Goal: Task Accomplishment & Management: Use online tool/utility

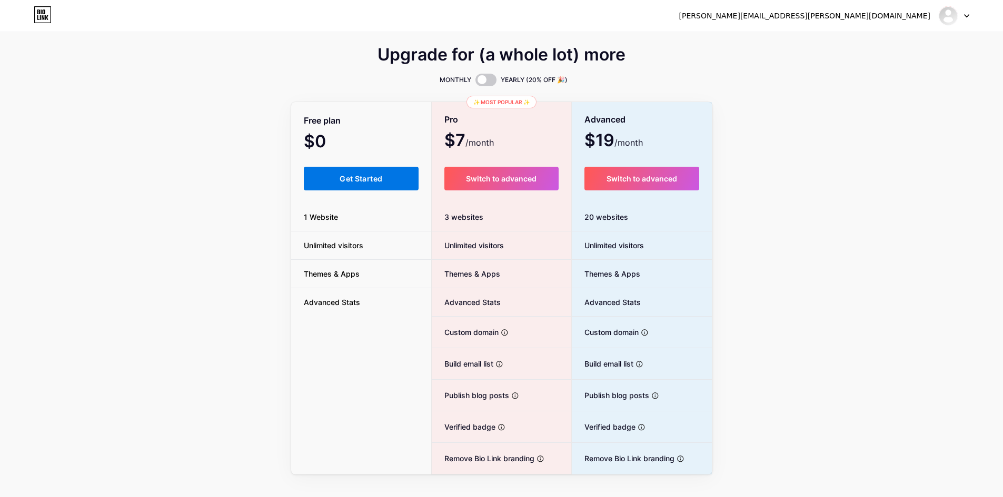
click at [382, 177] on span "Get Started" at bounding box center [360, 178] width 43 height 9
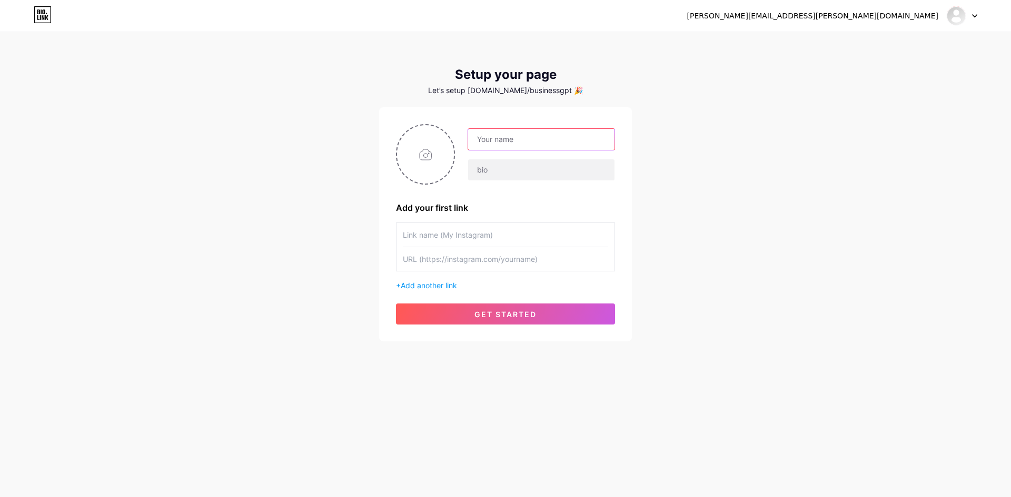
click at [502, 137] on input "text" at bounding box center [541, 139] width 146 height 21
type input "Business GPT"
click at [491, 167] on input "text" at bounding box center [541, 169] width 146 height 21
paste input "Business GPT boast with Privacy-First Architecture: Your data stays yours. Alwa…"
type input "Business GPT boasts with Privacy-First Architecture: Your data stays yours. Alw…"
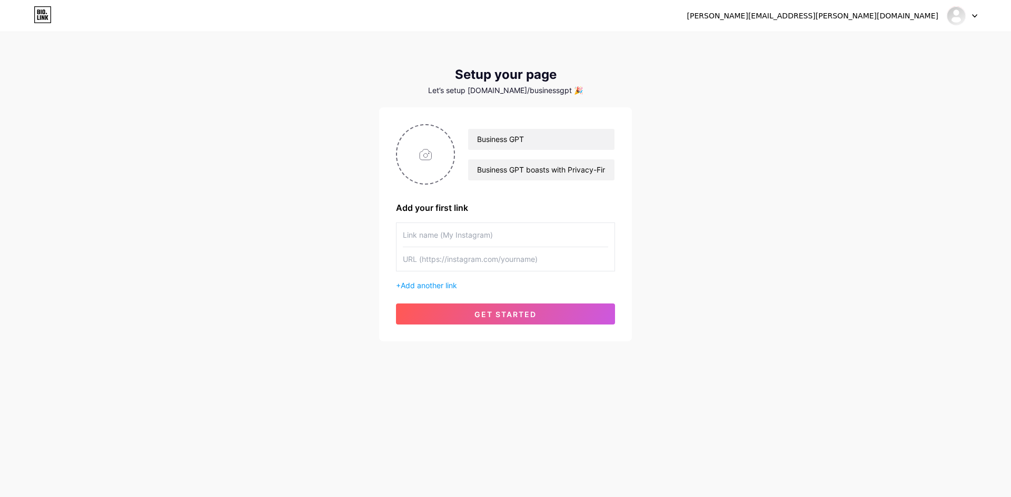
click at [448, 237] on input "text" at bounding box center [505, 235] width 205 height 24
type input "Webpage"
click at [442, 264] on input "text" at bounding box center [505, 259] width 205 height 24
paste input "[URL][DOMAIN_NAME][DOMAIN_NAME][EMAIL_ADDRESS][DOMAIN_NAME]"
paste input "[DOMAIN_NAME]"
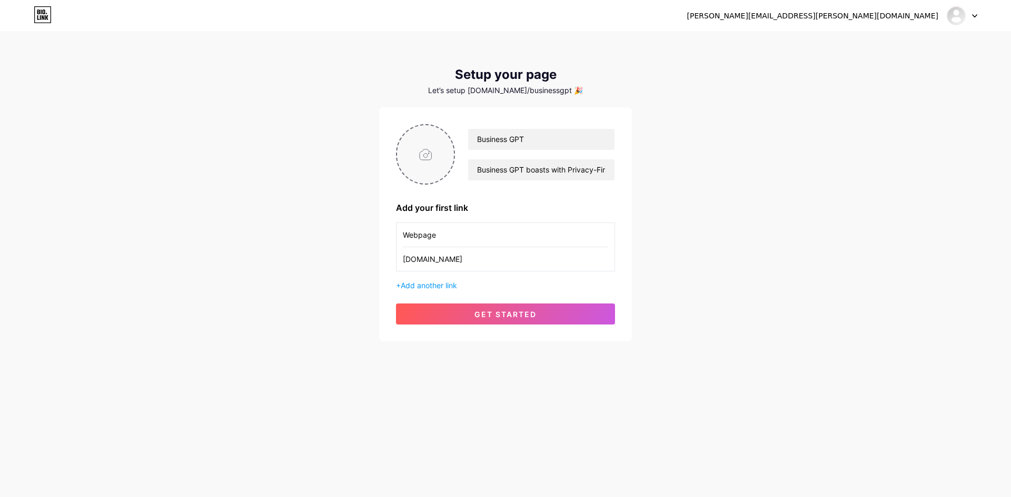
type input "[DOMAIN_NAME]"
click at [431, 156] on input "file" at bounding box center [425, 154] width 57 height 58
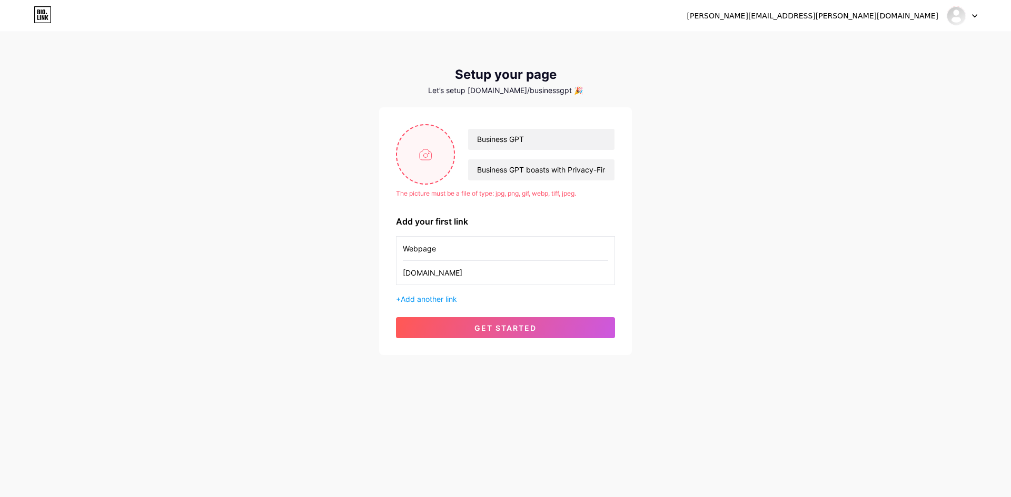
click at [426, 173] on input "file" at bounding box center [425, 154] width 57 height 58
type input "C:\fakepath\Untitled design (2).png"
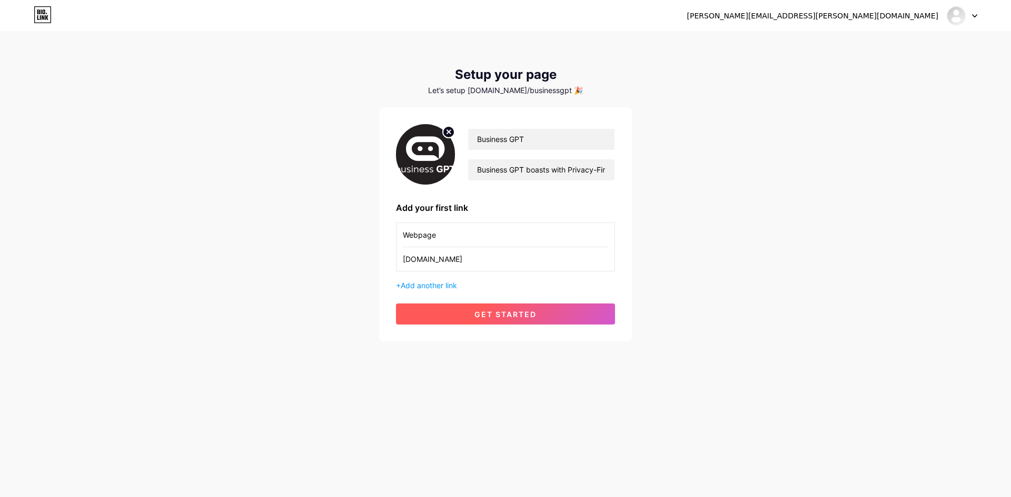
click at [489, 314] on span "get started" at bounding box center [505, 314] width 62 height 9
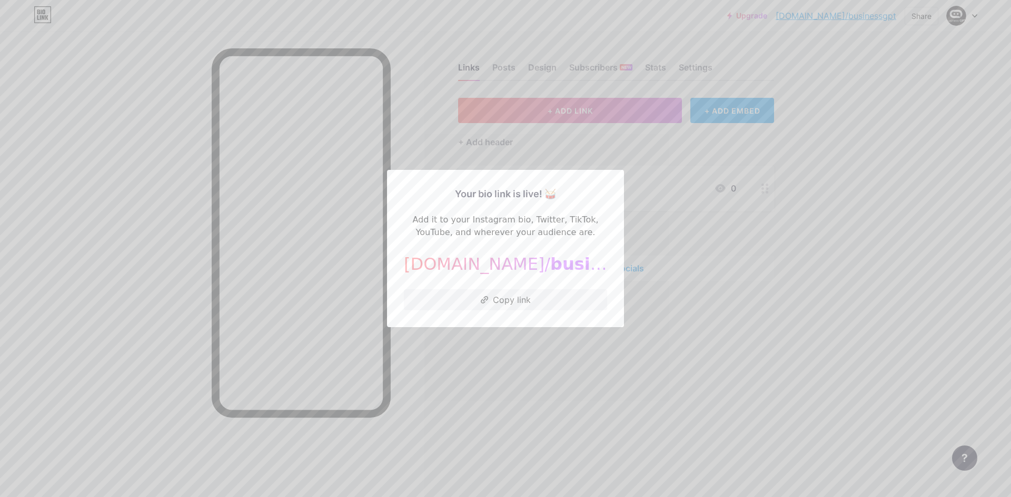
click at [784, 156] on div at bounding box center [505, 248] width 1011 height 497
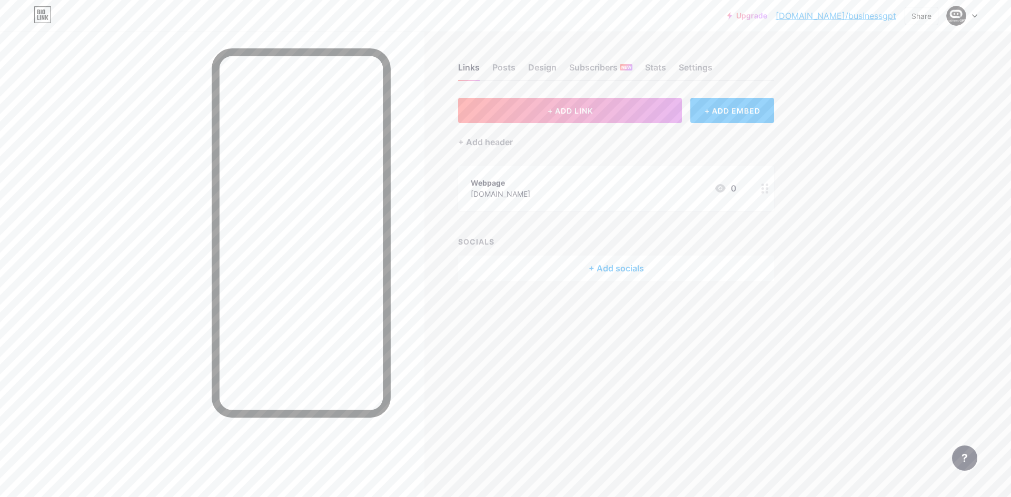
click at [973, 17] on icon at bounding box center [974, 16] width 5 height 4
click at [901, 125] on link "Account settings" at bounding box center [911, 119] width 131 height 28
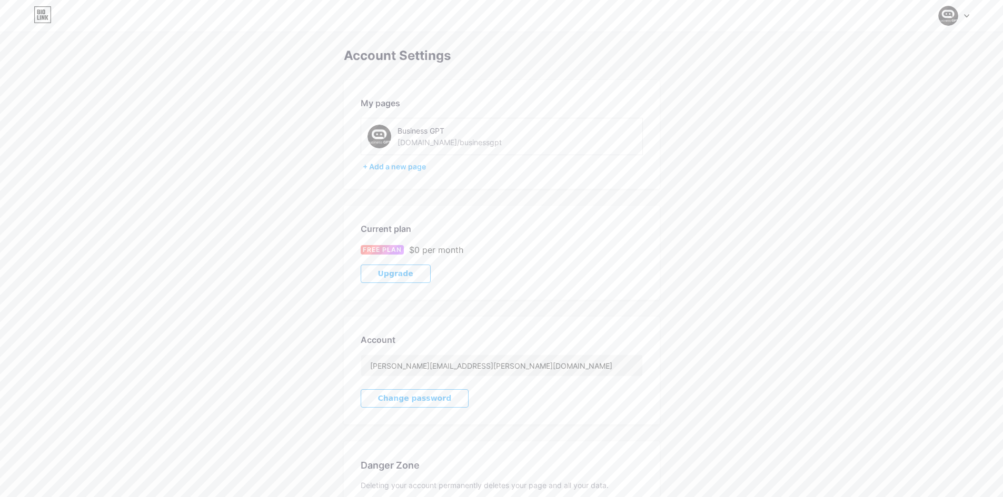
click at [961, 17] on div at bounding box center [953, 15] width 31 height 19
click at [874, 121] on link "Dashboard" at bounding box center [903, 119] width 131 height 28
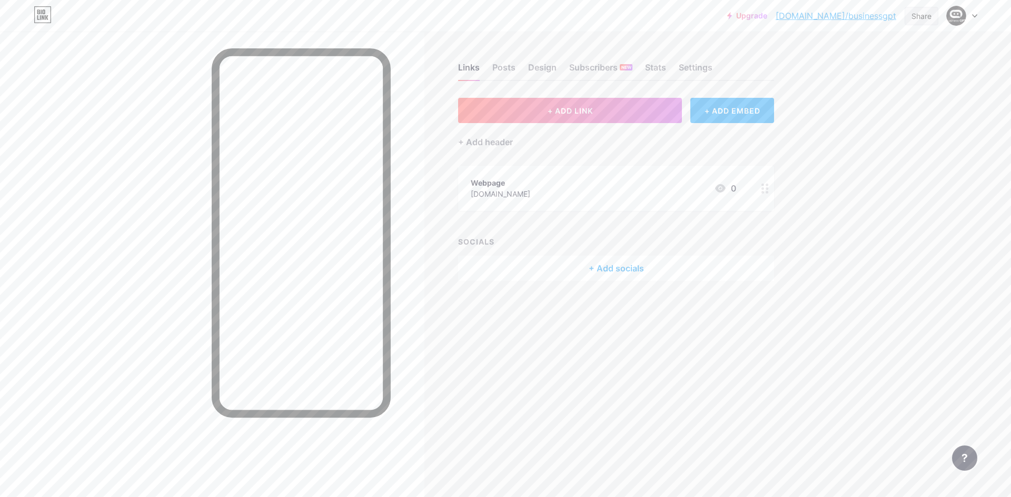
click at [915, 15] on div "Share" at bounding box center [921, 16] width 20 height 11
click at [871, 56] on div "Copy link" at bounding box center [859, 54] width 157 height 25
click at [854, 212] on div "Upgrade [DOMAIN_NAME]/busine... [DOMAIN_NAME]/businessgpt Share Copied [URL][DO…" at bounding box center [505, 248] width 1011 height 497
click at [687, 67] on div "Settings" at bounding box center [695, 70] width 34 height 19
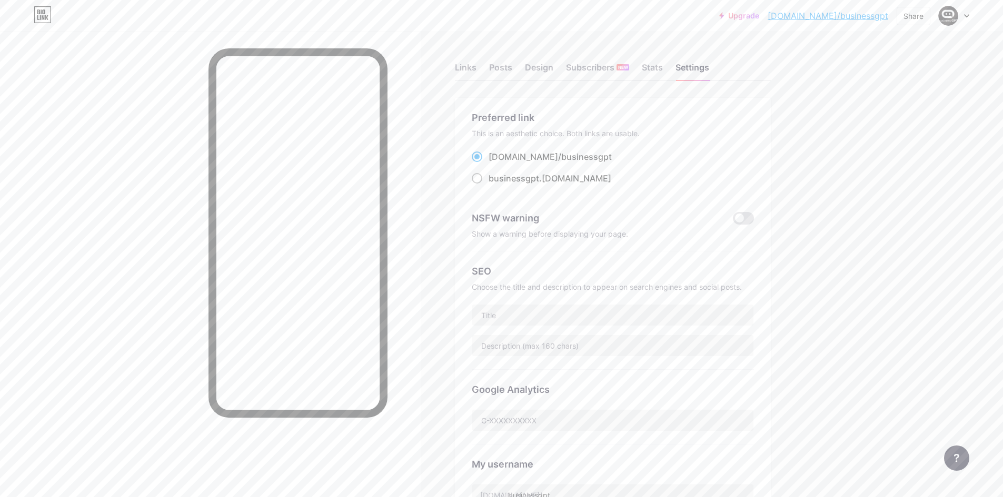
click at [482, 177] on span at bounding box center [477, 178] width 11 height 11
click at [488, 185] on input "businessgpt .[DOMAIN_NAME]" at bounding box center [491, 188] width 7 height 7
radio input "true"
click at [791, 168] on div "Links Posts Design Subscribers NEW Stats Settings Preferred link This is an aes…" at bounding box center [407, 447] width 815 height 831
click at [468, 66] on div "Links" at bounding box center [466, 70] width 22 height 19
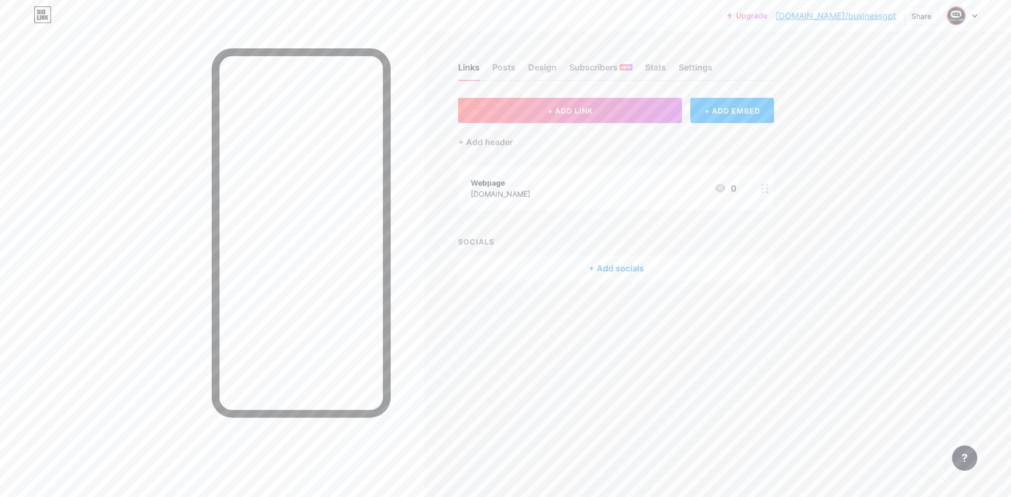
click at [956, 21] on img at bounding box center [955, 15] width 17 height 17
click at [891, 121] on link "Account settings" at bounding box center [911, 119] width 131 height 28
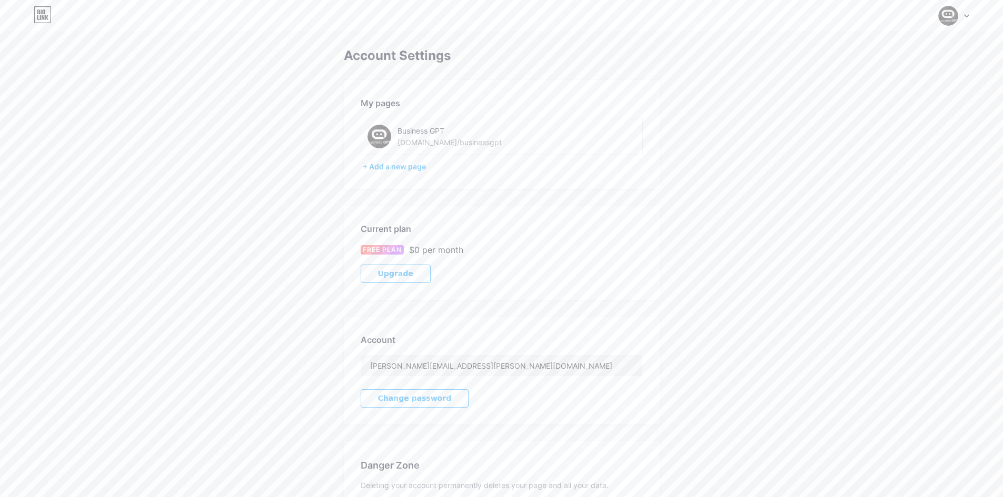
click at [373, 146] on img at bounding box center [379, 137] width 24 height 24
click at [379, 138] on img at bounding box center [379, 137] width 24 height 24
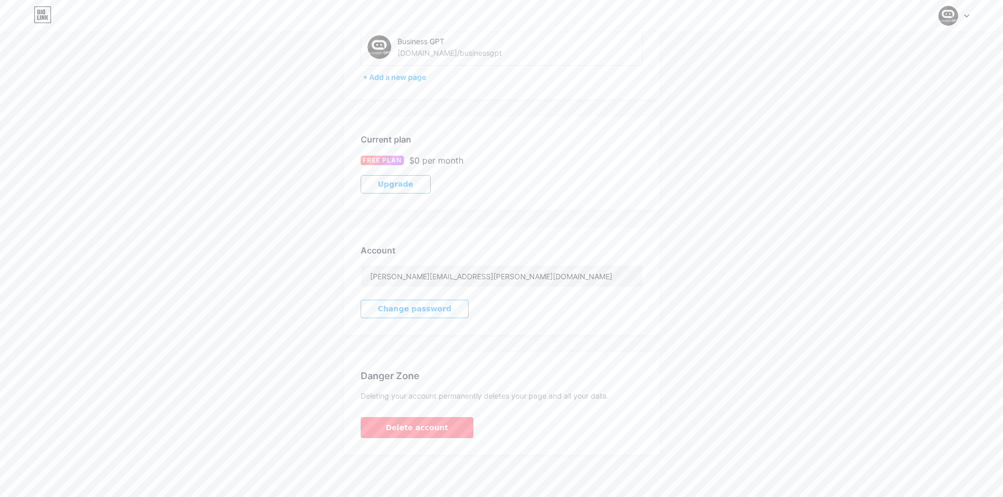
click at [969, 18] on div "Switch accounts Business GPT [DOMAIN_NAME]/businessgpt + Add a new page Dashboa…" at bounding box center [501, 15] width 1003 height 19
click at [953, 19] on img at bounding box center [948, 16] width 20 height 20
click at [874, 115] on link "Dashboard" at bounding box center [903, 119] width 131 height 28
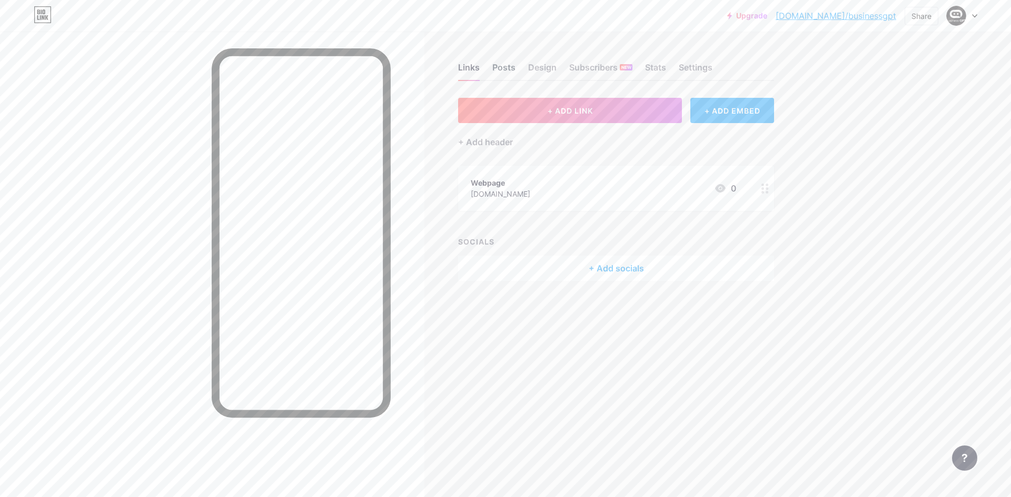
click at [507, 66] on div "Posts" at bounding box center [503, 70] width 23 height 19
click at [699, 66] on div "Settings" at bounding box center [695, 70] width 34 height 19
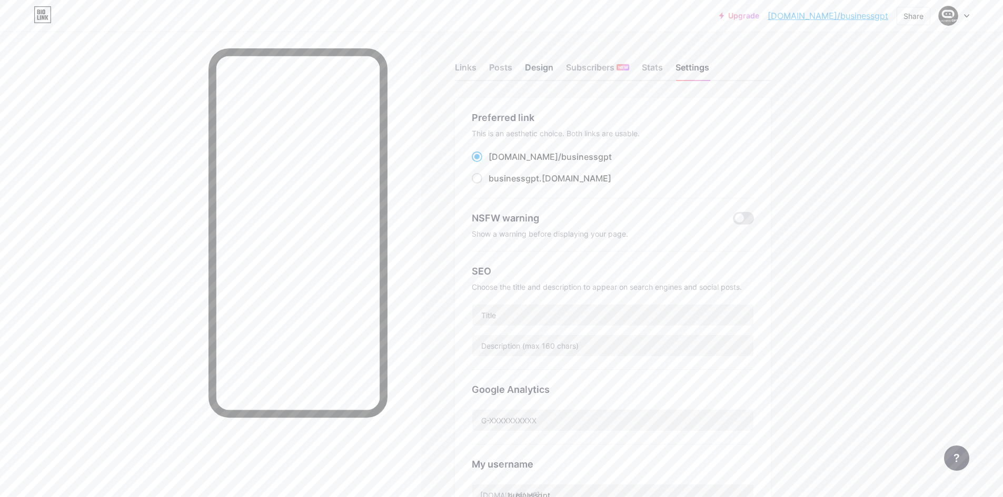
click at [540, 68] on div "Design" at bounding box center [539, 70] width 28 height 19
click at [542, 71] on div "Design" at bounding box center [539, 70] width 28 height 19
click at [496, 71] on div "Posts" at bounding box center [500, 70] width 23 height 19
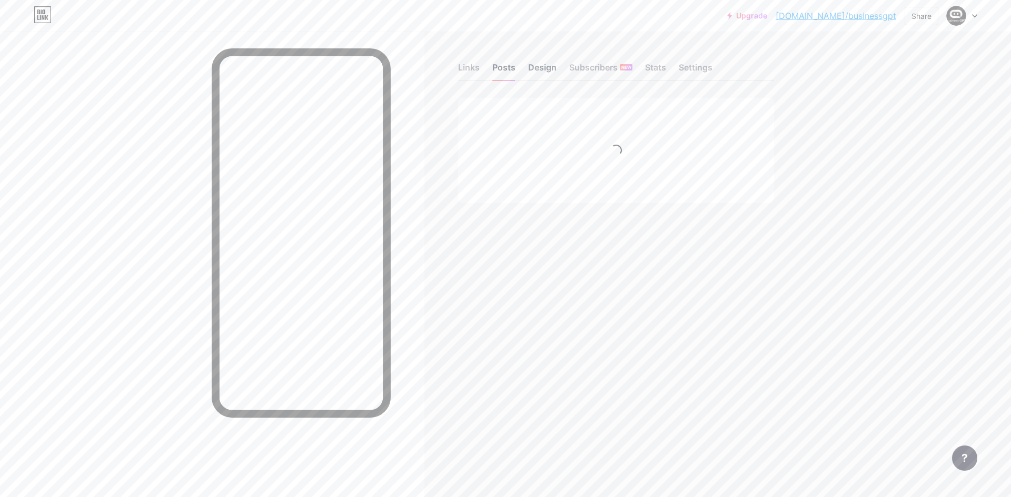
click at [556, 71] on div "Design" at bounding box center [542, 70] width 28 height 19
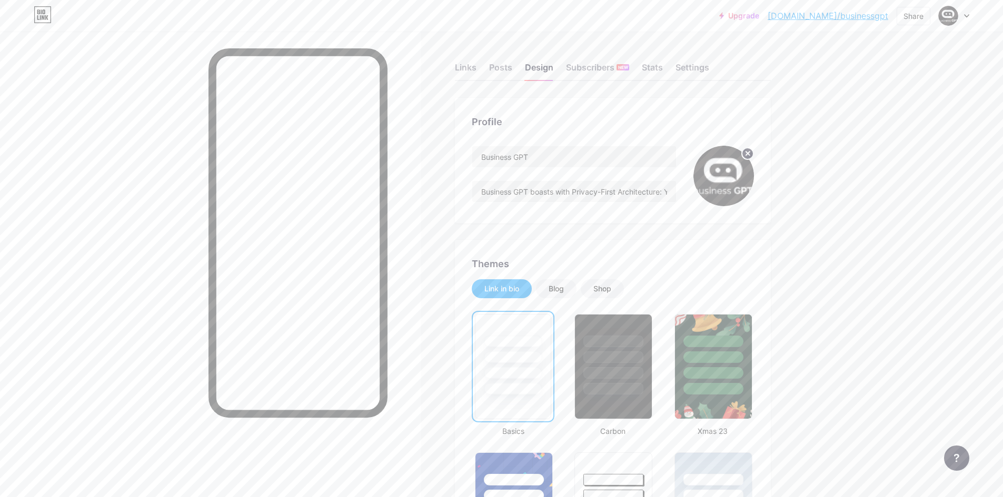
click at [726, 174] on img at bounding box center [723, 176] width 61 height 61
click at [748, 154] on circle at bounding box center [748, 154] width 12 height 12
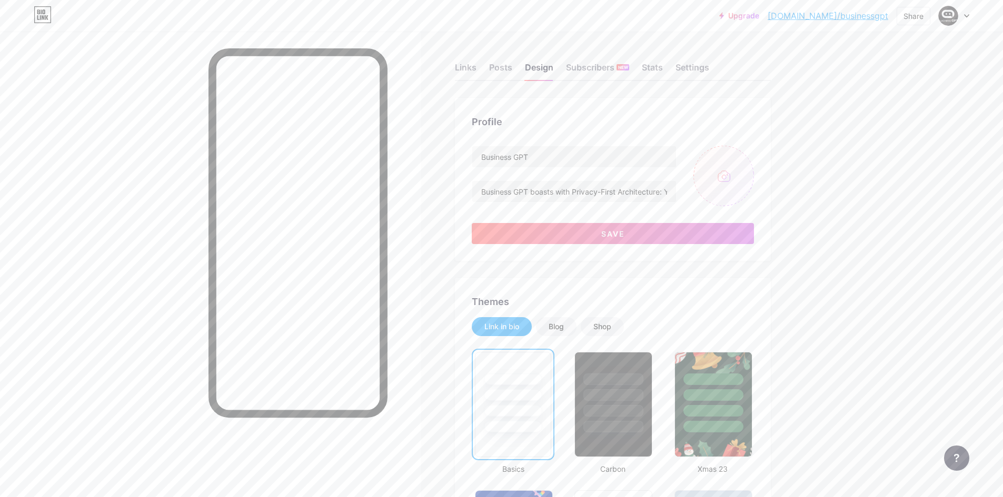
click at [735, 173] on input "file" at bounding box center [723, 176] width 61 height 61
type input "C:\fakepath\businessGPT_logo_grey.png"
click at [710, 195] on img at bounding box center [723, 176] width 61 height 61
click at [746, 154] on circle at bounding box center [748, 154] width 12 height 12
click at [729, 173] on input "file" at bounding box center [723, 176] width 61 height 61
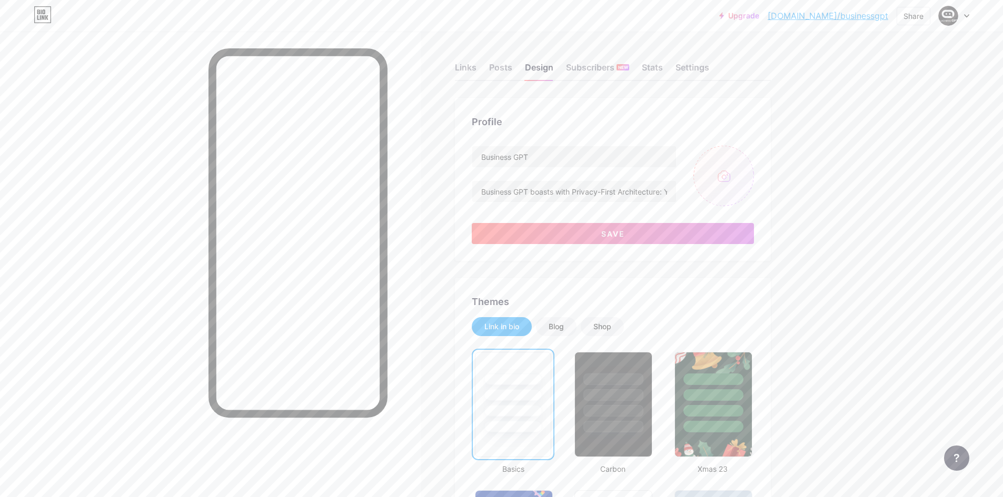
type input "C:\fakepath\Untitled (1920 x 800 px).png"
click at [748, 155] on circle at bounding box center [748, 154] width 12 height 12
click at [730, 177] on input "file" at bounding box center [723, 176] width 61 height 61
type input "C:\fakepath\Untitled (1920 x 800 px) (1).png"
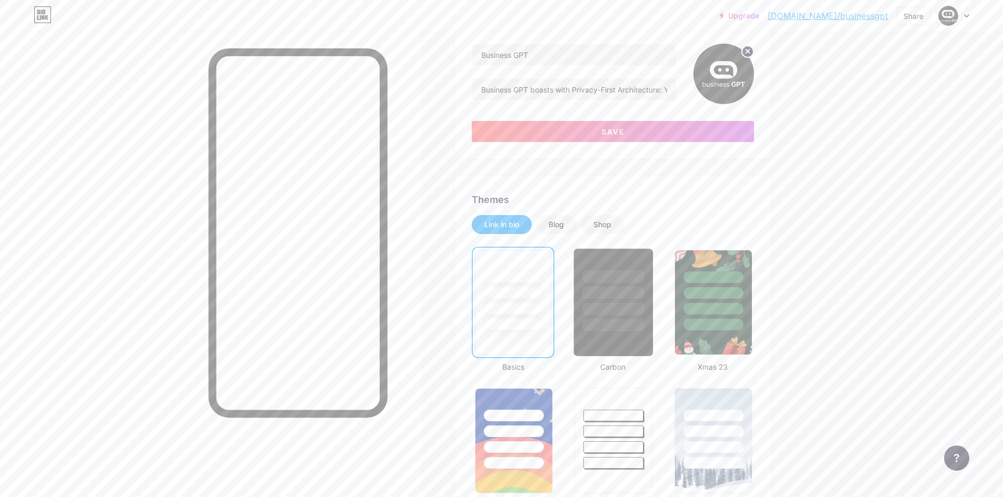
scroll to position [103, 0]
click at [599, 301] on div at bounding box center [613, 289] width 79 height 83
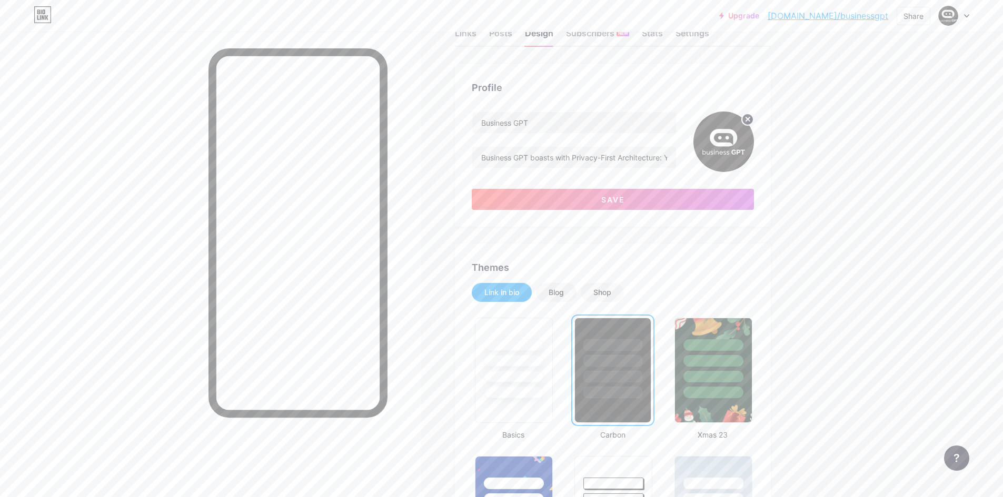
scroll to position [34, 0]
click at [562, 288] on div "Blog" at bounding box center [555, 293] width 15 height 11
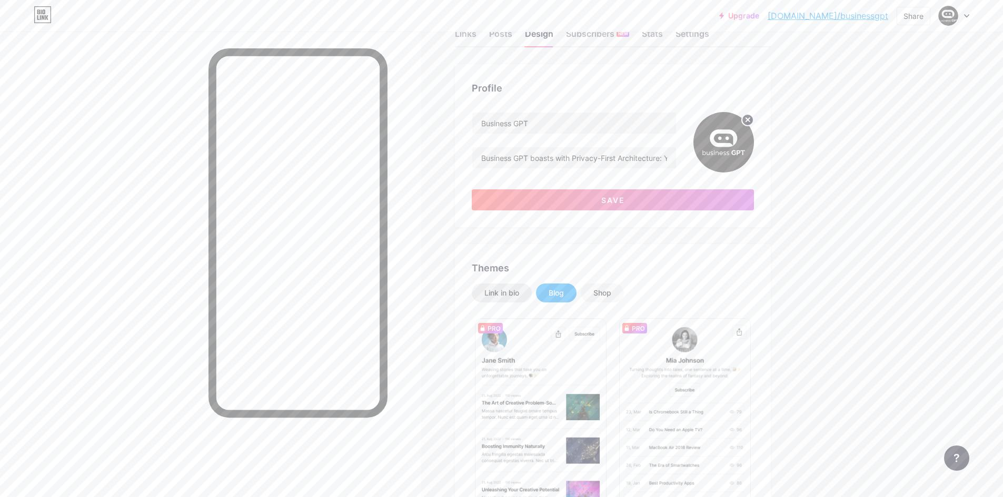
click at [515, 288] on div "Link in bio" at bounding box center [501, 293] width 35 height 11
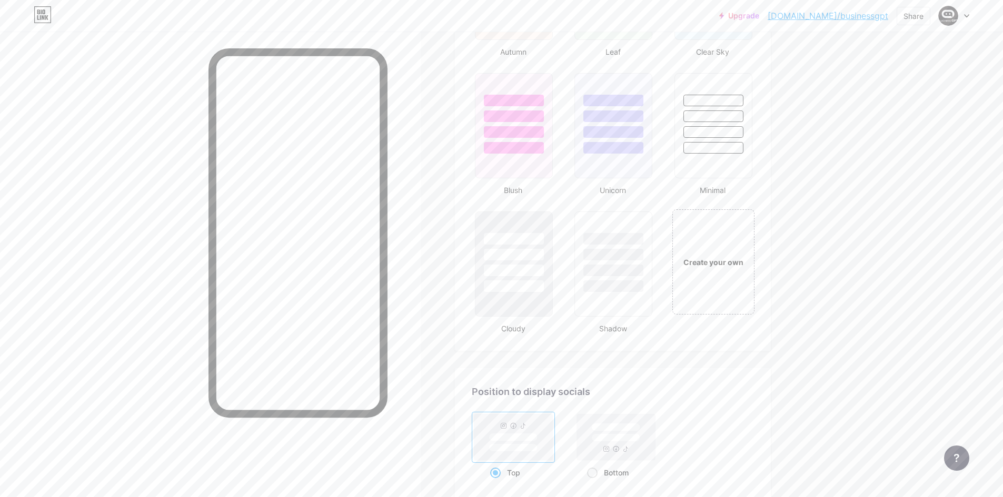
scroll to position [1111, 0]
click at [707, 254] on div "Create your own" at bounding box center [713, 260] width 85 height 108
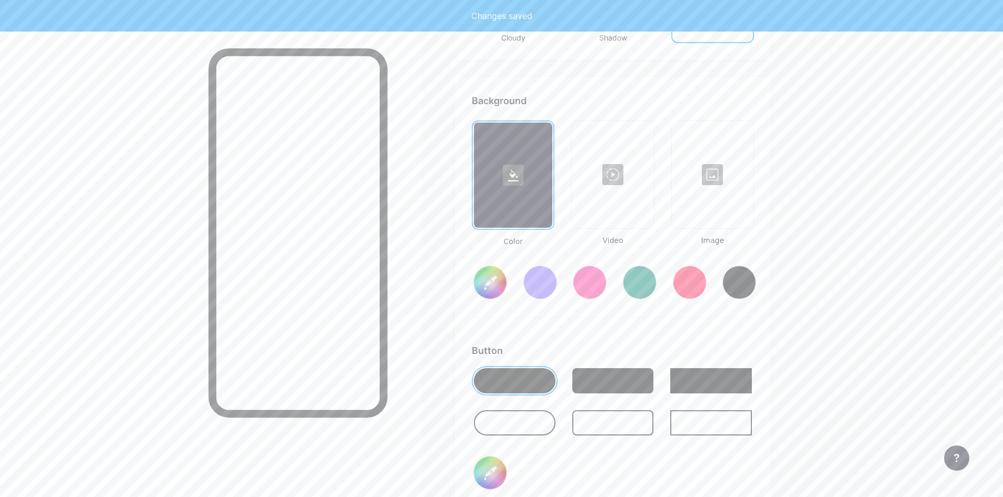
scroll to position [1435, 0]
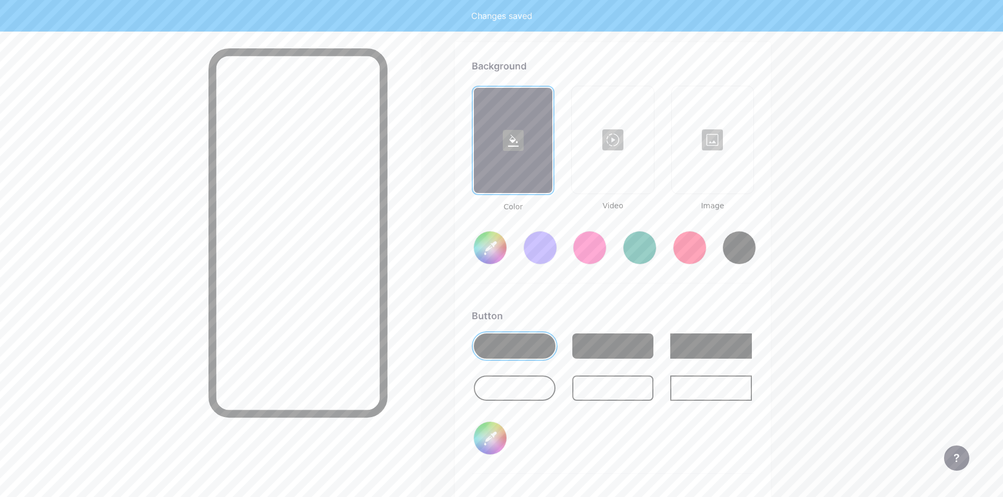
type input "#ffffff"
type input "#000000"
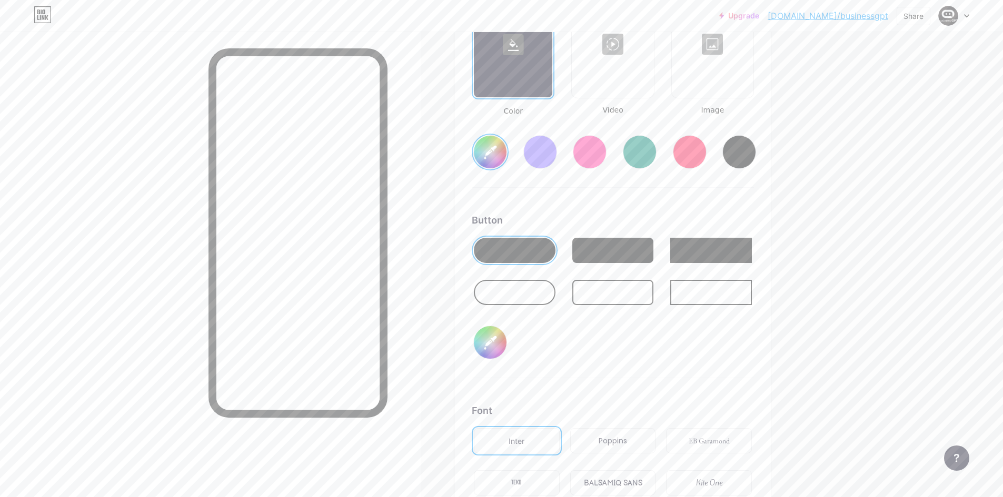
scroll to position [1520, 0]
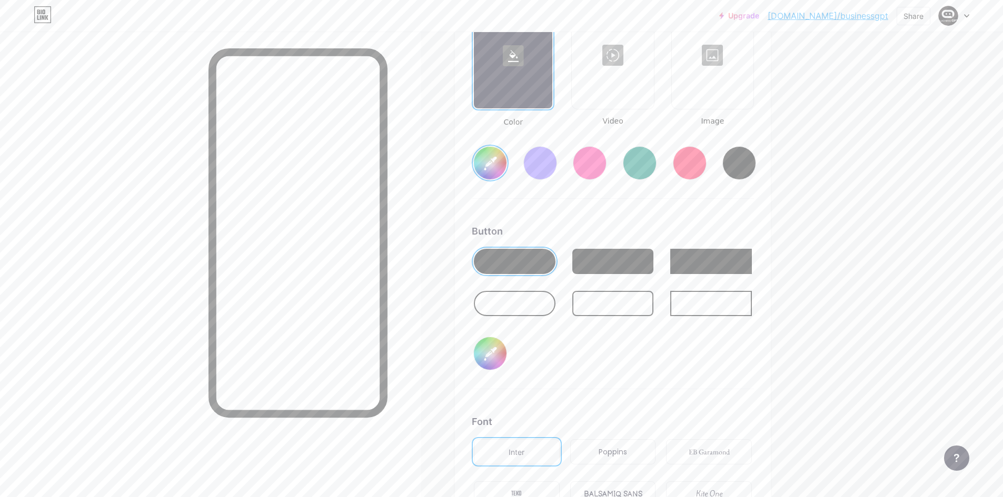
click at [639, 172] on div at bounding box center [640, 163] width 34 height 34
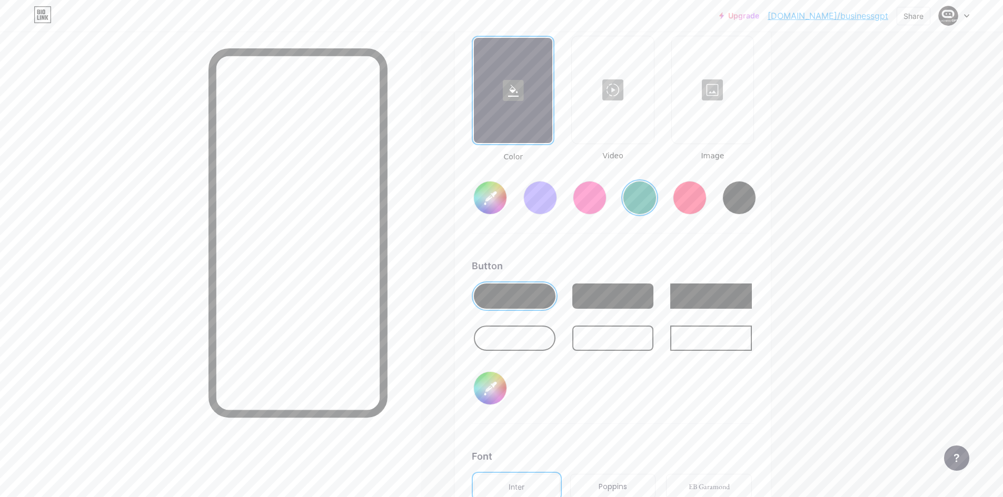
scroll to position [1485, 0]
click at [734, 199] on div at bounding box center [739, 199] width 34 height 34
type input "#000000"
click at [497, 389] on input "#000000" at bounding box center [490, 389] width 33 height 33
type input "#1beecb"
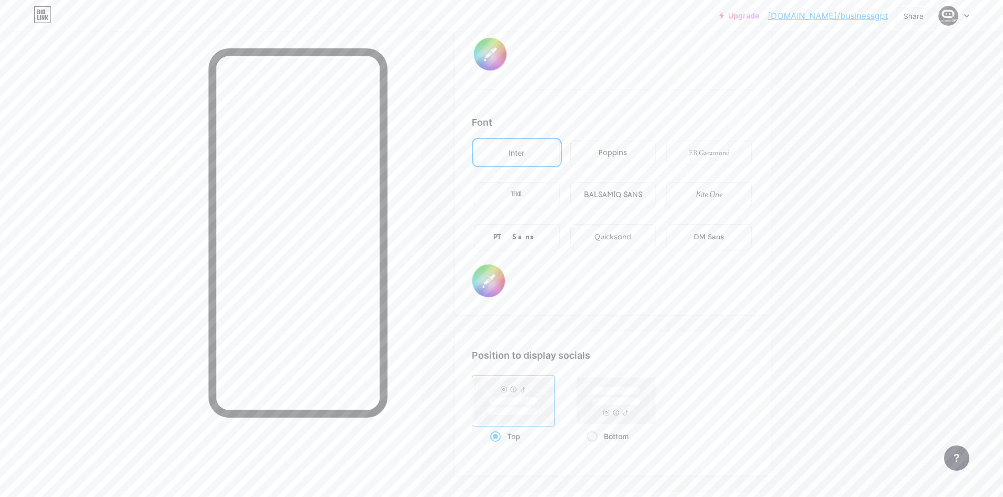
scroll to position [1820, 0]
click at [625, 154] on div "Poppins" at bounding box center [612, 152] width 28 height 11
click at [538, 152] on div "Inter" at bounding box center [517, 151] width 86 height 25
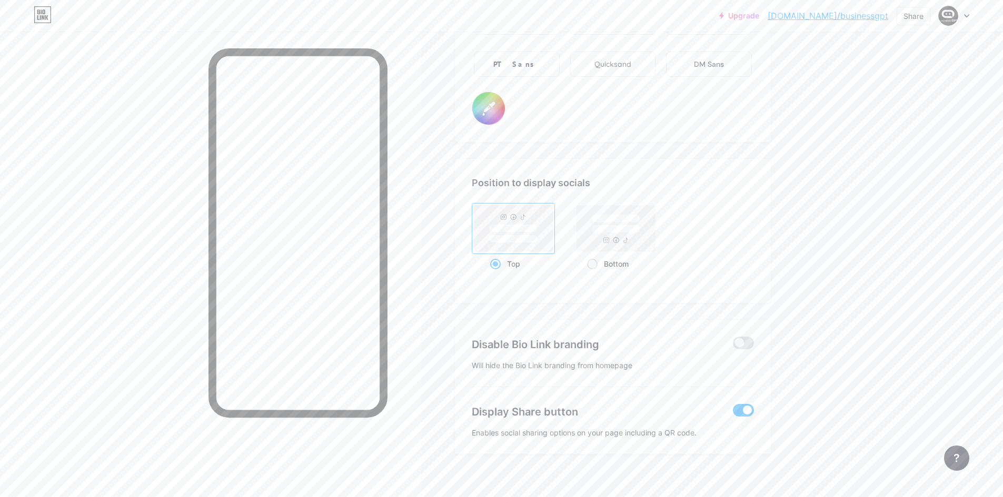
scroll to position [2002, 0]
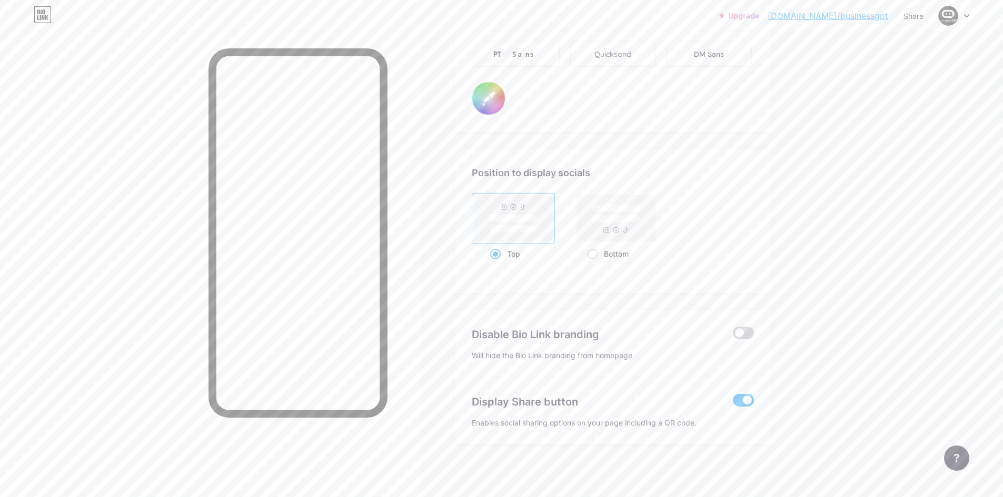
click at [744, 329] on span at bounding box center [743, 333] width 21 height 13
click at [733, 336] on input "checkbox" at bounding box center [733, 336] width 0 height 0
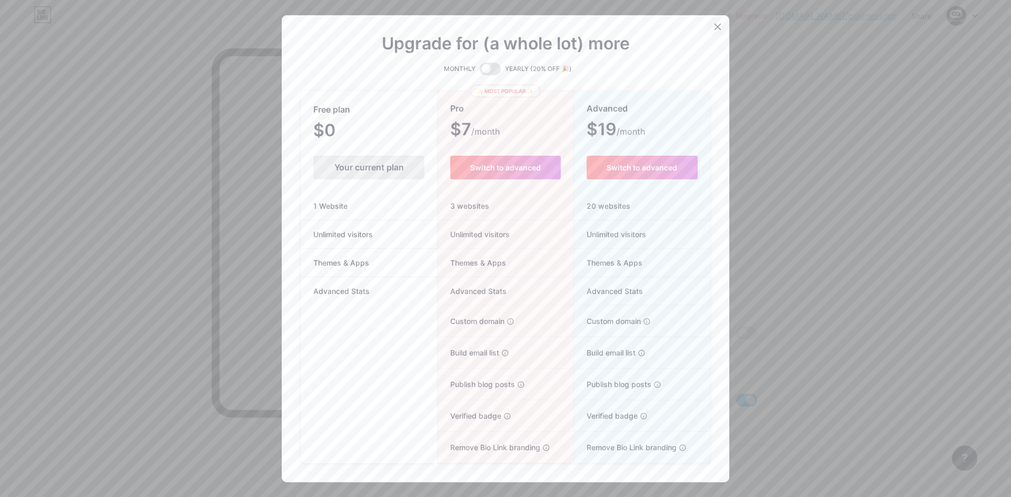
click at [713, 25] on icon at bounding box center [717, 27] width 8 height 8
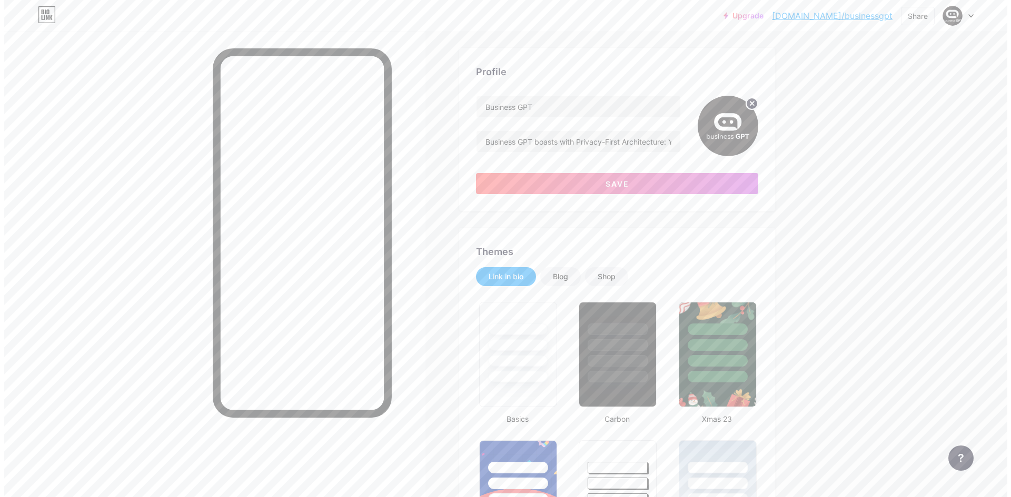
scroll to position [0, 0]
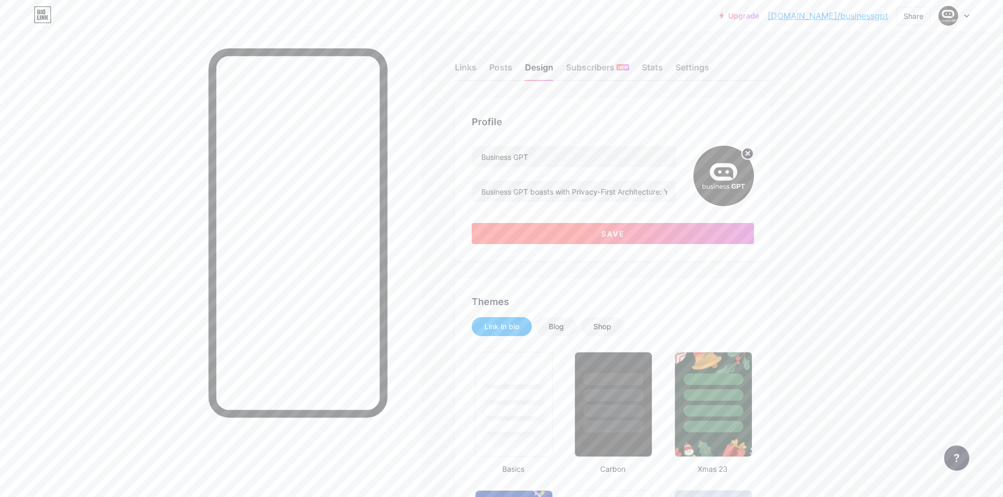
click at [593, 237] on button "Save" at bounding box center [613, 233] width 282 height 21
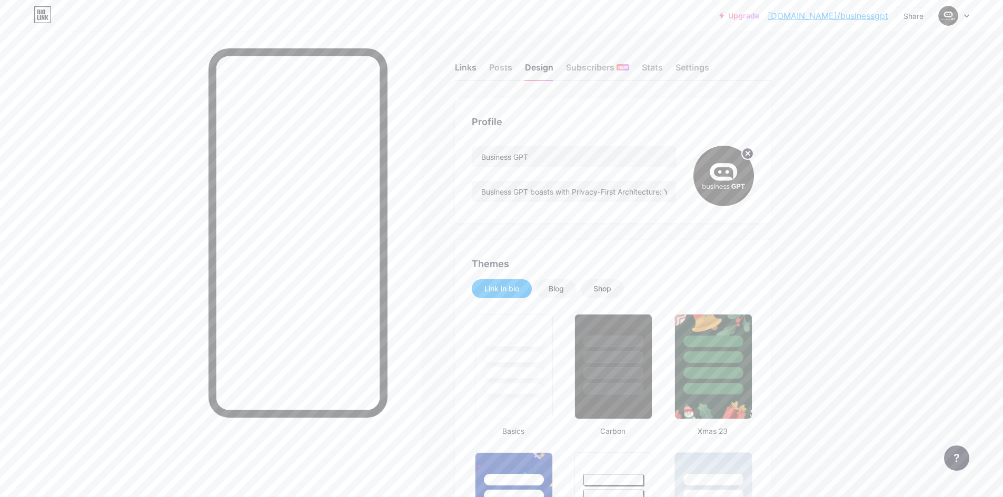
click at [462, 68] on div "Links" at bounding box center [466, 70] width 22 height 19
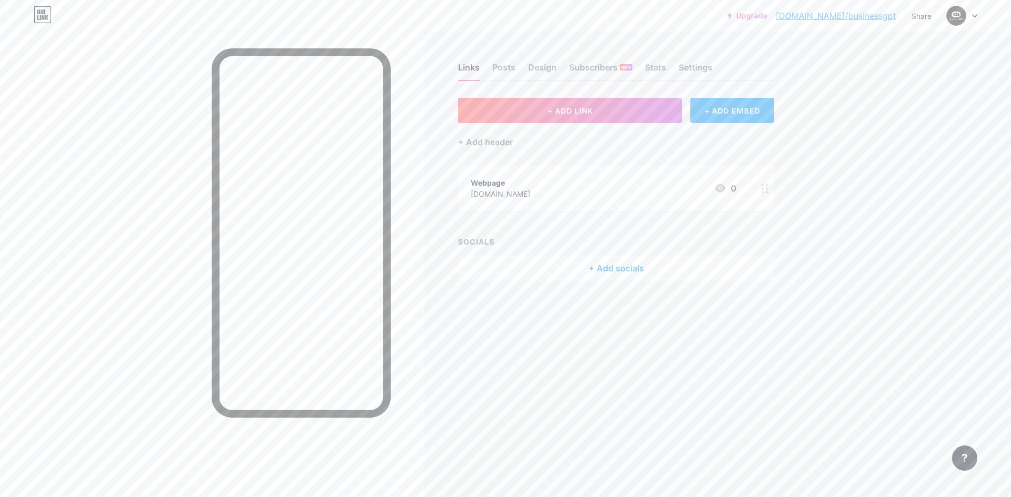
click at [629, 268] on div "+ Add socials" at bounding box center [616, 268] width 316 height 25
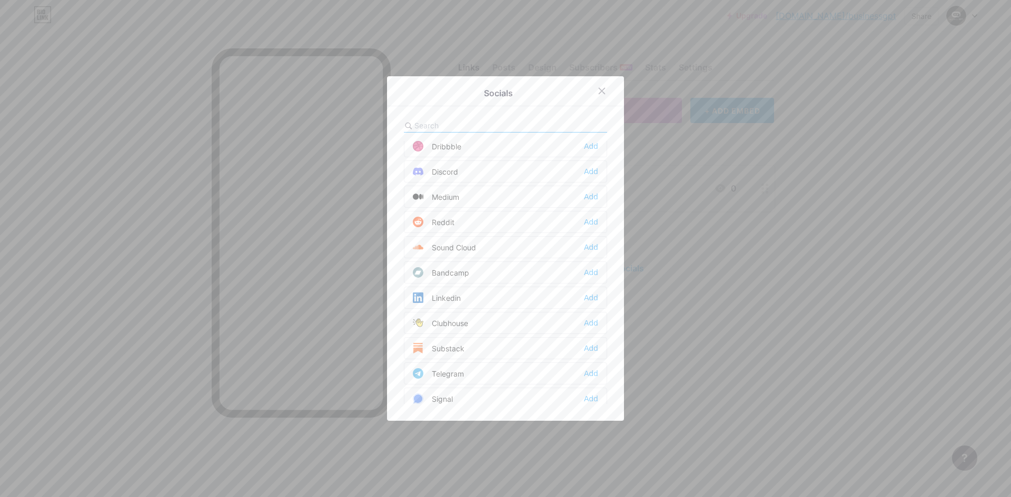
scroll to position [324, 0]
click at [782, 411] on div at bounding box center [505, 248] width 1011 height 497
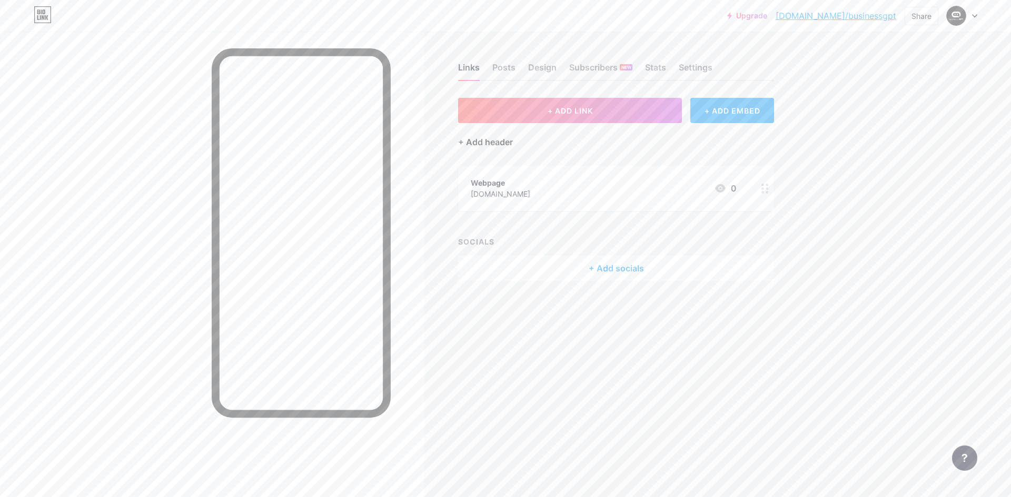
click at [471, 143] on div "+ Add header" at bounding box center [485, 142] width 55 height 13
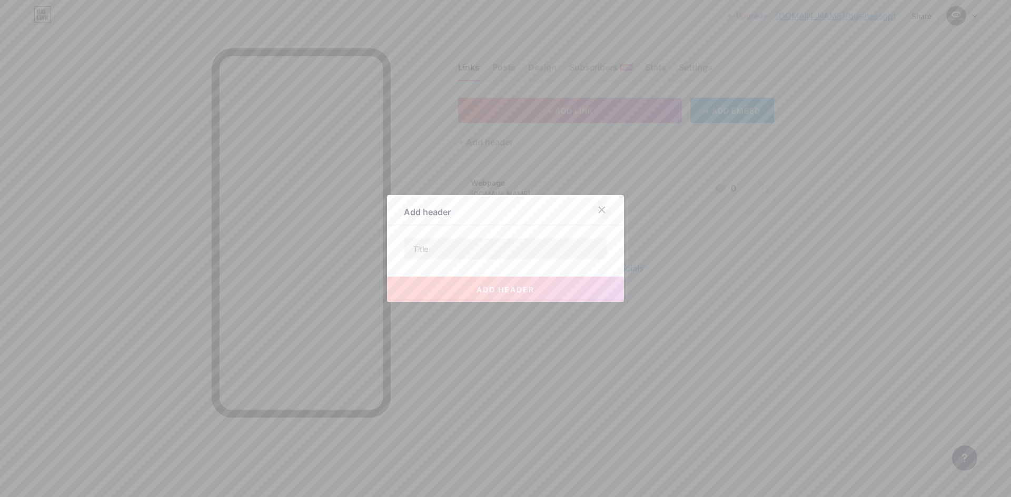
click at [599, 210] on icon at bounding box center [602, 210] width 6 height 6
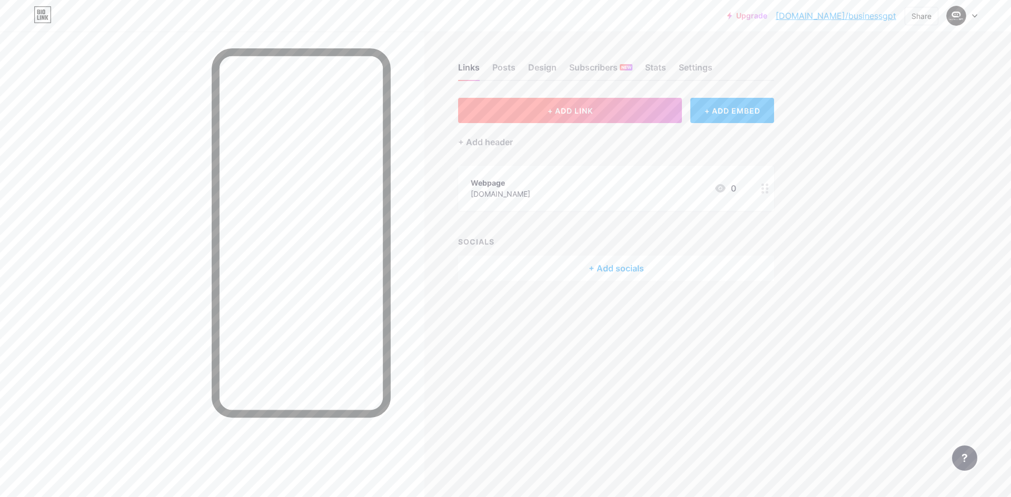
click at [645, 111] on button "+ ADD LINK" at bounding box center [570, 110] width 224 height 25
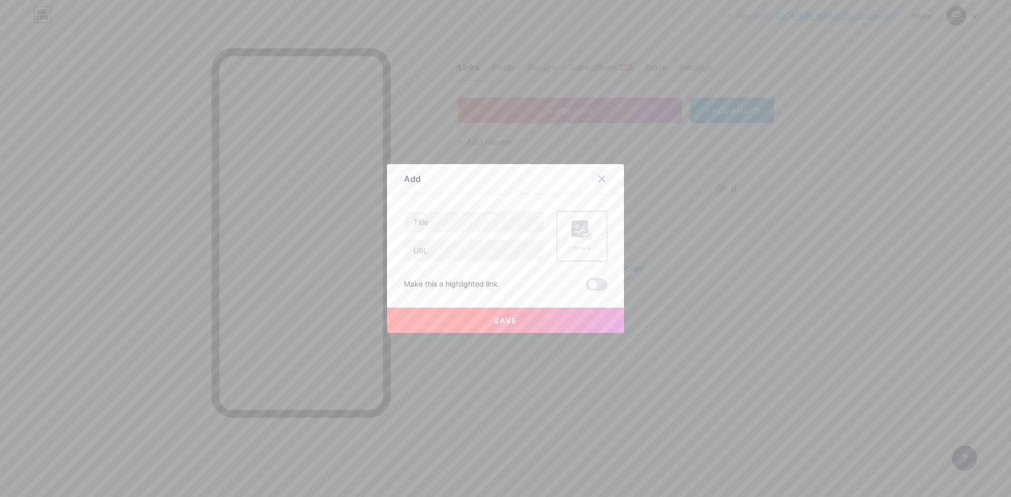
click at [597, 175] on icon at bounding box center [601, 179] width 8 height 8
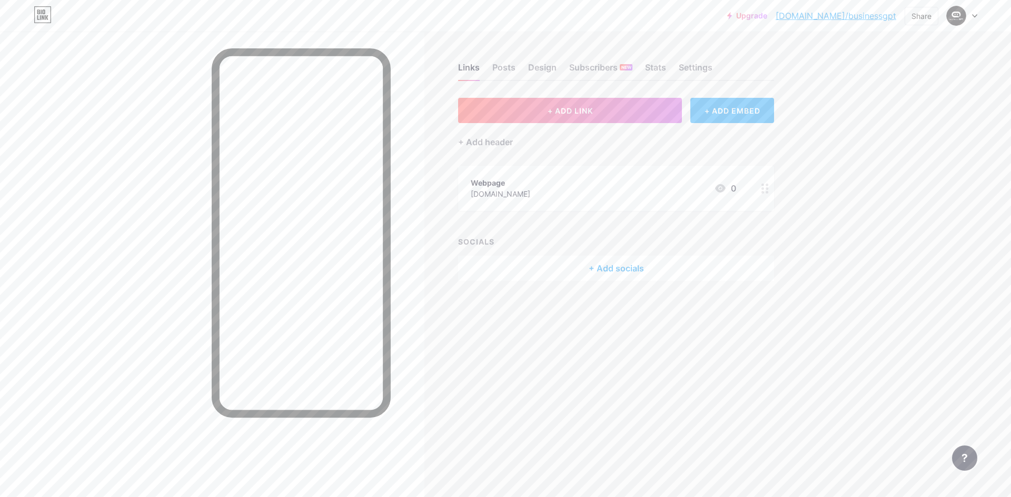
click at [718, 113] on div "+ ADD EMBED" at bounding box center [732, 110] width 84 height 25
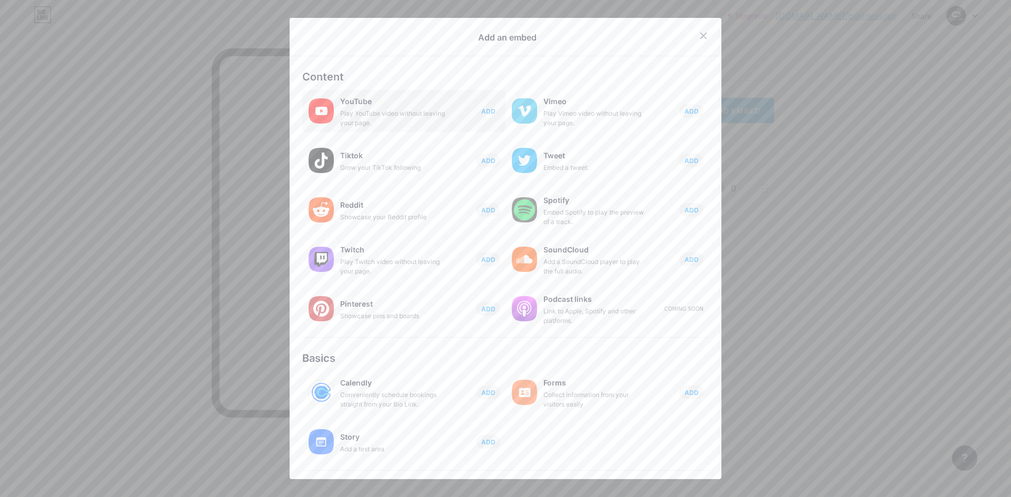
click at [485, 108] on span "ADD" at bounding box center [488, 111] width 14 height 9
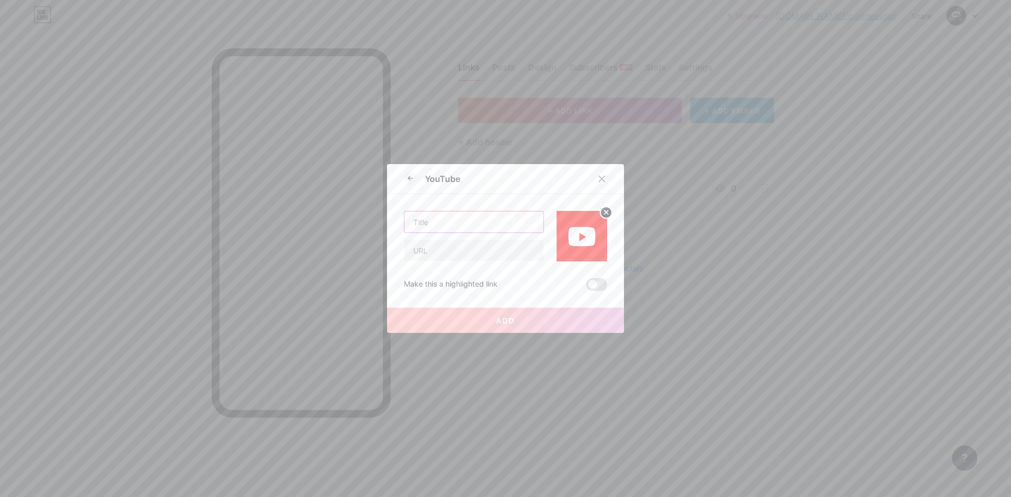
click at [475, 221] on input "text" at bounding box center [473, 222] width 139 height 21
click at [597, 179] on icon at bounding box center [601, 179] width 8 height 8
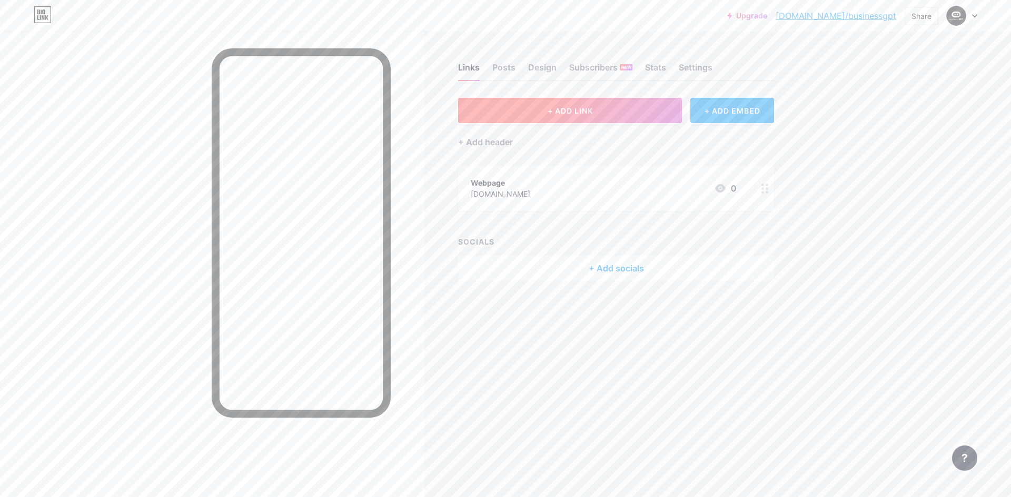
click at [612, 109] on button "+ ADD LINK" at bounding box center [570, 110] width 224 height 25
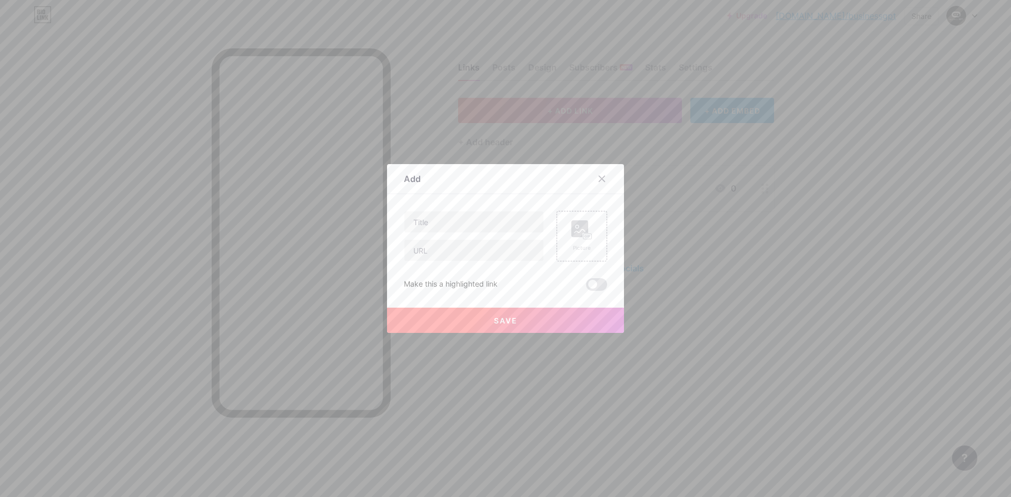
click at [822, 234] on div at bounding box center [505, 248] width 1011 height 497
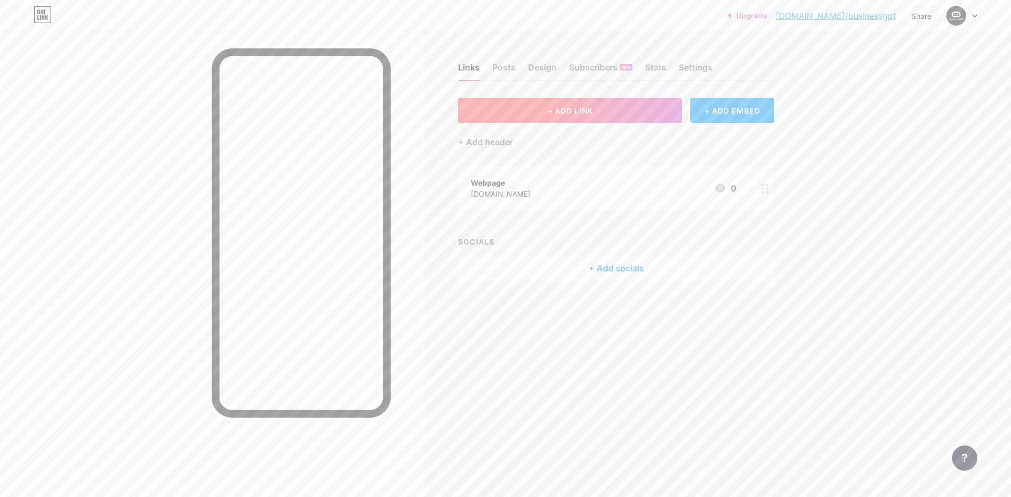
click at [572, 118] on button "+ ADD LINK" at bounding box center [570, 110] width 224 height 25
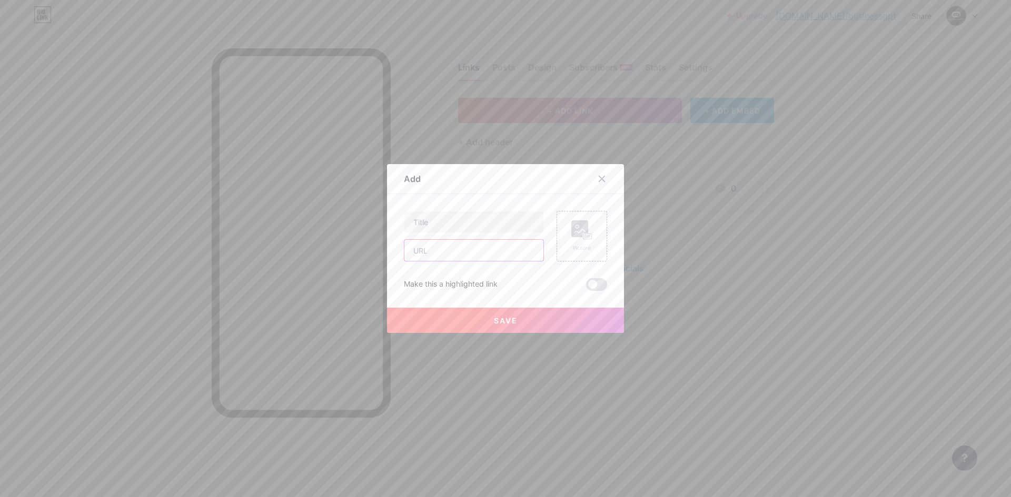
click at [440, 254] on input "text" at bounding box center [473, 250] width 139 height 21
paste input "[URL][DOMAIN_NAME]"
type input "[URL][DOMAIN_NAME]"
drag, startPoint x: 465, startPoint y: 211, endPoint x: 458, endPoint y: 219, distance: 11.6
click at [458, 219] on div "Content YouTube Play YouTube video without leaving your page. ADD Vimeo Play Vi…" at bounding box center [505, 242] width 203 height 97
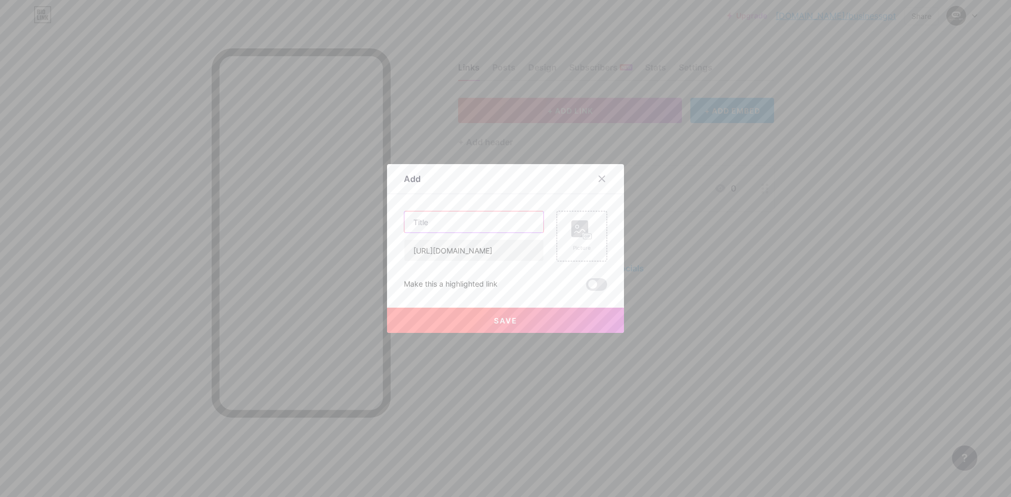
click at [458, 219] on input "text" at bounding box center [473, 222] width 139 height 21
type input "How to use Business GPT"
click at [577, 230] on icon at bounding box center [579, 230] width 11 height 3
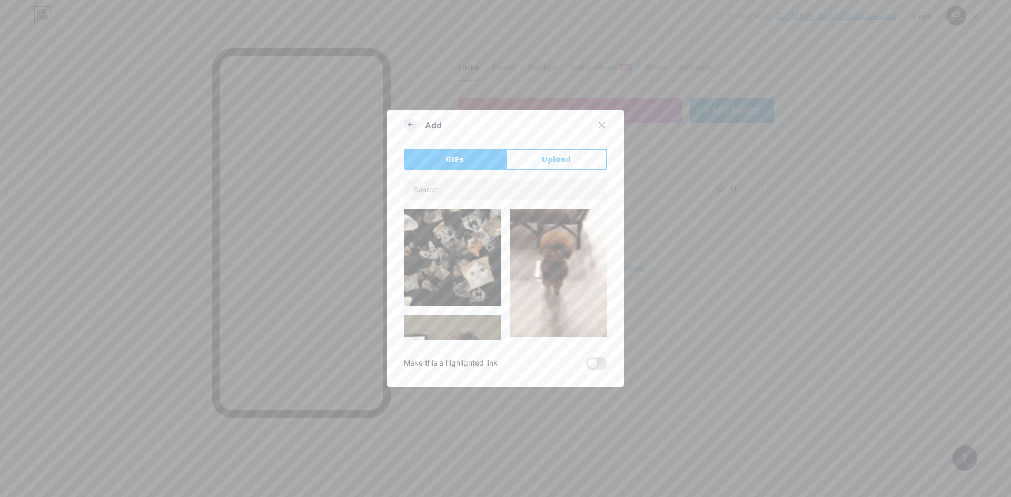
click at [404, 128] on icon at bounding box center [410, 124] width 13 height 13
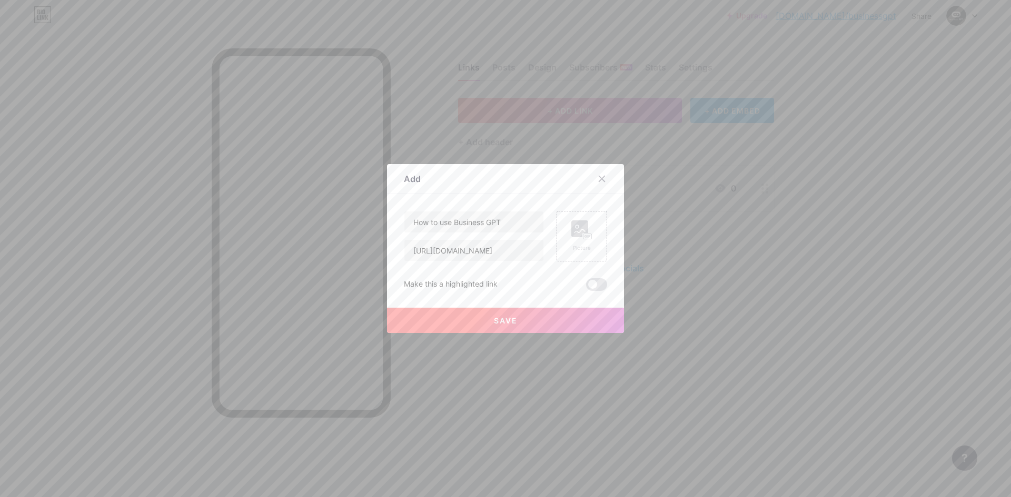
click at [485, 314] on button "Save" at bounding box center [505, 320] width 237 height 25
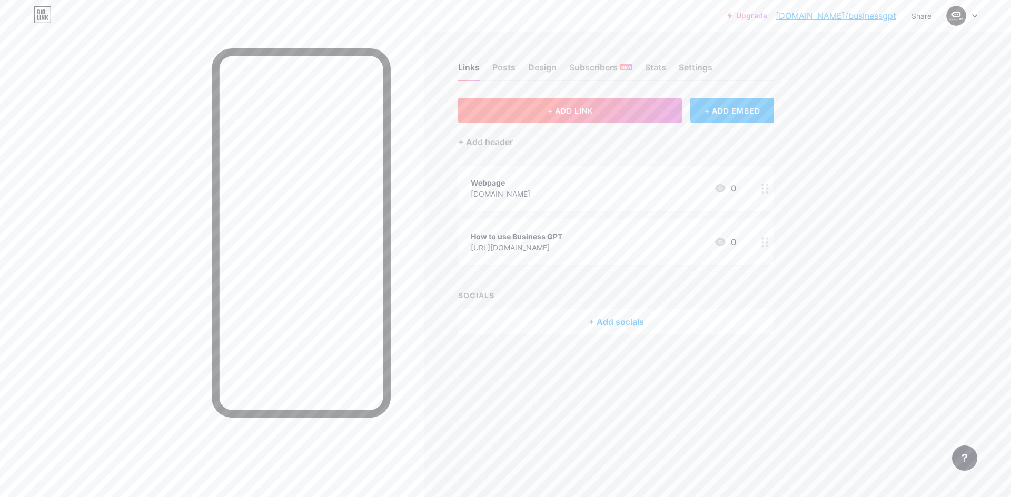
click at [577, 114] on span "+ ADD LINK" at bounding box center [569, 110] width 45 height 9
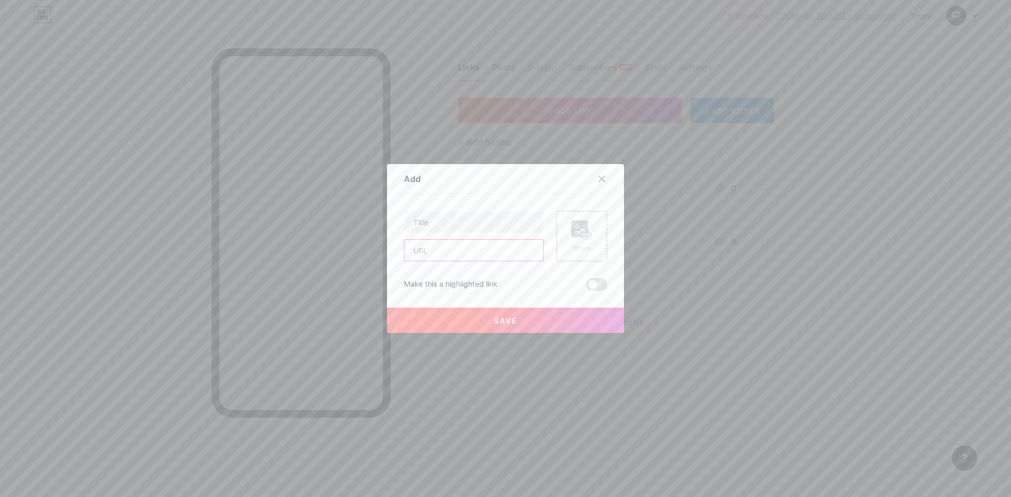
click at [492, 241] on input "text" at bounding box center [473, 250] width 139 height 21
paste input "[URL][DOMAIN_NAME]"
type input "[URL][DOMAIN_NAME]"
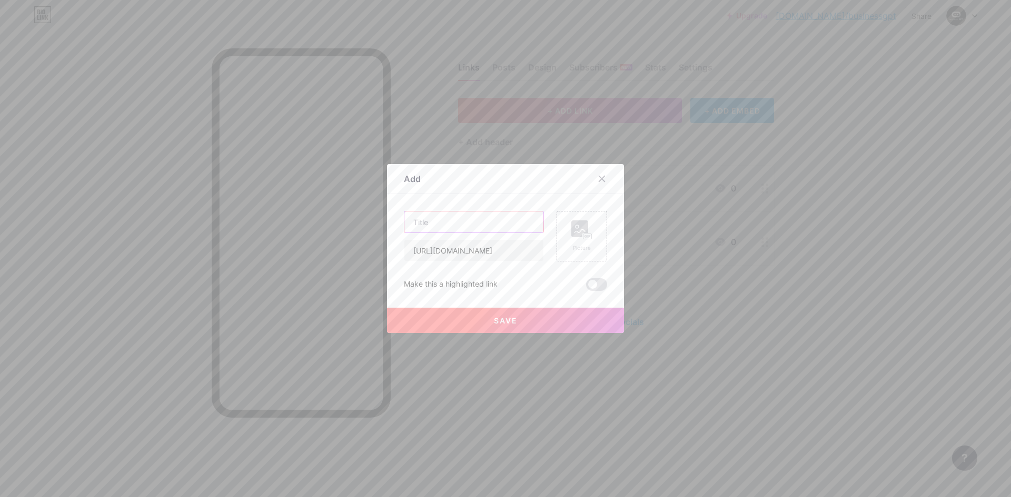
click at [498, 227] on input "text" at bounding box center [473, 222] width 139 height 21
paste input "BUSINESS GPT - Secure Generative AI for businesses."
type input "BUSINESS GPT - Secure Generative AI for businesses"
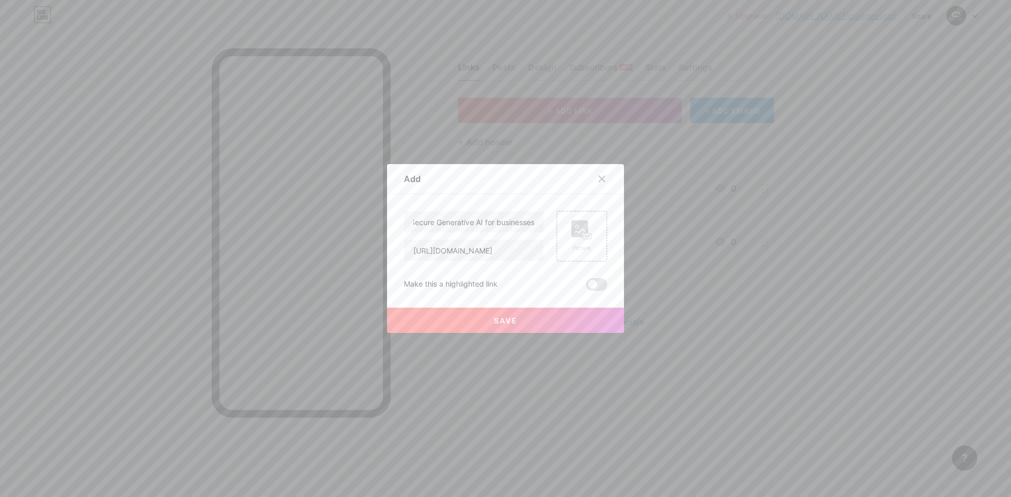
click at [496, 319] on span "Save" at bounding box center [506, 320] width 24 height 9
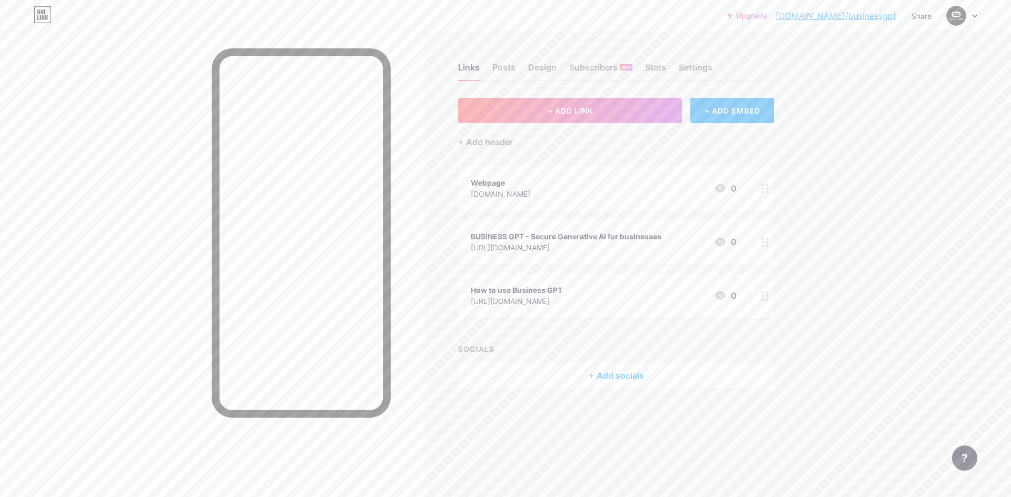
click at [474, 184] on div "Webpage" at bounding box center [500, 182] width 59 height 11
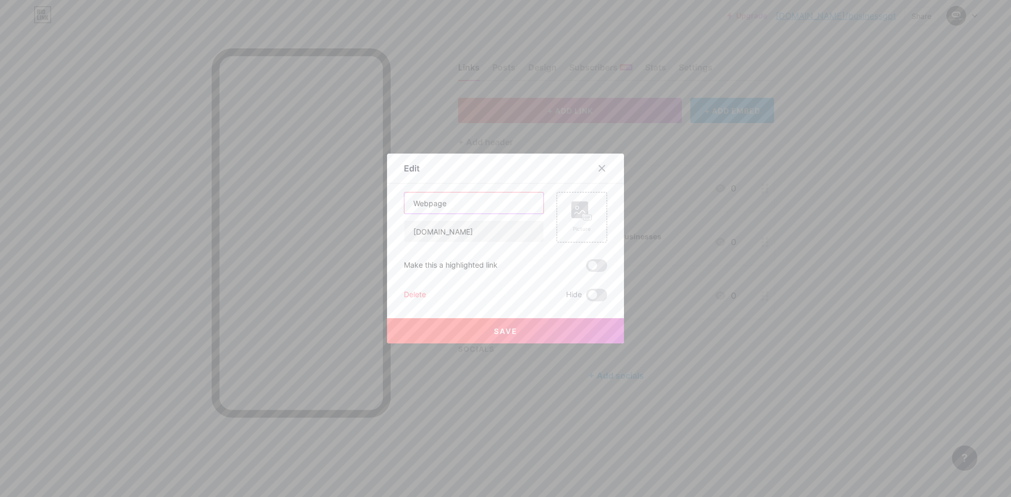
click at [411, 206] on input "Webpage" at bounding box center [473, 203] width 139 height 21
type input "Business GPT Webpage"
click at [501, 330] on span "Save" at bounding box center [506, 331] width 24 height 9
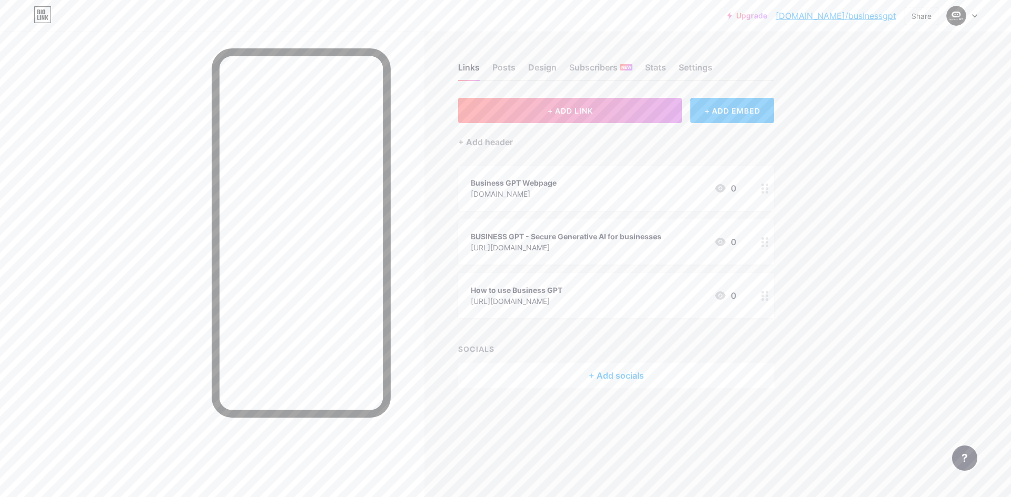
click at [716, 107] on div "+ ADD EMBED" at bounding box center [732, 110] width 84 height 25
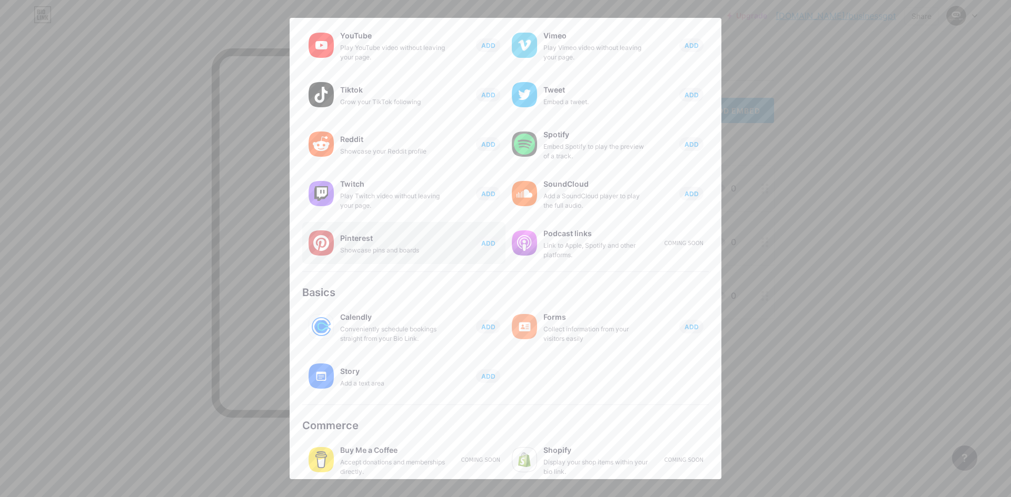
scroll to position [75, 0]
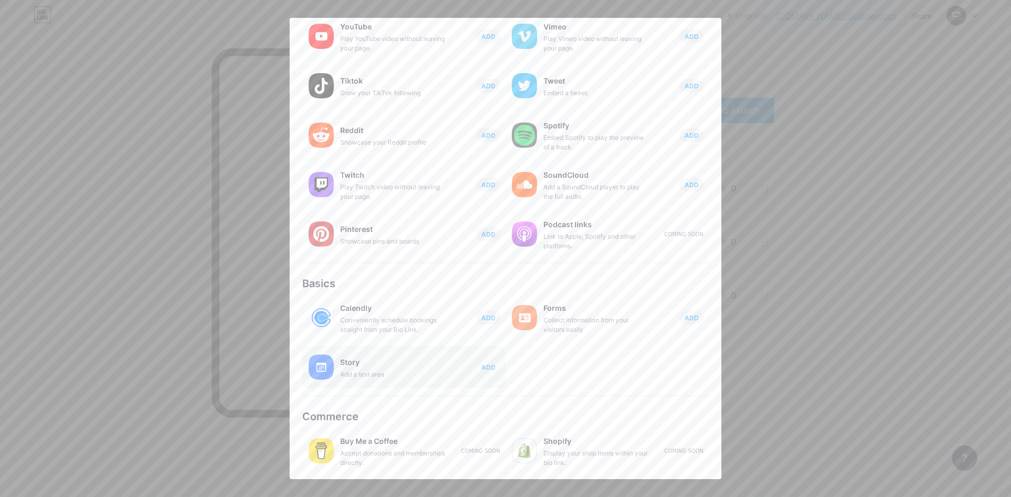
click at [494, 365] on button "ADD" at bounding box center [488, 368] width 24 height 14
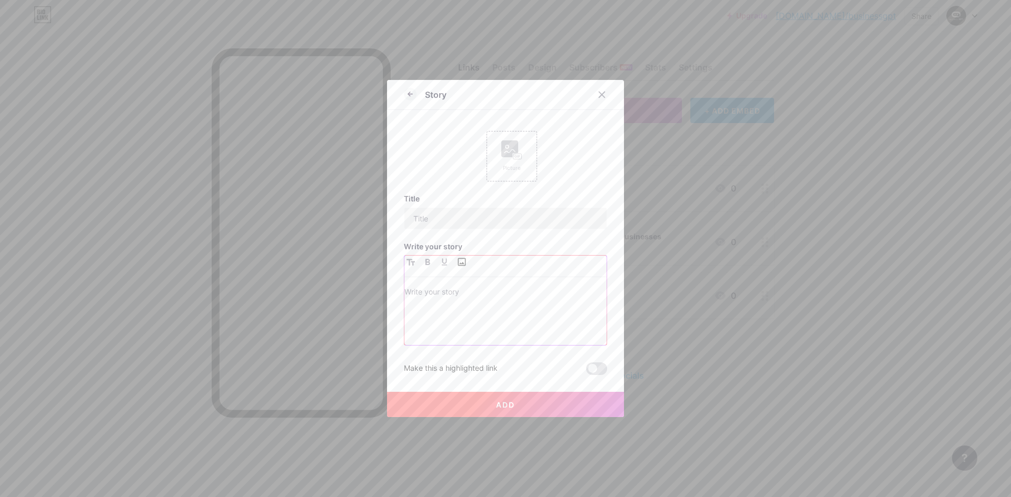
click at [459, 264] on input "file" at bounding box center [461, 262] width 13 height 13
click at [595, 99] on div at bounding box center [601, 94] width 19 height 19
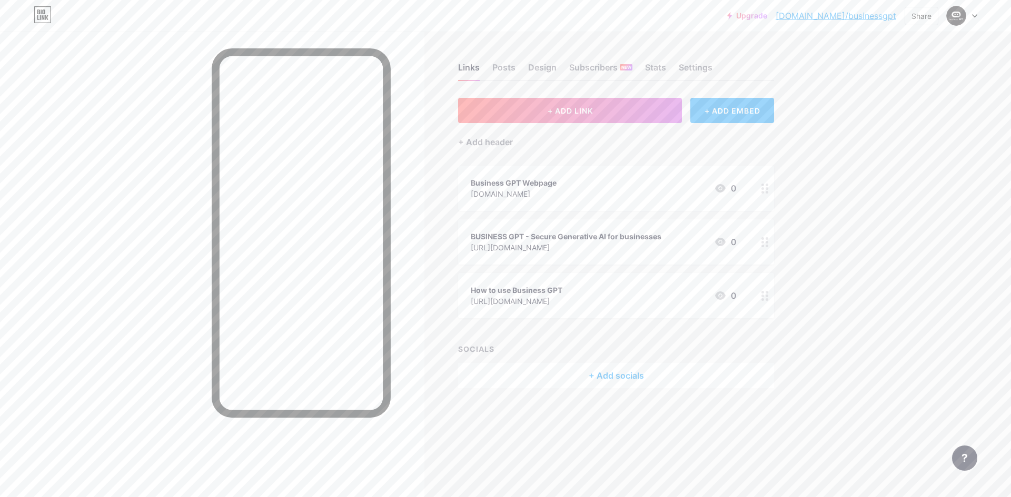
click at [724, 108] on div "+ ADD EMBED" at bounding box center [732, 110] width 84 height 25
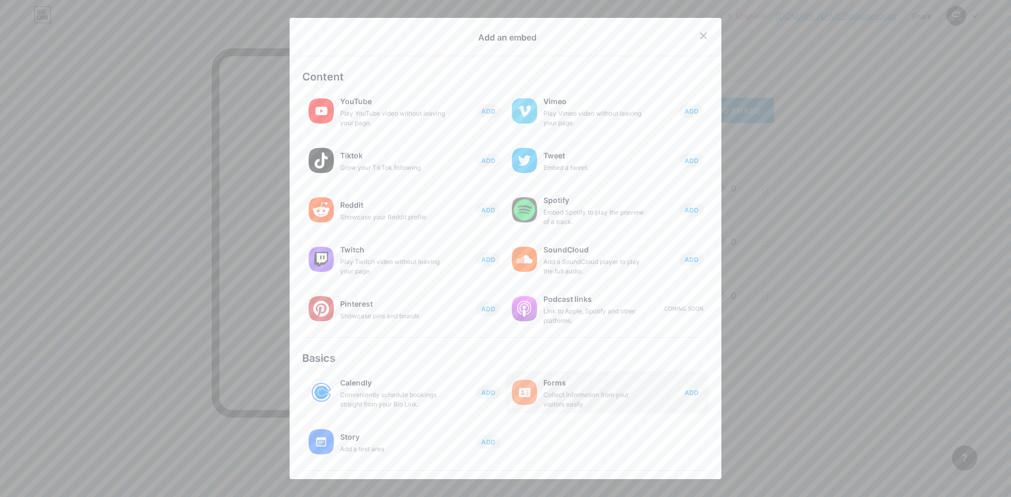
click at [684, 395] on span "ADD" at bounding box center [691, 392] width 14 height 9
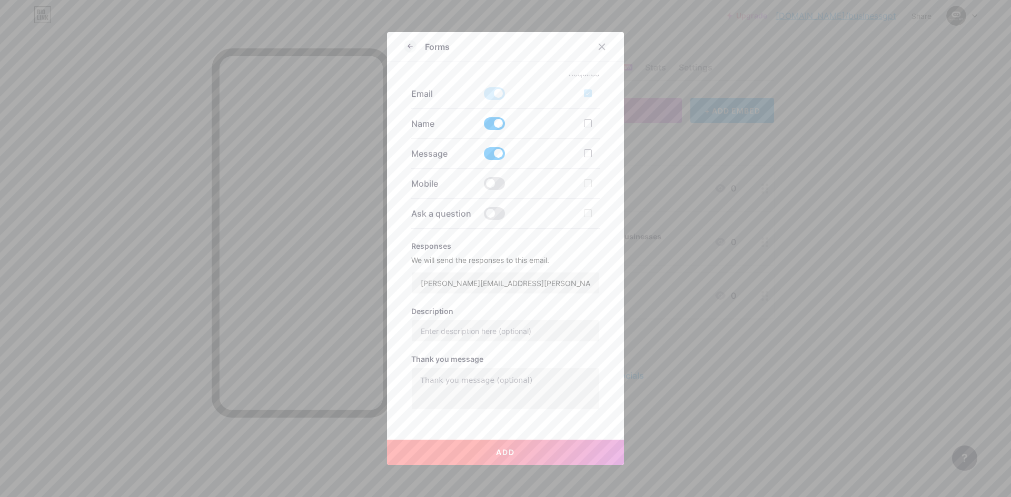
scroll to position [191, 0]
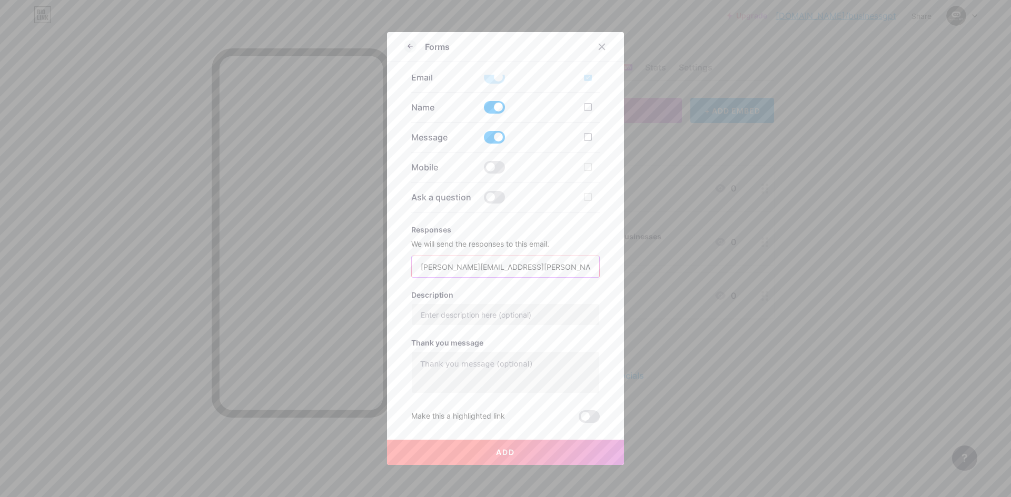
click at [475, 266] on input "[PERSON_NAME][EMAIL_ADDRESS][PERSON_NAME][DOMAIN_NAME]" at bounding box center [506, 266] width 188 height 21
type input "[EMAIL_ADDRESS][DOMAIN_NAME]"
click at [455, 321] on input "text" at bounding box center [506, 314] width 188 height 21
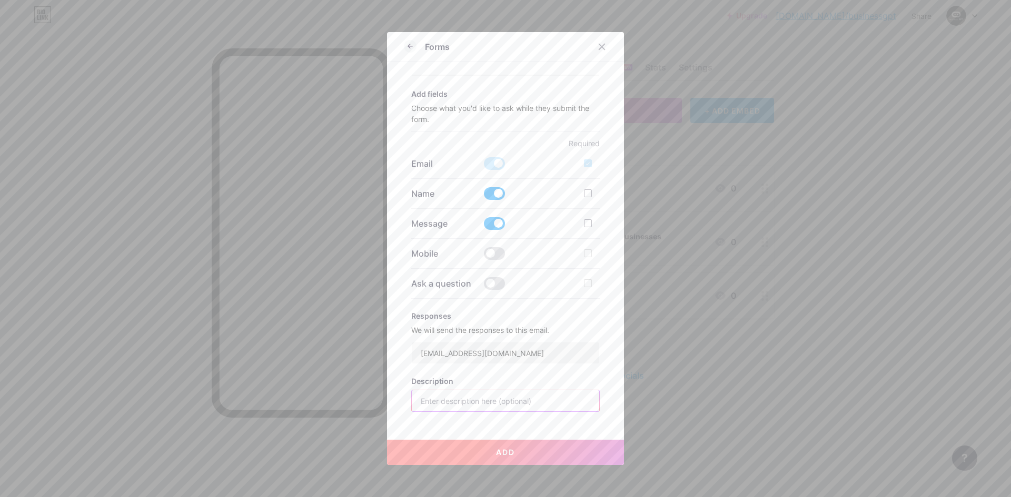
scroll to position [104, 0]
click at [585, 194] on div at bounding box center [588, 194] width 8 height 8
click at [599, 199] on input "checkbox" at bounding box center [602, 202] width 7 height 7
checkbox input "true"
click at [584, 225] on div at bounding box center [588, 224] width 8 height 8
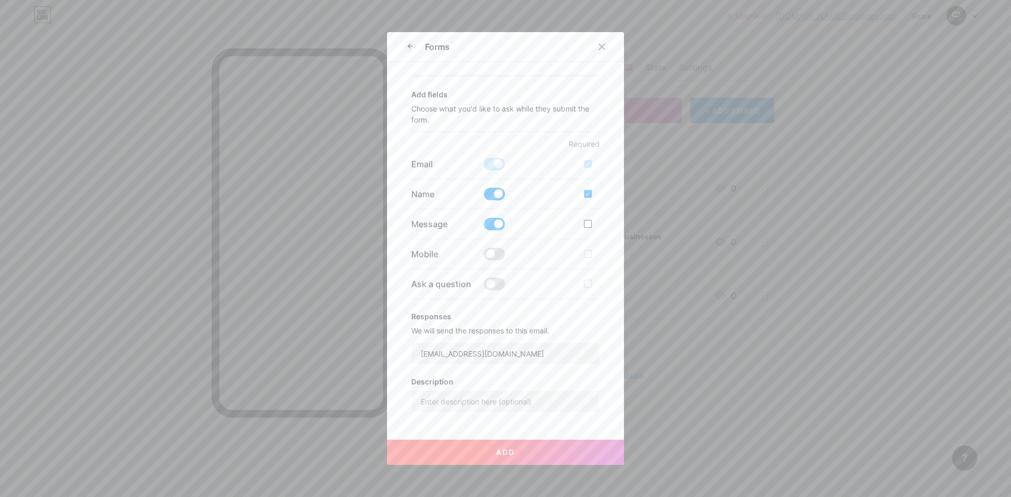
click at [599, 229] on input "checkbox" at bounding box center [602, 232] width 7 height 7
checkbox input "true"
click at [491, 253] on span at bounding box center [494, 254] width 21 height 13
click at [484, 257] on input "checkbox" at bounding box center [484, 257] width 0 height 0
click at [484, 282] on span at bounding box center [494, 284] width 21 height 13
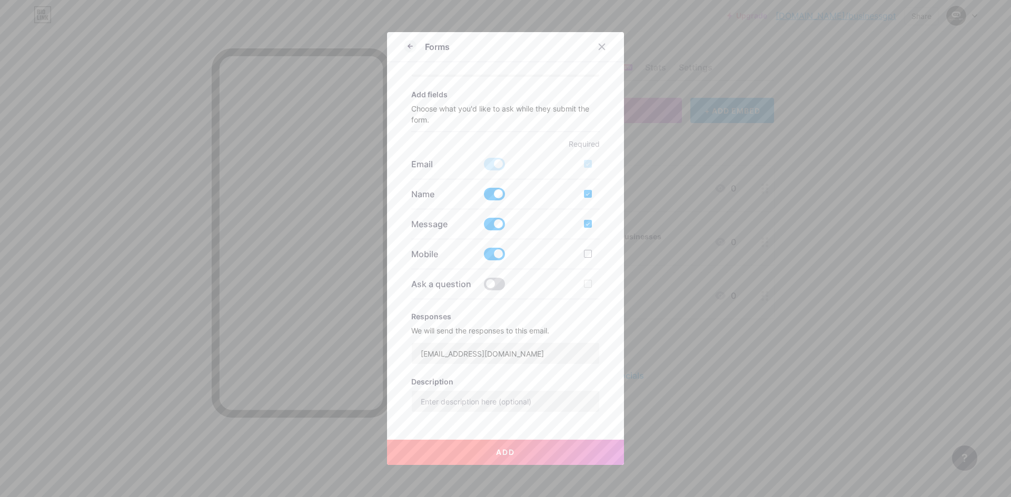
click at [484, 287] on input "checkbox" at bounding box center [484, 287] width 0 height 0
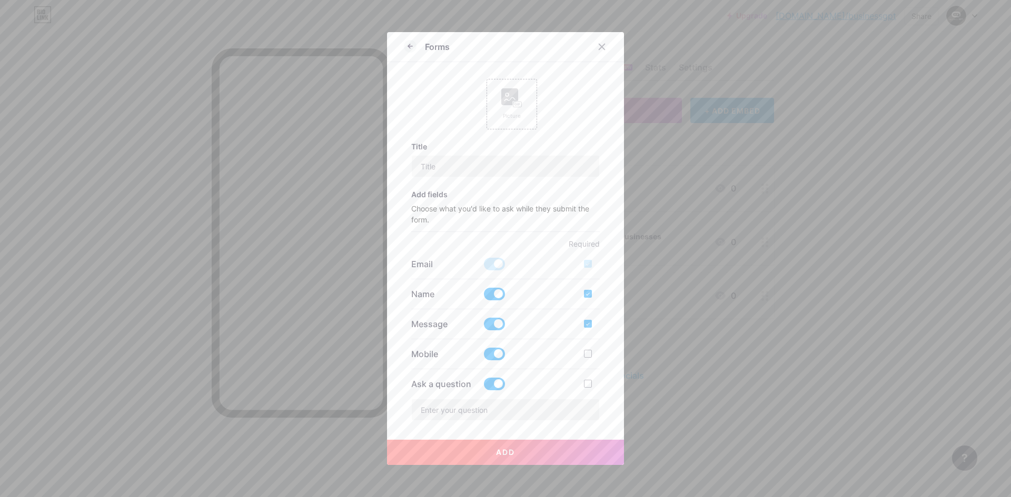
scroll to position [4, 0]
click at [452, 164] on input "text" at bounding box center [506, 166] width 188 height 21
type input "Chat with us"
click at [472, 459] on button "Add" at bounding box center [505, 452] width 237 height 25
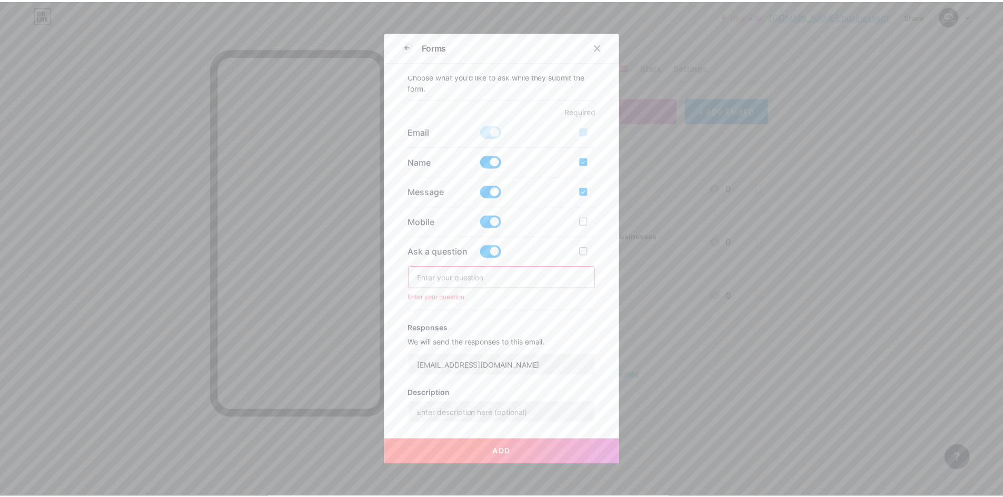
scroll to position [136, 0]
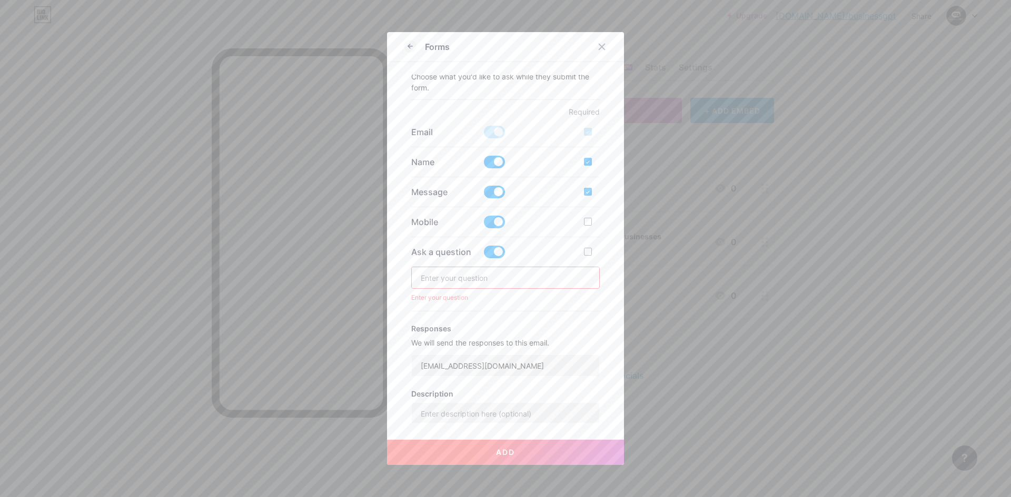
click at [494, 254] on span at bounding box center [494, 252] width 21 height 13
click at [484, 255] on input "checkbox" at bounding box center [484, 255] width 0 height 0
click at [509, 448] on span "Add" at bounding box center [505, 452] width 19 height 9
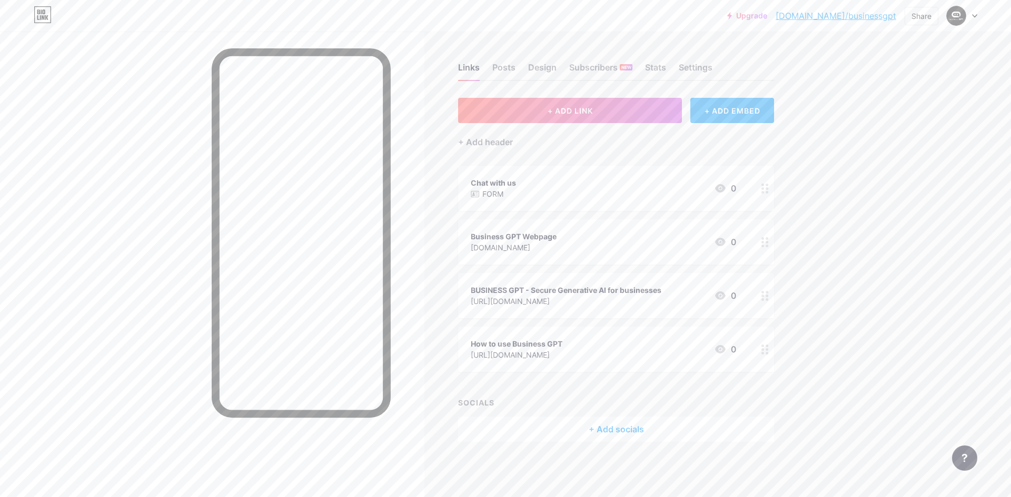
drag, startPoint x: 583, startPoint y: 185, endPoint x: 584, endPoint y: 221, distance: 35.8
click at [584, 221] on span "Chat with us FORM 0 Business GPT Webpage [DOMAIN_NAME] 0 BUSINESS GPT - Secure …" at bounding box center [616, 269] width 316 height 206
click at [761, 193] on div at bounding box center [765, 188] width 18 height 45
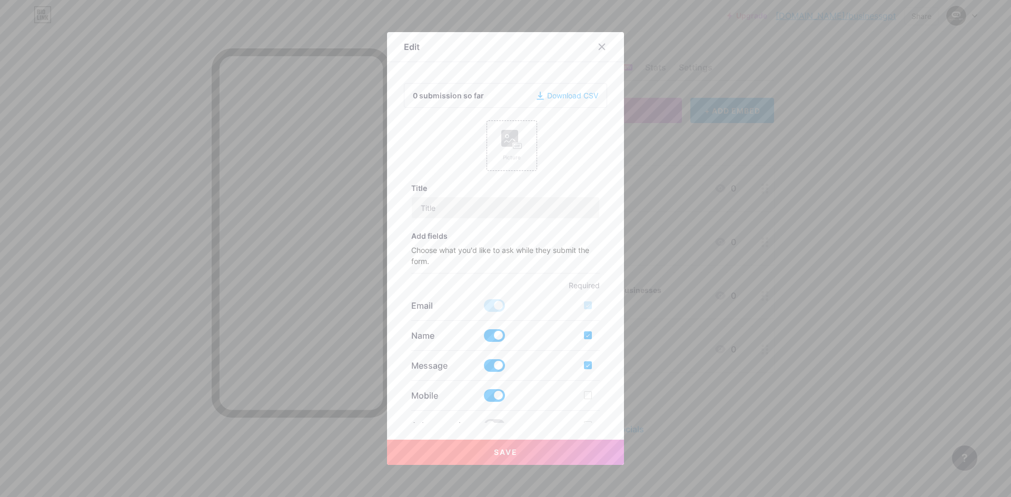
type input "Chat with us"
checkbox input "true"
type input "[EMAIL_ADDRESS][DOMAIN_NAME]"
click at [597, 46] on icon at bounding box center [601, 47] width 8 height 8
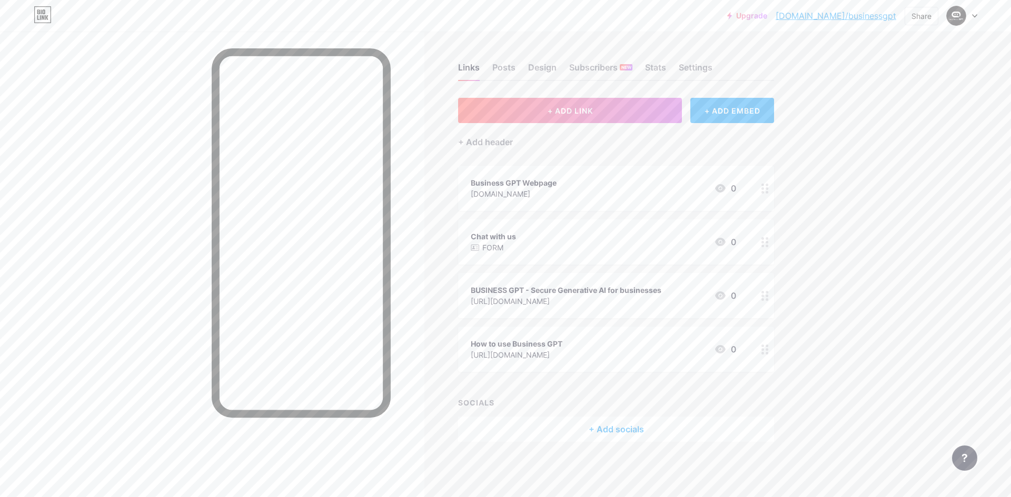
click at [518, 234] on div "Chat with us FORM 0" at bounding box center [603, 242] width 265 height 24
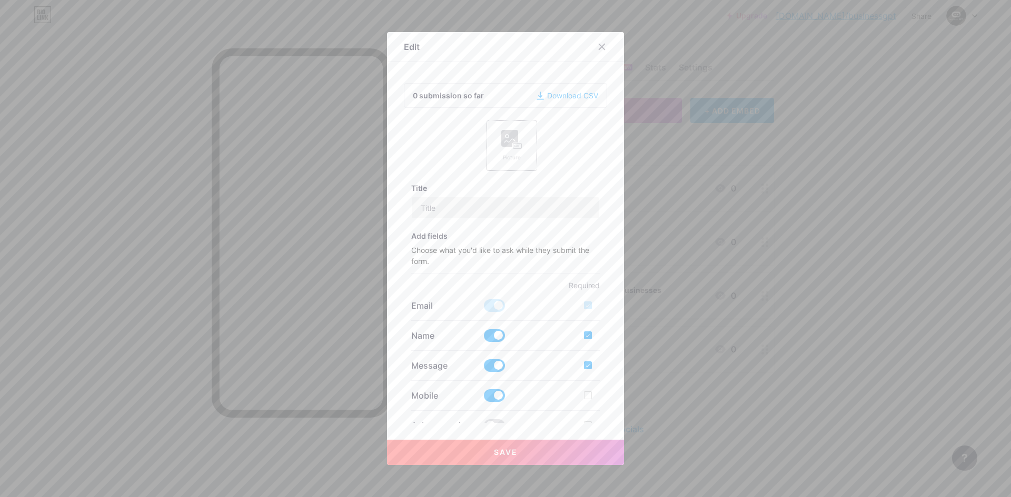
type input "Chat with us"
checkbox input "true"
type input "[EMAIL_ADDRESS][DOMAIN_NAME]"
click at [452, 208] on input "Chat with us" at bounding box center [506, 207] width 188 height 21
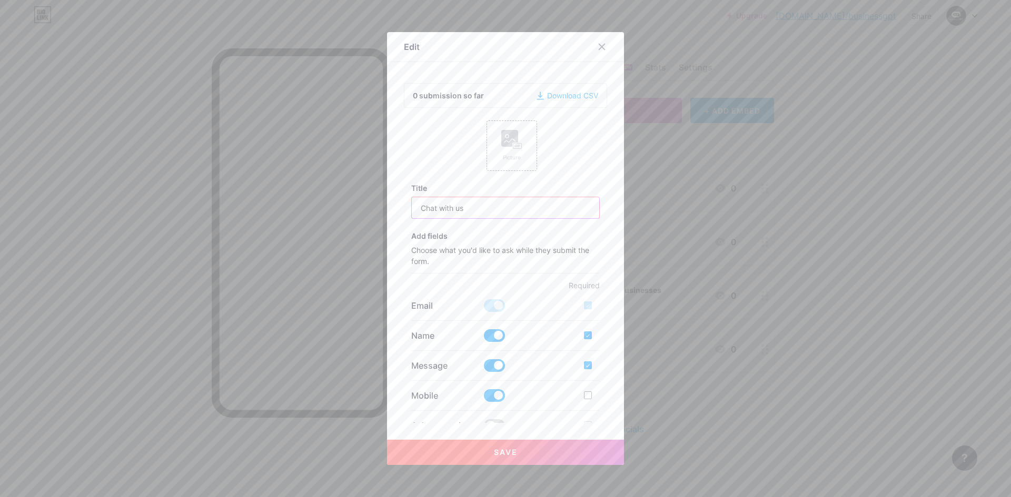
drag, startPoint x: 463, startPoint y: 208, endPoint x: 436, endPoint y: 206, distance: 26.9
click at [436, 206] on input "Chat with us" at bounding box center [506, 207] width 188 height 21
type input "C"
type input "Enquire Now"
click at [517, 450] on button "Save" at bounding box center [505, 452] width 237 height 25
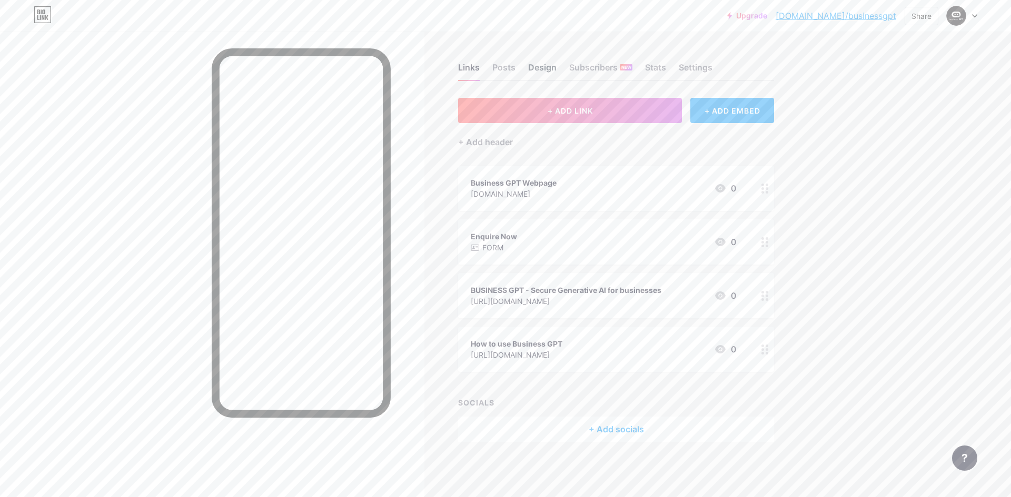
click at [536, 66] on div "Design" at bounding box center [542, 70] width 28 height 19
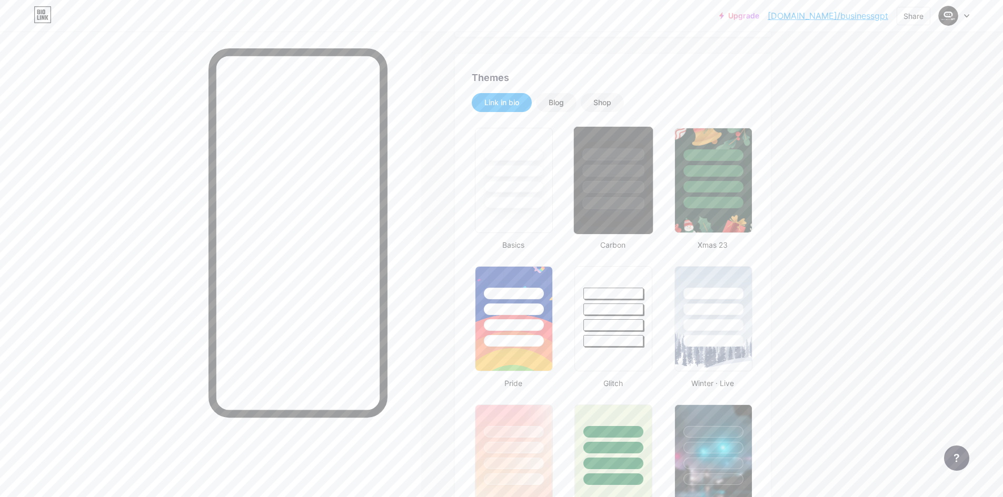
type input "#000000"
type input "#1beecb"
type input "#ffffff"
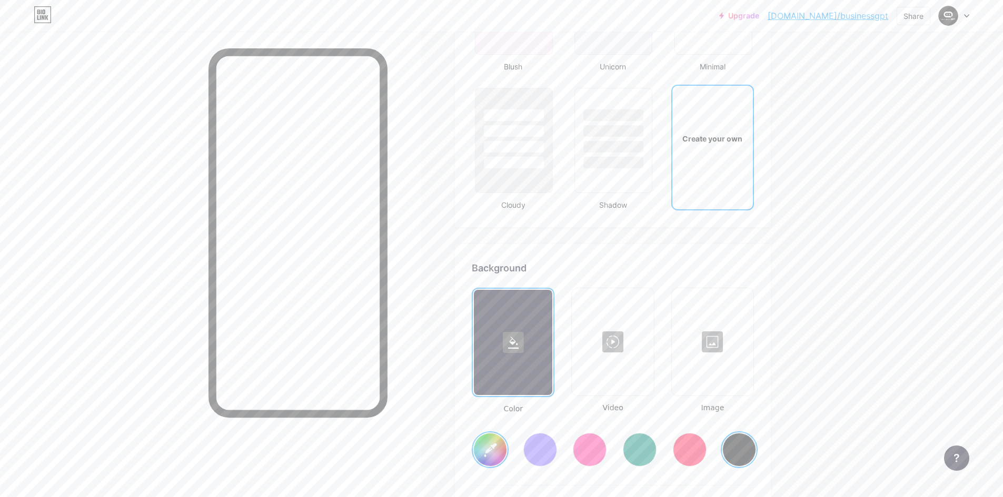
scroll to position [1197, 0]
click at [523, 343] on rect at bounding box center [513, 341] width 21 height 21
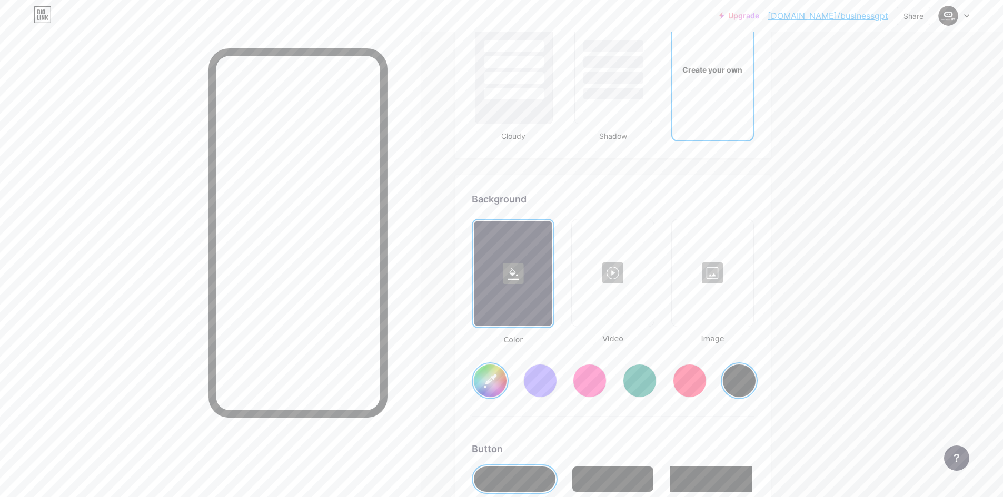
scroll to position [1265, 0]
click at [486, 378] on input "#000000" at bounding box center [490, 380] width 33 height 33
type input "#bababa"
type input "#ffffff"
type input "#bfbfbf"
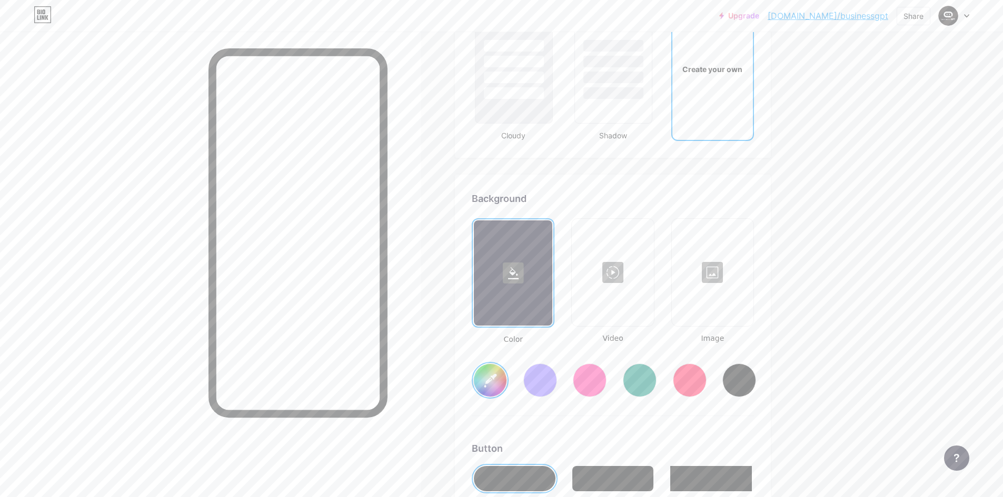
type input "#ffffff"
type input "#c4c4c4"
type input "#ffffff"
type input "#c9c9c9"
type input "#ffffff"
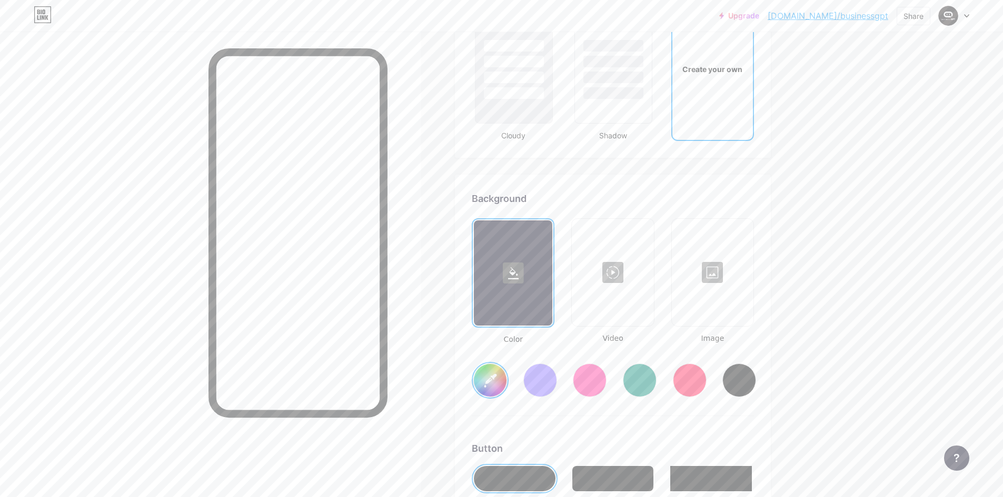
type input "#cccccc"
type input "#ffffff"
type input "#d1d1d1"
type input "#ffffff"
type input "#d4d4d4"
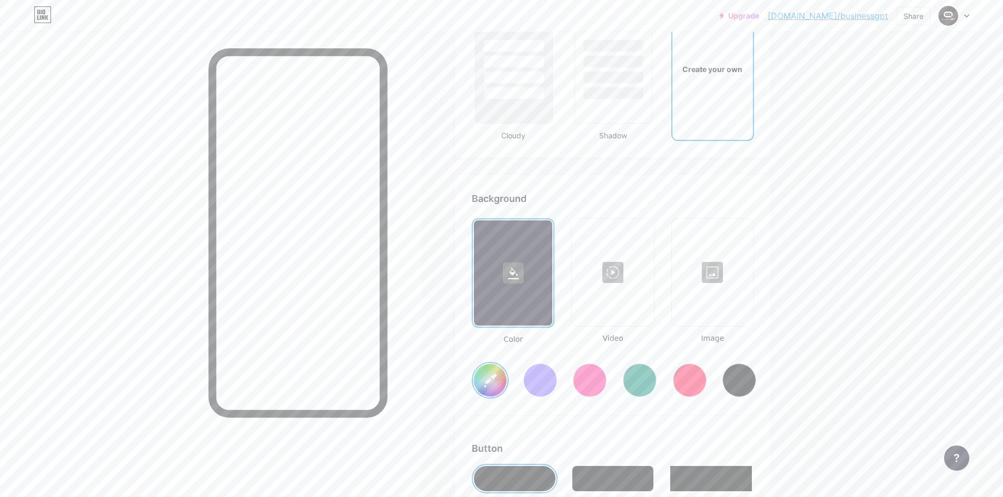
type input "#ffffff"
type input "#d6d6d6"
type input "#ffffff"
type input "#dbdbdb"
type input "#ffffff"
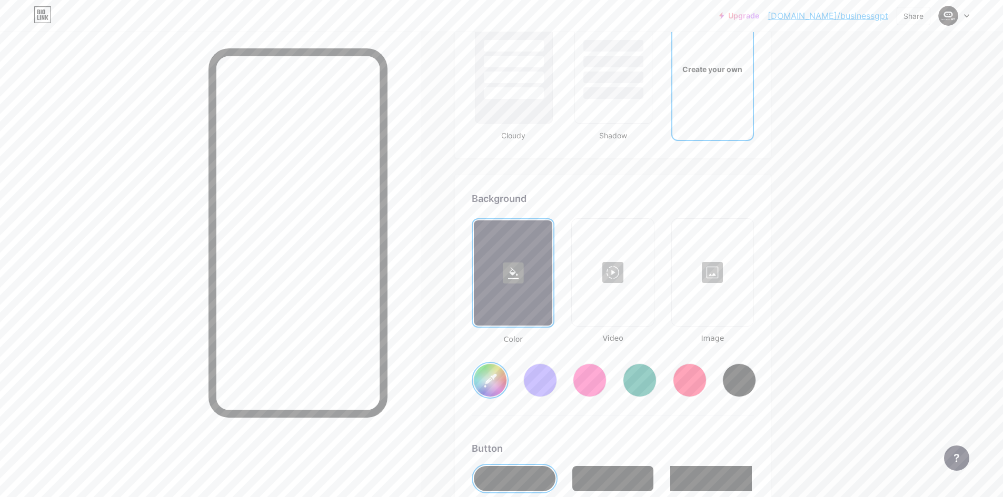
type input "#dedede"
type input "#ffffff"
type input "#e3e3e3"
type input "#ffffff"
type input "#e6e6e6"
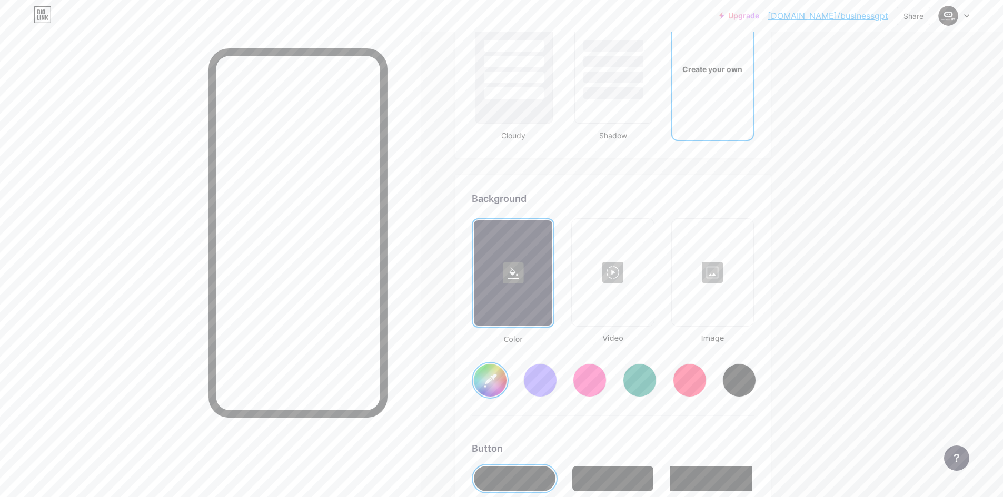
type input "#ffffff"
type input "#ededed"
type input "#ffffff"
type input "#f0f0f0"
type input "#ffffff"
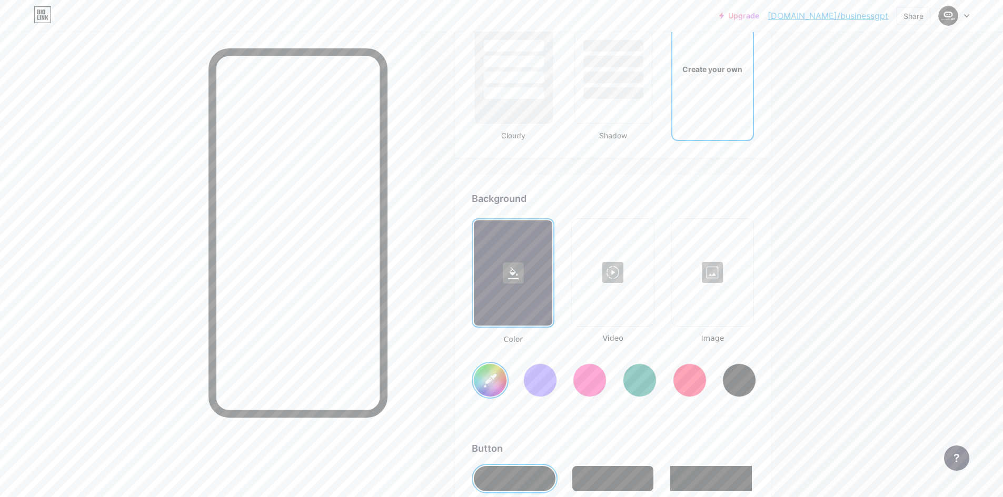
type input "#f5f5f5"
type input "#ffffff"
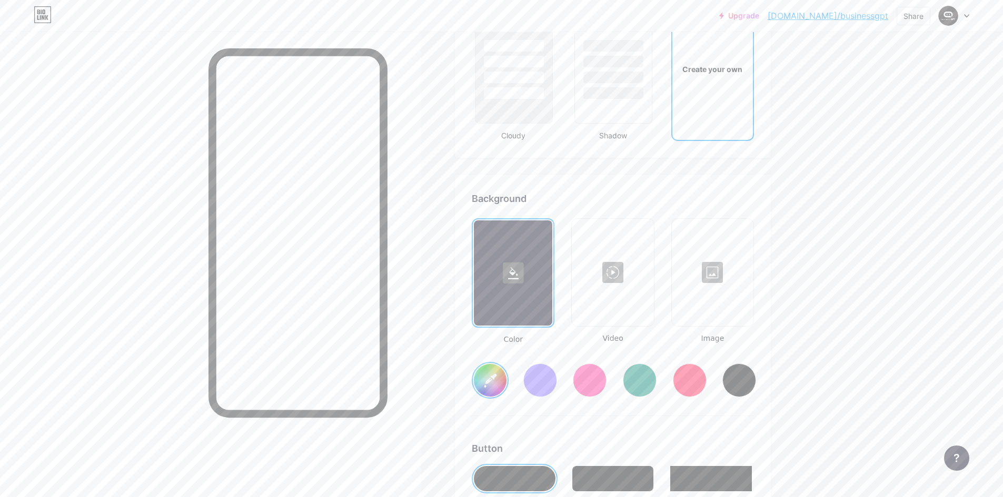
type input "#ffffff"
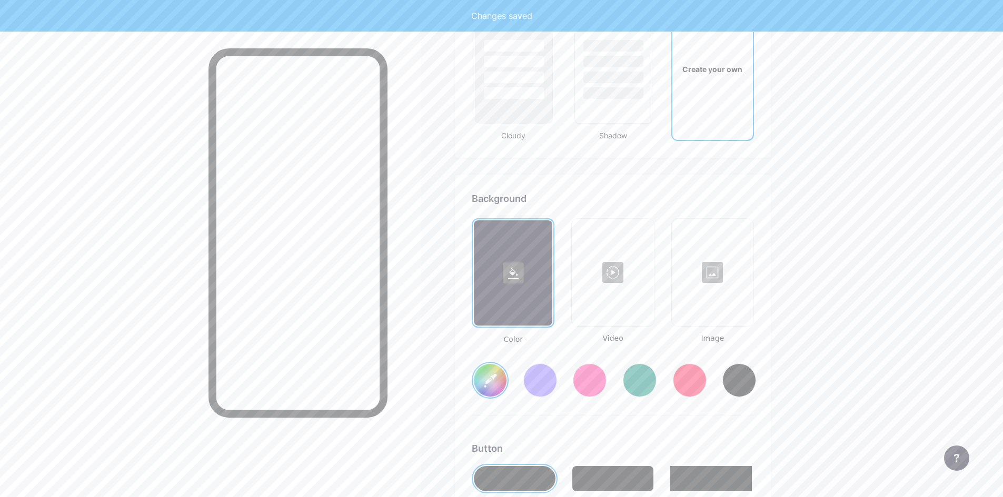
type input "#fcfcfc"
type input "#ffffff"
type input "#fafafa"
type input "#ffffff"
type input "#f5f5f5"
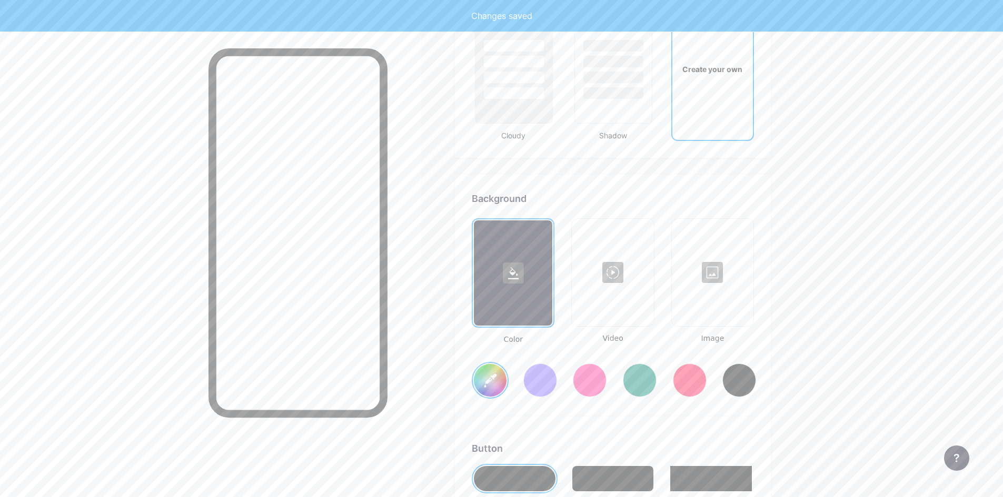
type input "#ffffff"
type input "#f3f2f2"
type input "#ffffff"
type input "#eeeded"
type input "#ffffff"
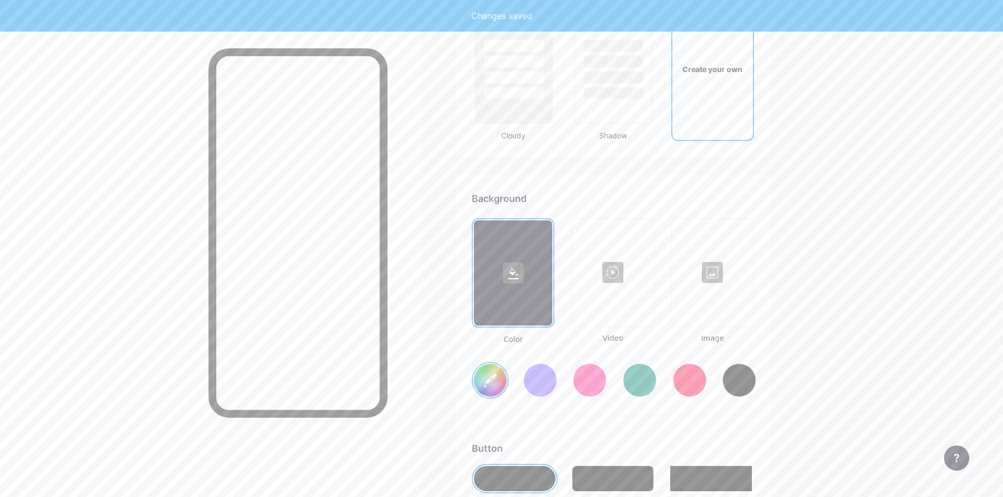
type input "#ededed"
type input "#ffffff"
type input "#ebeaea"
type input "#ffffff"
type input "#e8e8e8"
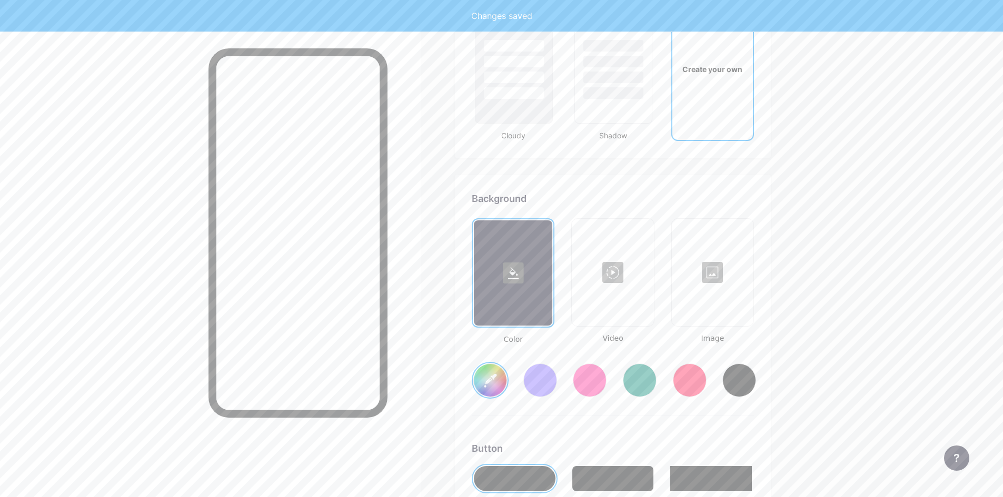
type input "#ffffff"
type input "#e6e6e6"
type input "#ffffff"
type input "#e8e8e8"
type input "#ffffff"
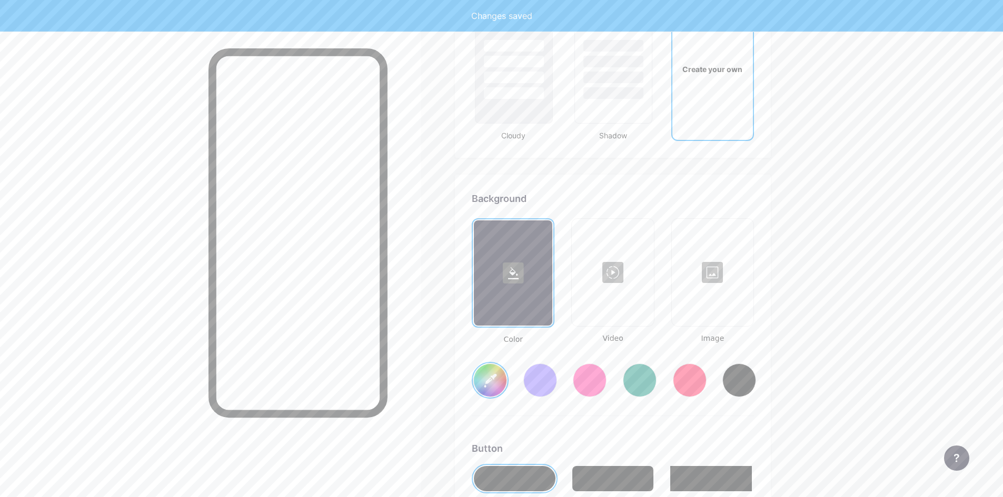
type input "#ebebeb"
type input "#ffffff"
type input "#ededed"
type input "#ffffff"
type input "#f0f0f0"
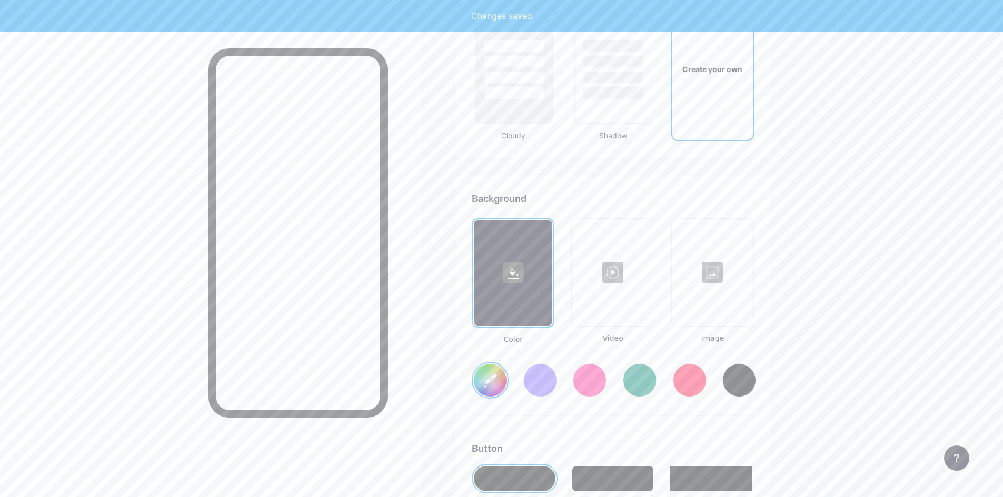
type input "#ffffff"
type input "#f2f2f2"
type input "#ffffff"
type input "#f5f5f5"
type input "#ffffff"
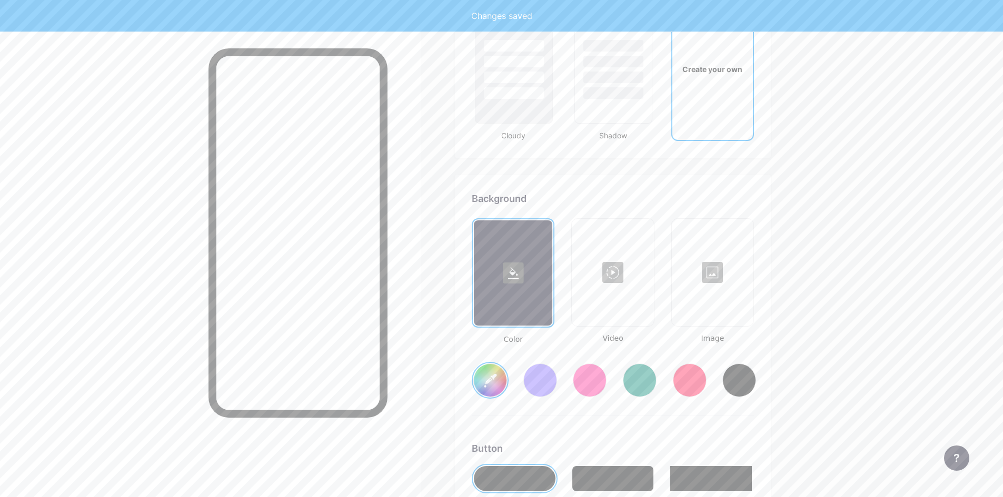
type input "#f7f7f7"
type input "#ffffff"
type input "#fafafa"
type input "#ffffff"
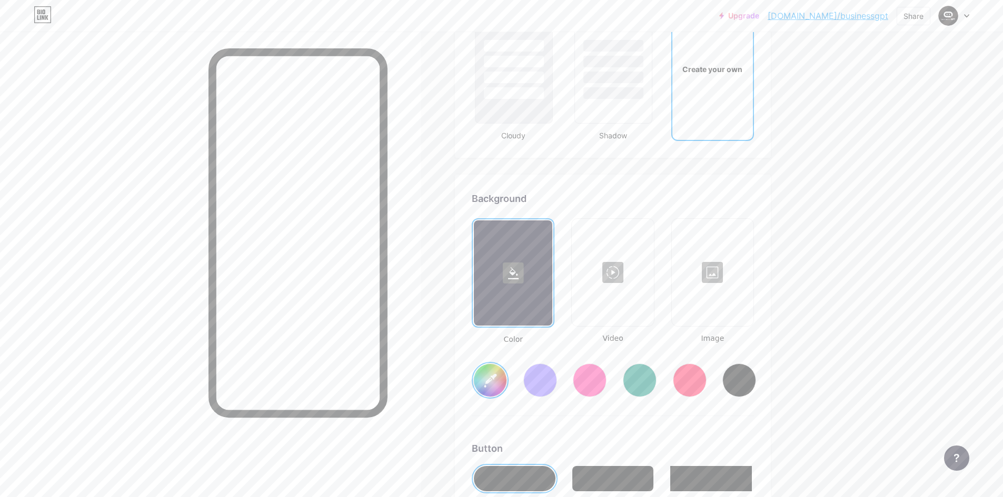
type input "#fafafa"
type input "#ffffff"
type input "#f7f7f7"
type input "#ffffff"
type input "#f5f5f5"
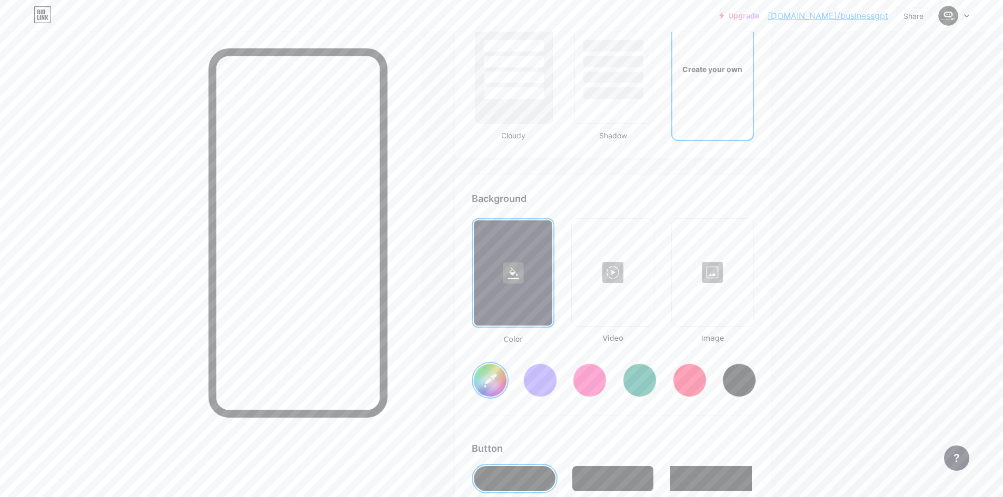
type input "#ffffff"
type input "#f2f2f2"
type input "#ffffff"
type input "#f0f0f0"
type input "#ffffff"
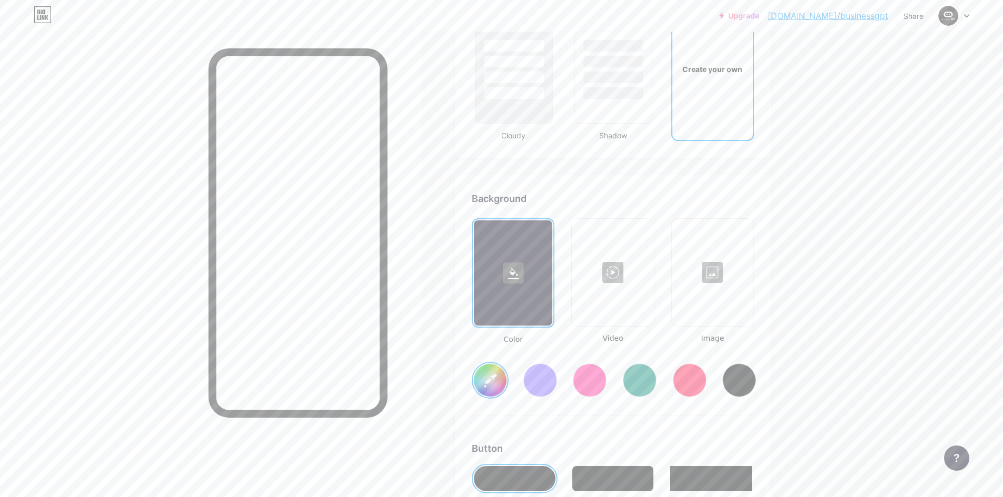
type input "#ededed"
type input "#ffffff"
type input "#ededed"
type input "#ffffff"
type input "#ededed"
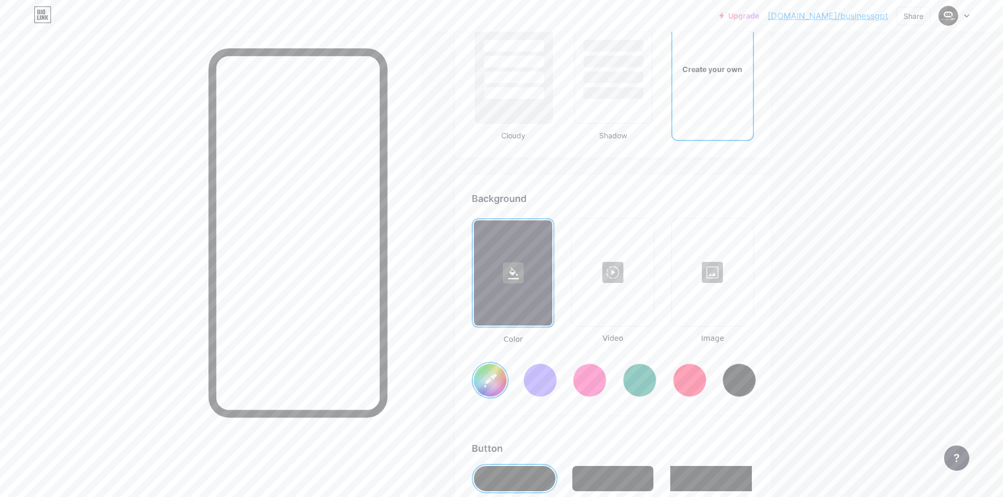
type input "#ffffff"
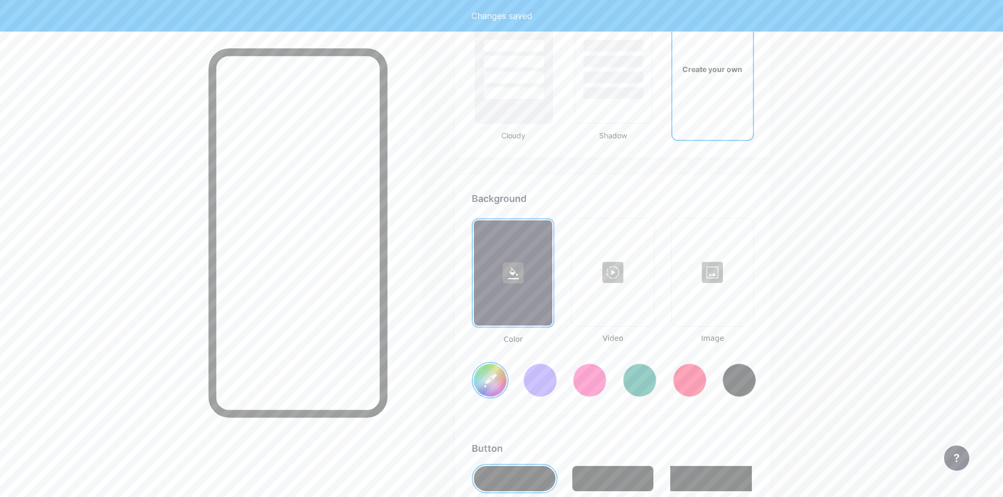
type input "#ededed"
type input "#ffffff"
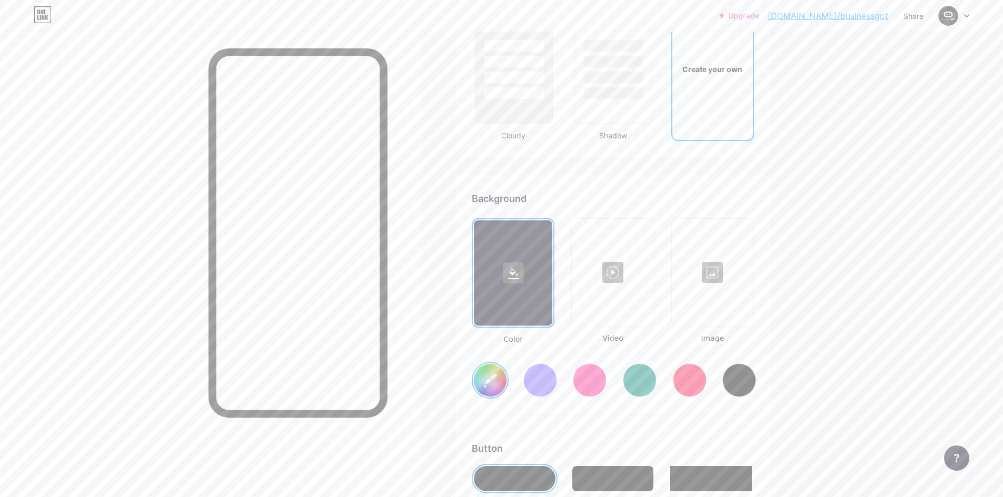
type input "#ededed"
type input "#ffffff"
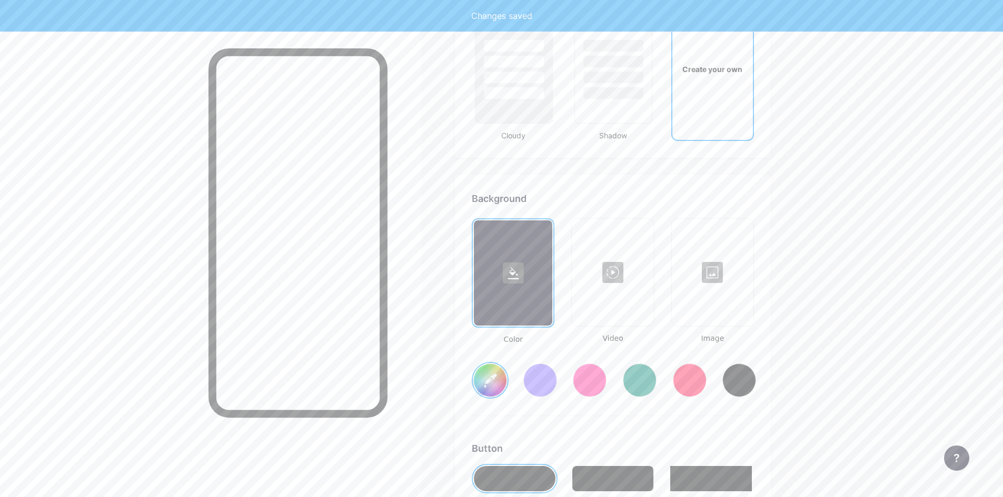
type input "#ededed"
type input "#ffffff"
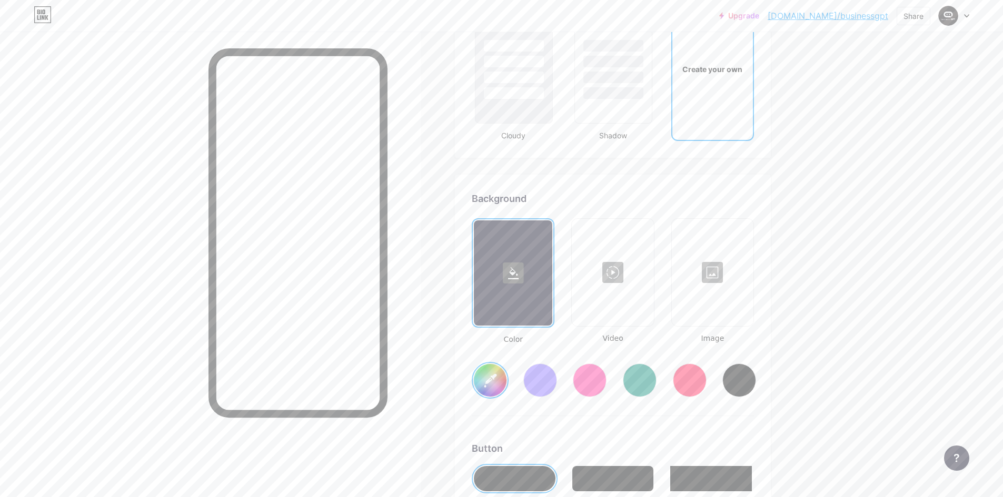
type input "#cbfbf5"
type input "#ffffff"
type input "#c6fbf5"
type input "#ffffff"
type input "#bef9f2"
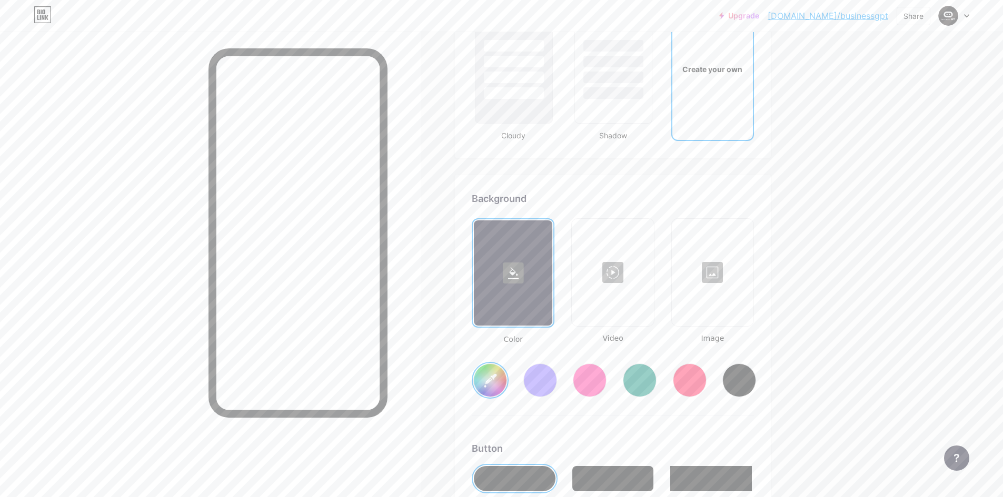
type input "#ffffff"
type input "#bdf9f2"
type input "#ffffff"
type input "#b9f9f1"
type input "#ffffff"
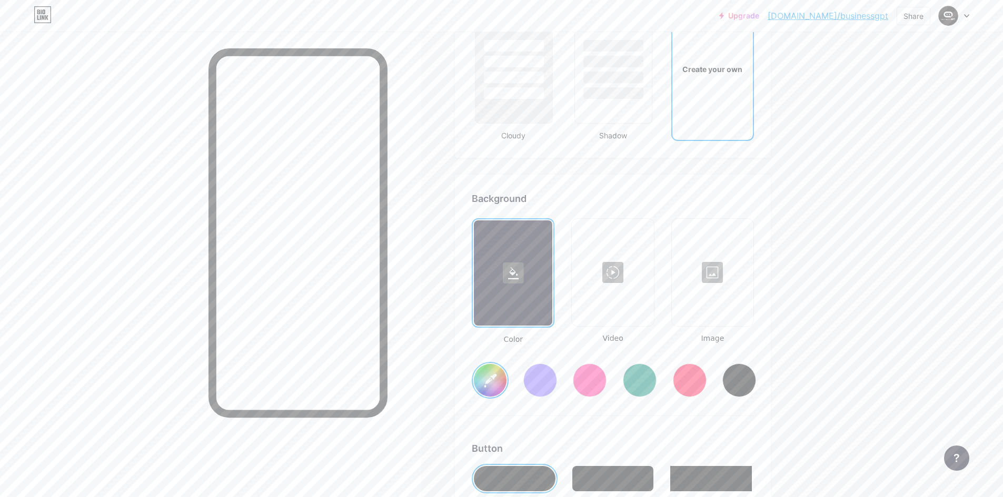
type input "#b8f9f2"
type input "#ffffff"
type input "#b4f9f1"
type input "#ffffff"
type input "#b4f9f1"
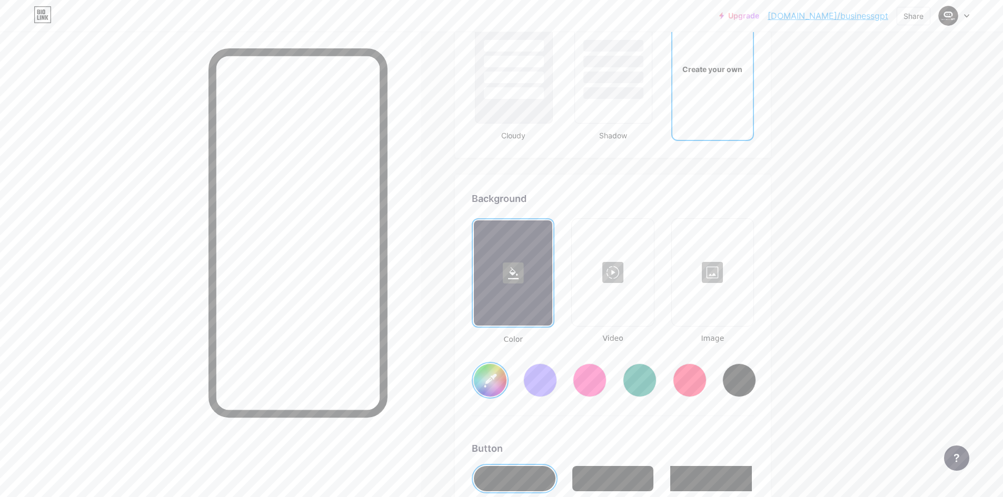
type input "#ffffff"
type input "#b4f8f0"
type input "#ffffff"
type input "#b1f7ef"
type input "#ffffff"
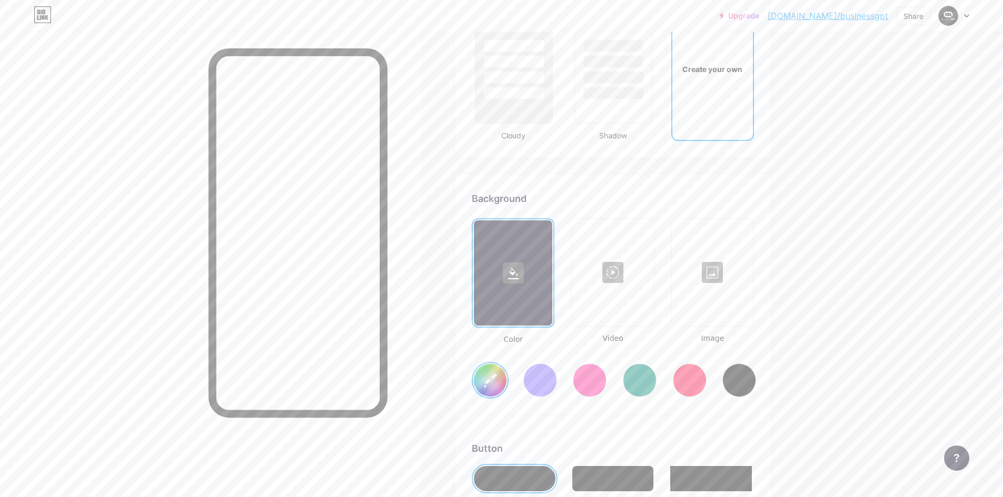
type input "#aff8f0"
type input "#ffffff"
type input "#b0f7ef"
type input "#ffffff"
type input "#adf5ed"
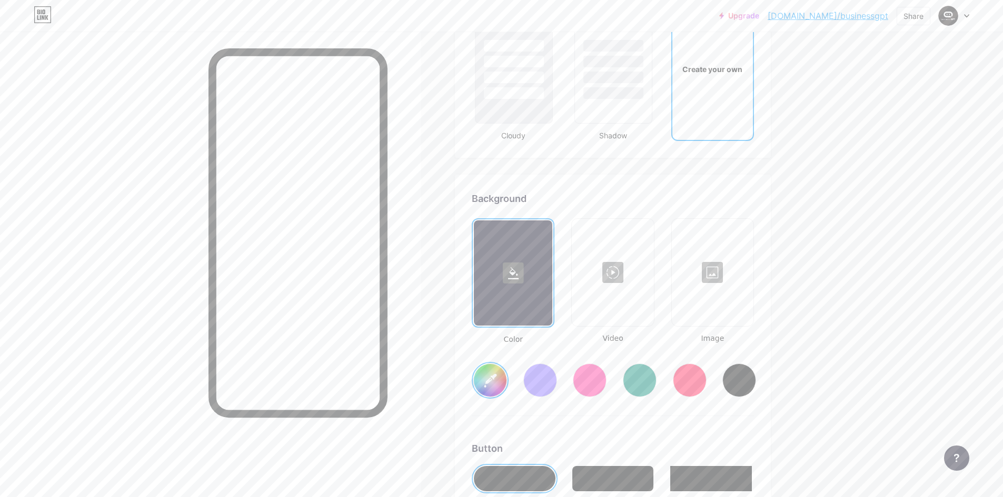
type input "#ffffff"
type input "#a9f4ec"
type input "#ffffff"
type input "#a4f4ea"
type input "#ffffff"
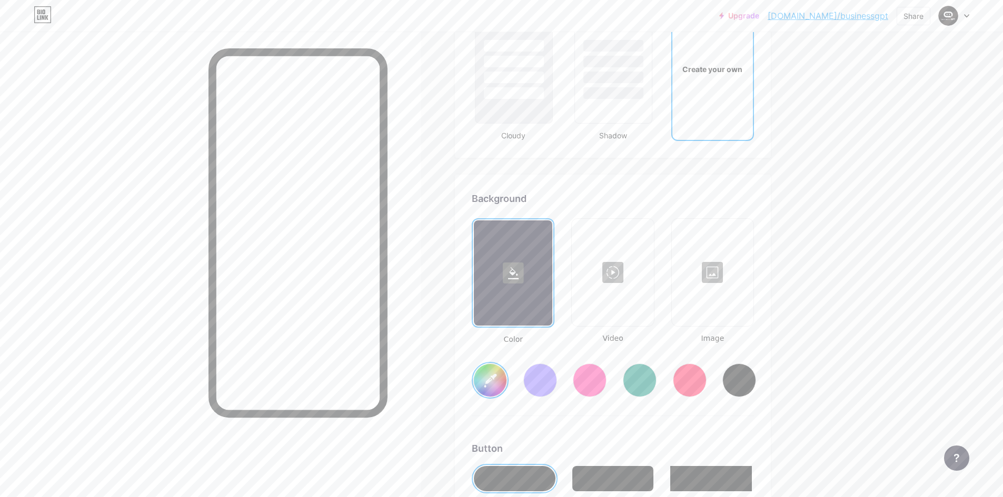
type input "#a1f2e9"
type input "#ffffff"
type input "#9cf2e8"
type input "#ffffff"
type input "#9ef0e6"
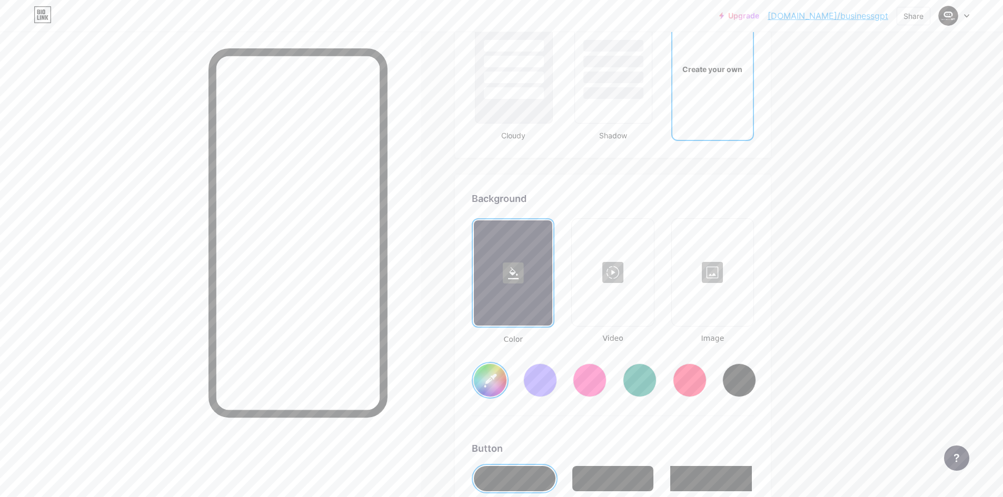
type input "#ffffff"
type input "#9df0e7"
type input "#ffffff"
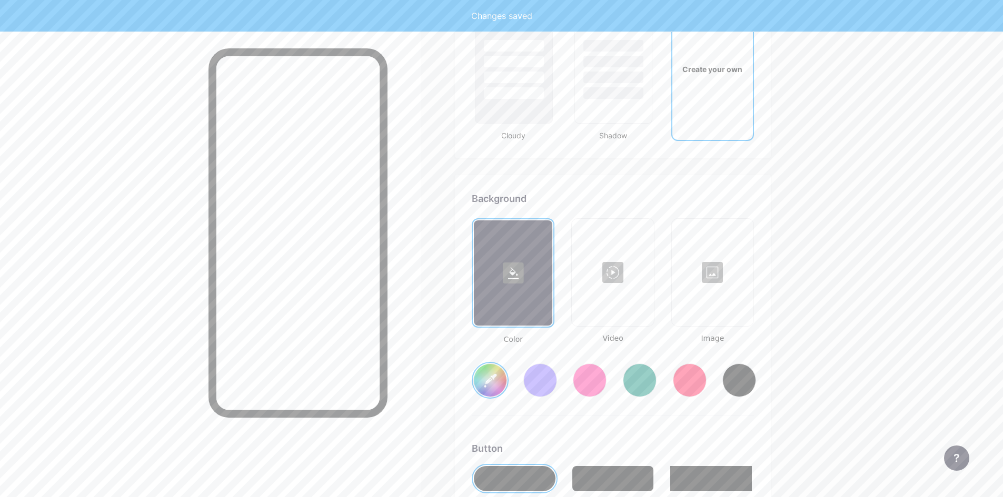
type input "#9df0e7"
type input "#ffffff"
type input "#9ef0e6"
type input "#ffffff"
type input "#a3f0e7"
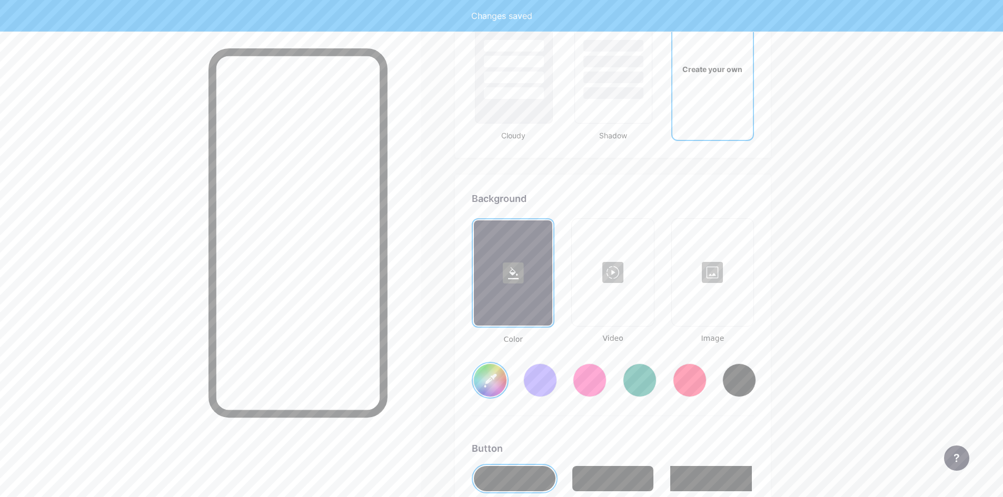
type input "#ffffff"
type input "#a3efe7"
type input "#ffffff"
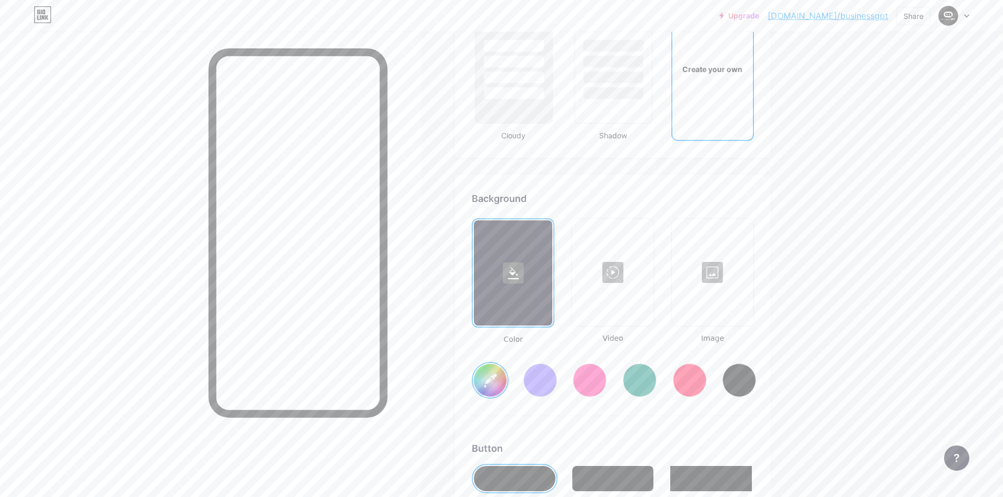
type input "#a8f0e8"
type input "#ffffff"
type input "#a8f0e8"
type input "#ffffff"
type input "#a8f0e7"
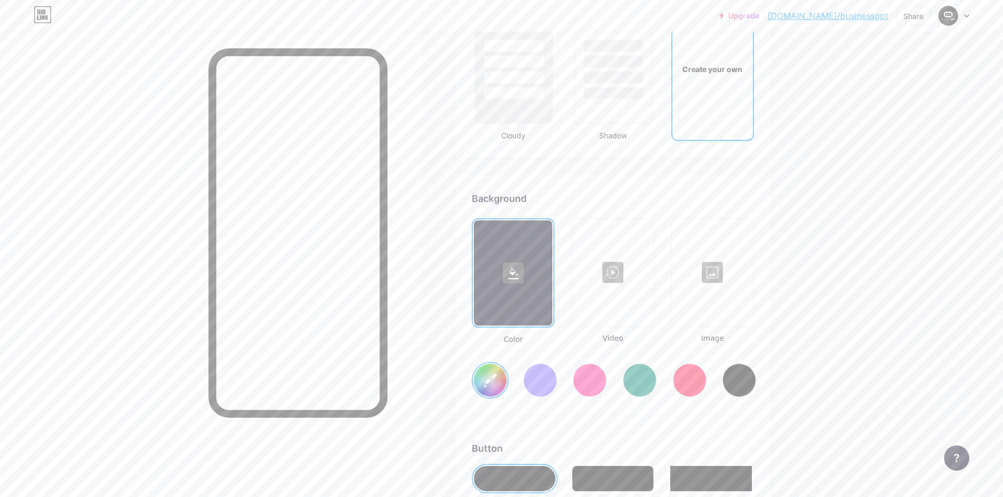
type input "#ffffff"
type input "#adf0e9"
type input "#ffffff"
type input "#abf2ea"
type input "#ffffff"
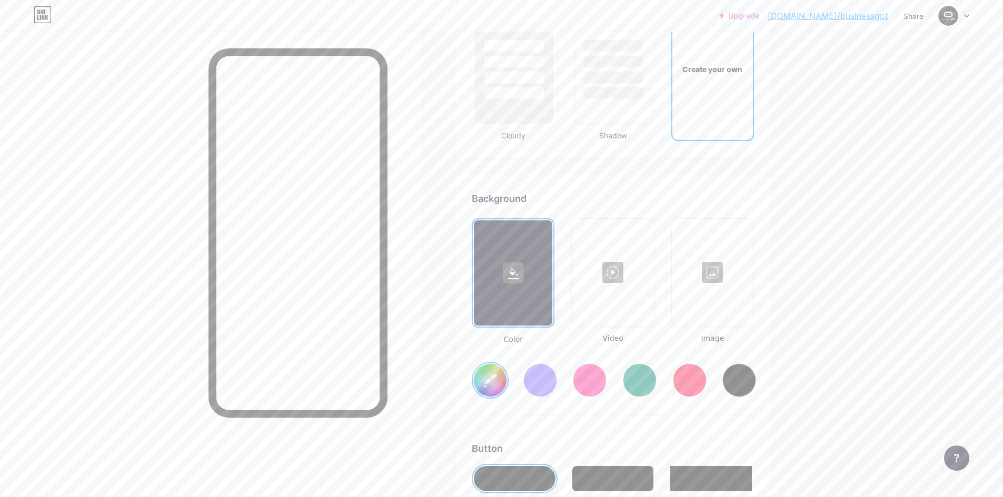
type input "#b0f2ea"
type input "#ffffff"
type input "#aef4ec"
type input "#ffffff"
type input "#b2f5ed"
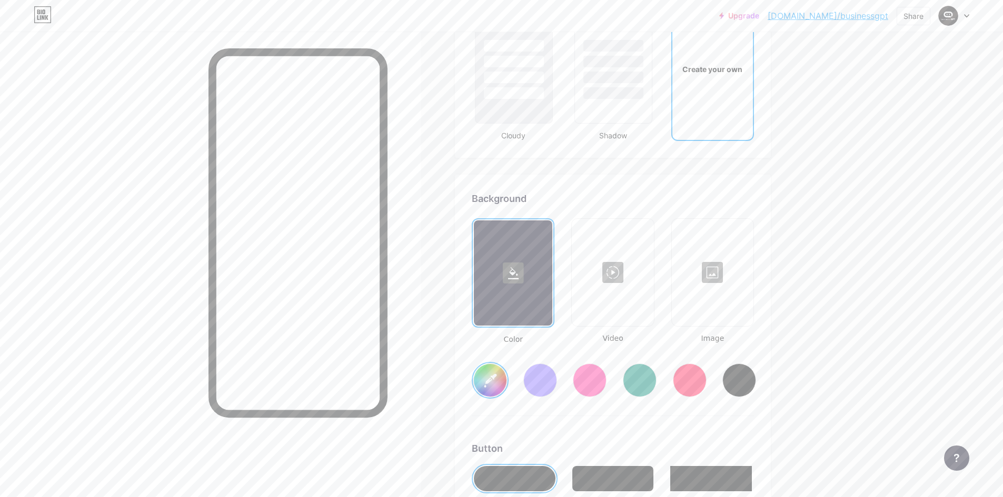
type input "#ffffff"
type input "#b4f8f0"
type input "#ffffff"
type input "#b4f9f1"
type input "#ffffff"
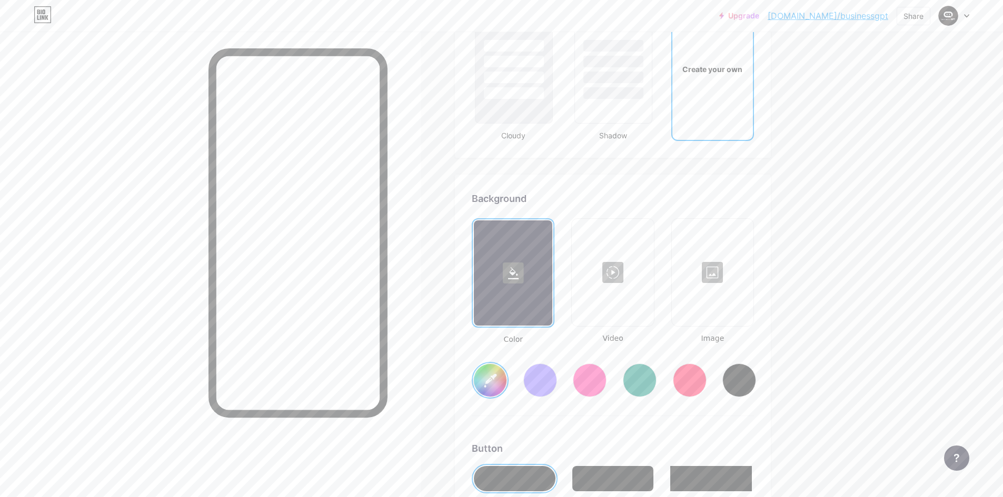
type input "#b6fbf3"
type input "#ffffff"
type input "#b4fdf5"
type input "#ffffff"
type input "#b8fff7"
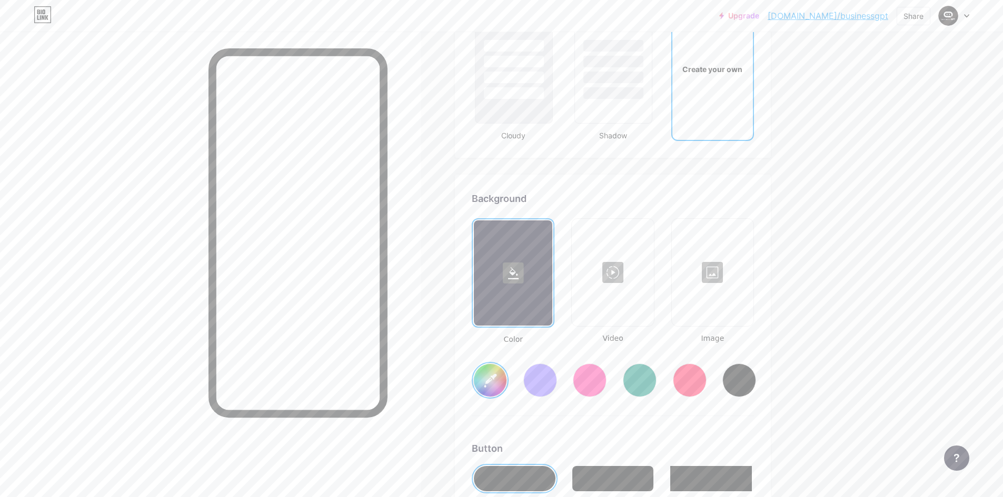
type input "#ffffff"
click at [723, 272] on div at bounding box center [712, 272] width 79 height 105
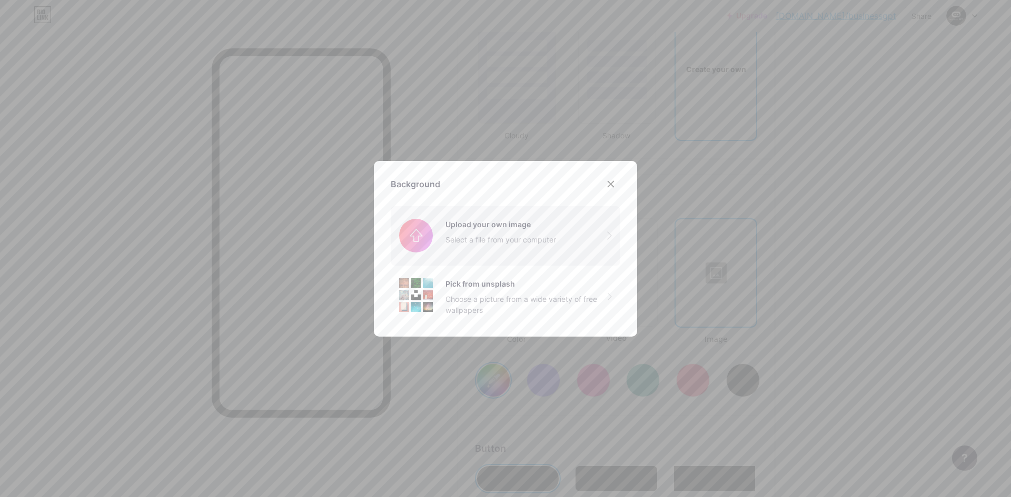
click at [519, 239] on input "file" at bounding box center [505, 235] width 229 height 59
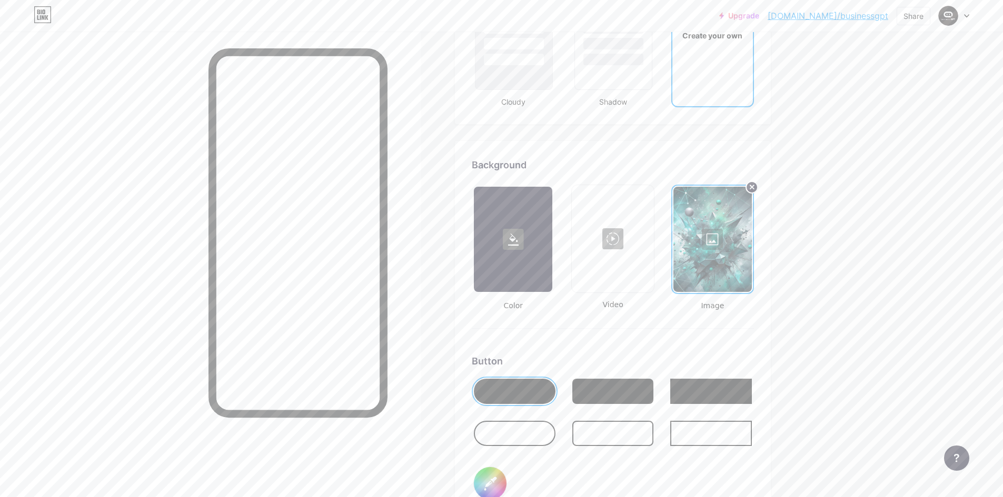
scroll to position [1297, 0]
click at [517, 248] on rect at bounding box center [513, 240] width 21 height 21
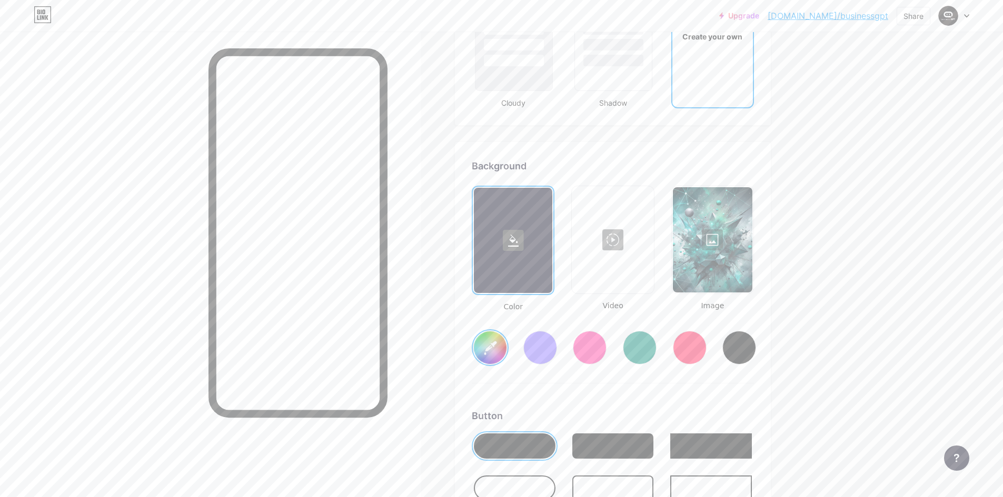
click at [717, 237] on div at bounding box center [712, 239] width 79 height 105
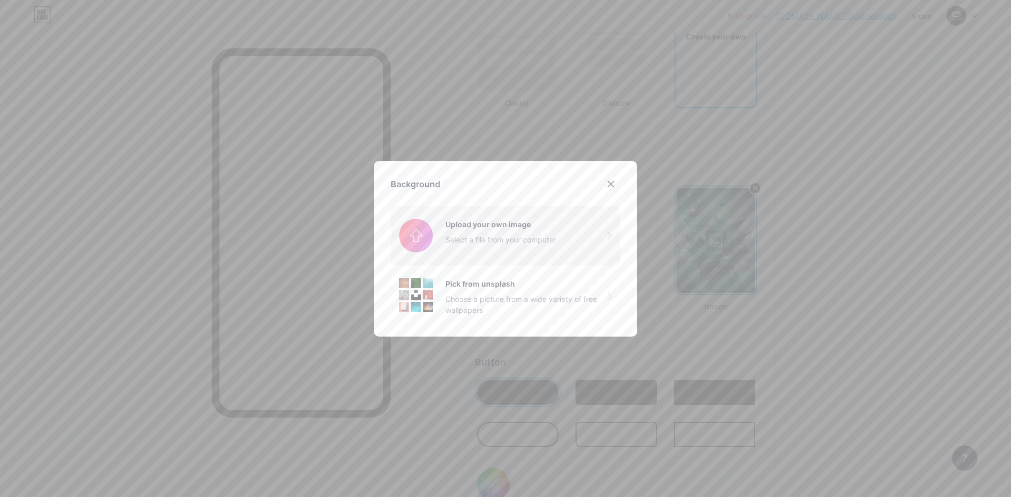
click at [443, 228] on input "file" at bounding box center [505, 235] width 229 height 59
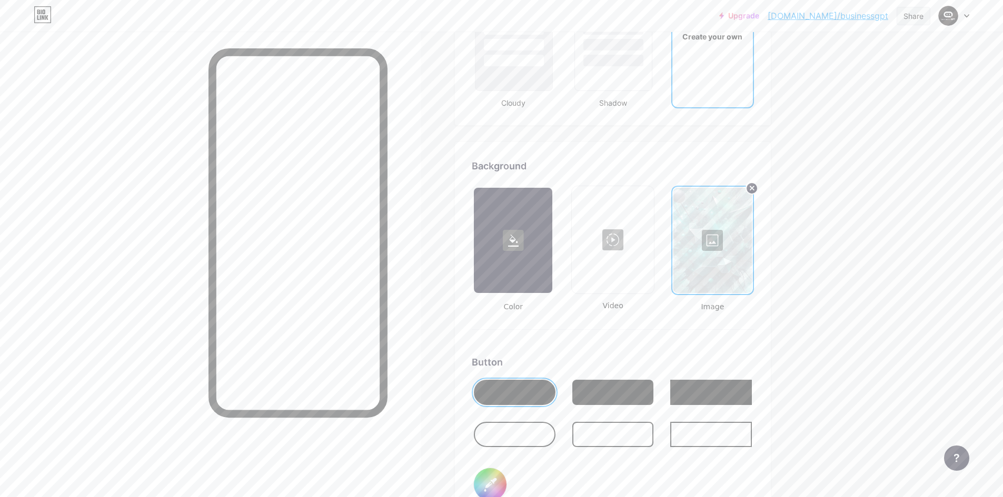
click at [904, 15] on div "Share" at bounding box center [913, 16] width 20 height 11
click at [898, 79] on div "Get my QR code" at bounding box center [851, 79] width 157 height 25
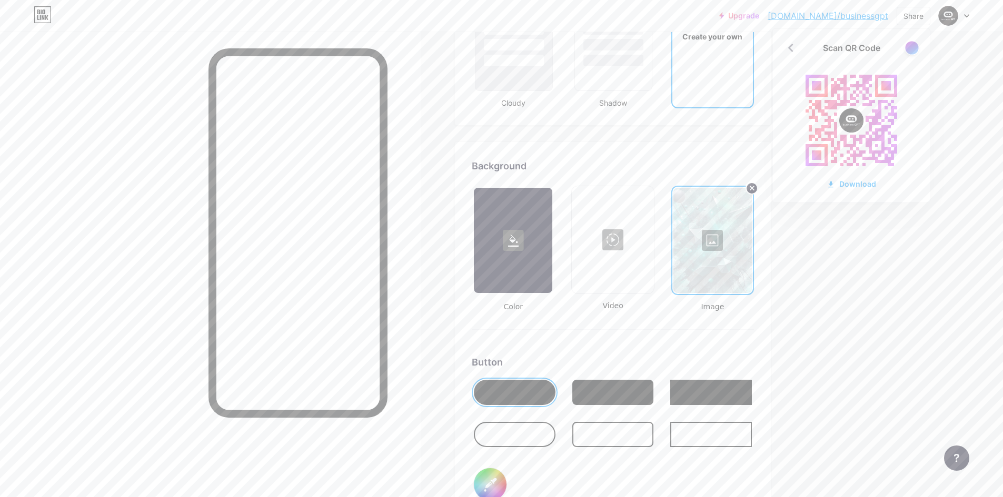
click at [911, 48] on div at bounding box center [911, 47] width 13 height 13
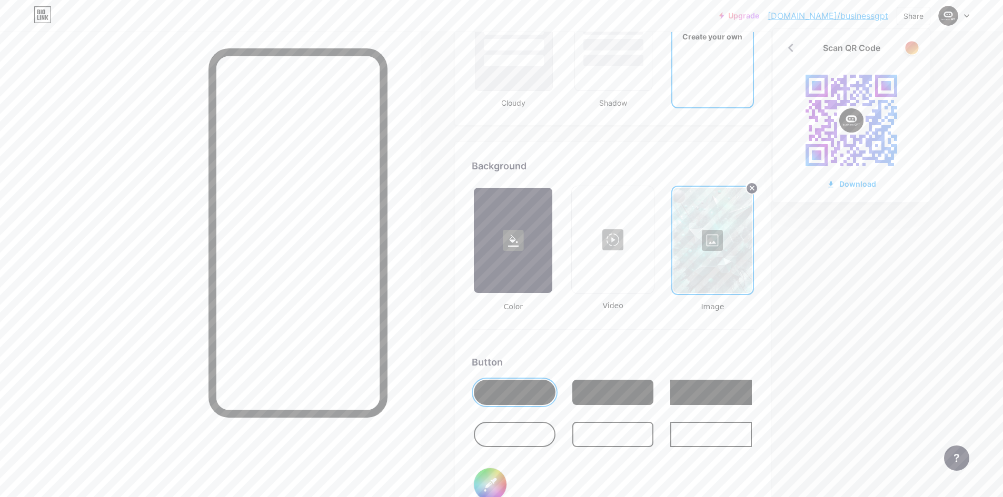
click at [911, 48] on div at bounding box center [911, 47] width 13 height 13
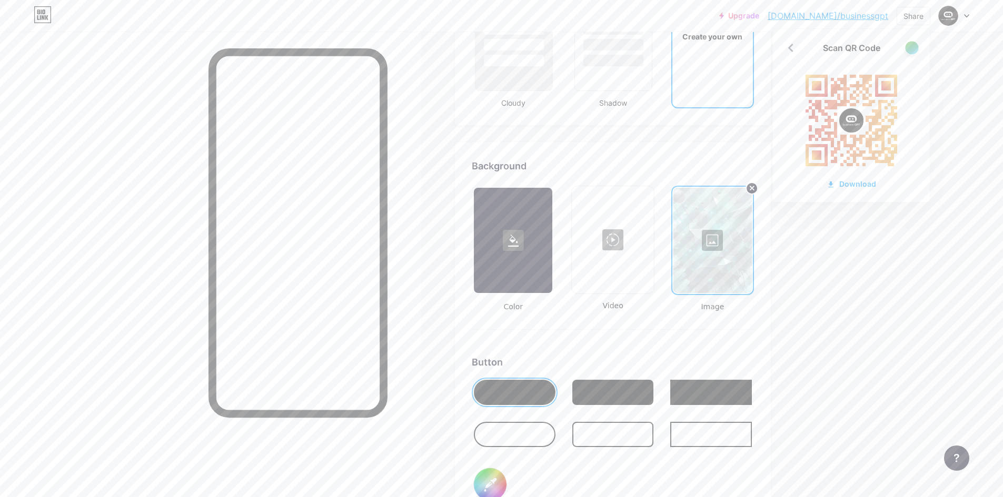
click at [911, 48] on div at bounding box center [911, 47] width 13 height 13
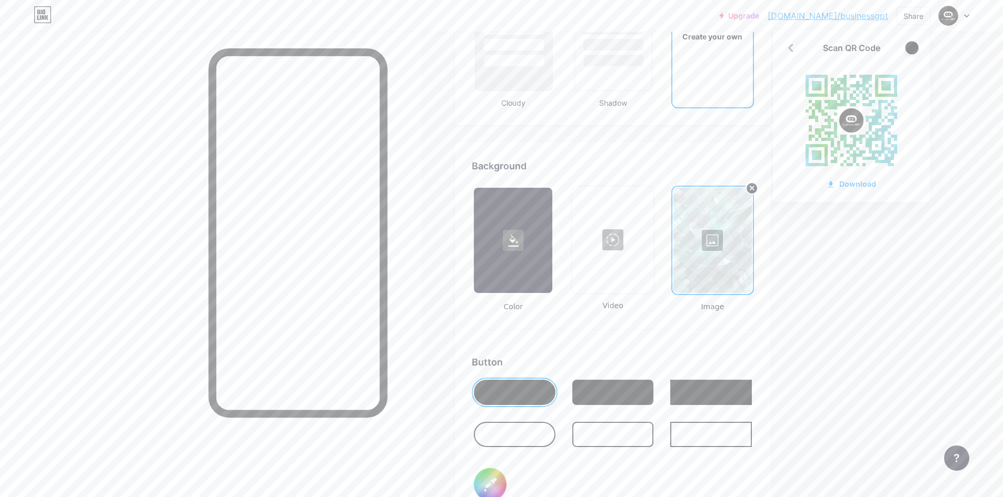
click at [911, 48] on div at bounding box center [911, 47] width 13 height 13
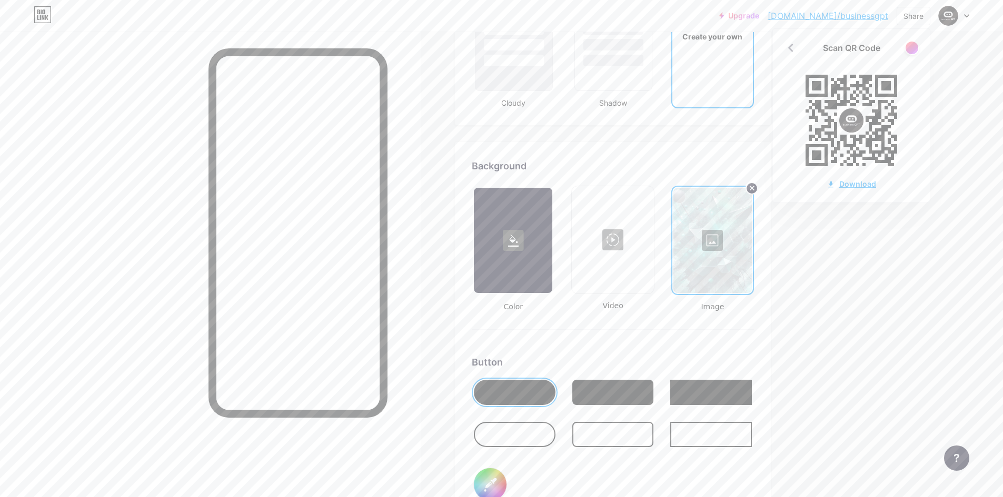
click at [851, 182] on div "Download" at bounding box center [850, 183] width 49 height 11
click at [906, 38] on div "Scan QR Code Download" at bounding box center [851, 115] width 157 height 173
click at [907, 47] on div at bounding box center [911, 47] width 13 height 13
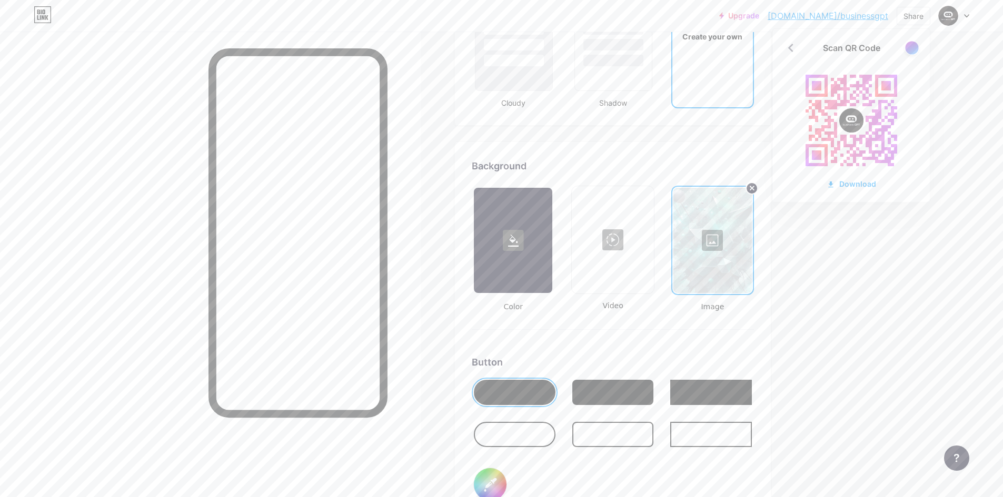
click at [907, 47] on div at bounding box center [911, 47] width 13 height 13
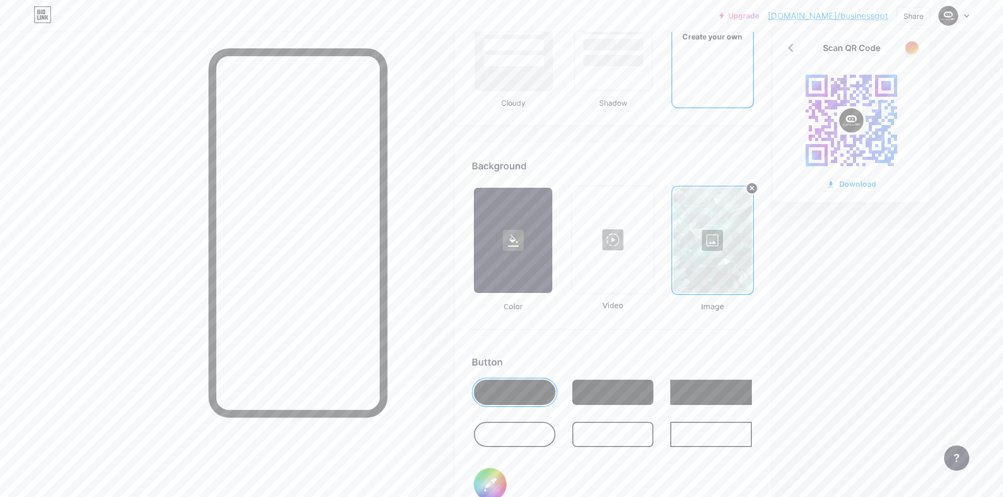
click at [907, 47] on div at bounding box center [911, 47] width 13 height 13
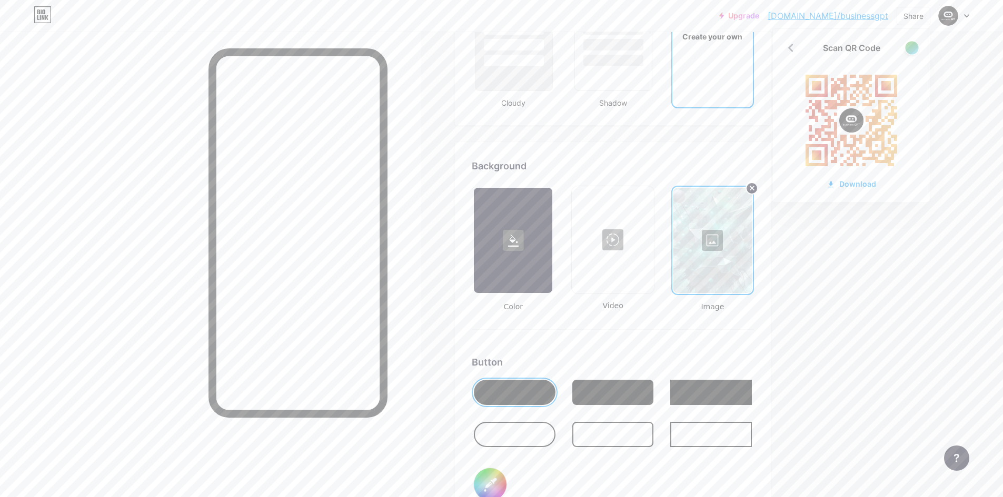
click at [907, 47] on div at bounding box center [911, 47] width 13 height 13
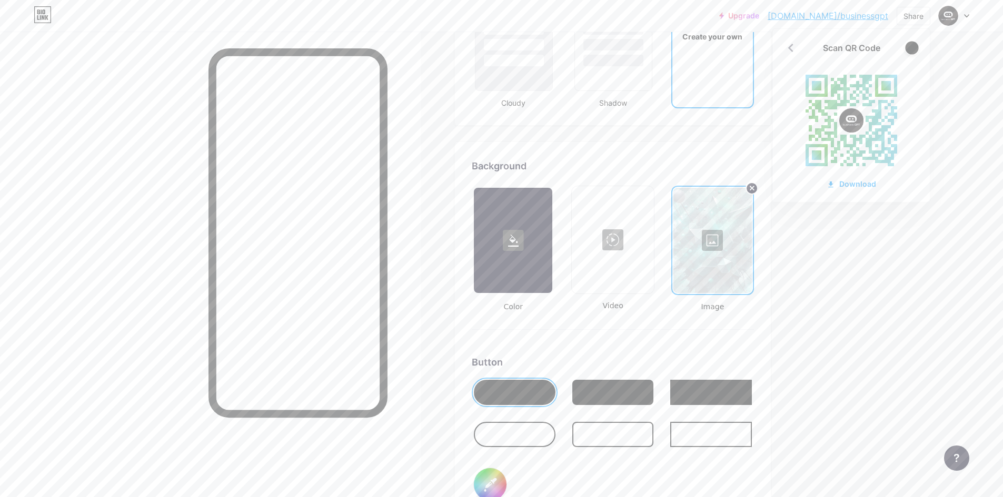
click at [907, 47] on div at bounding box center [911, 47] width 13 height 13
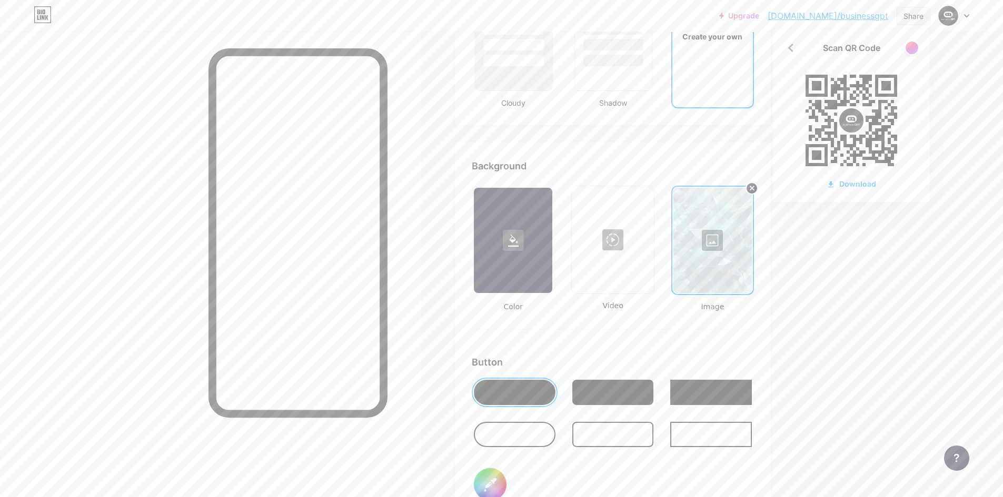
click at [918, 12] on div "Share" at bounding box center [913, 16] width 20 height 11
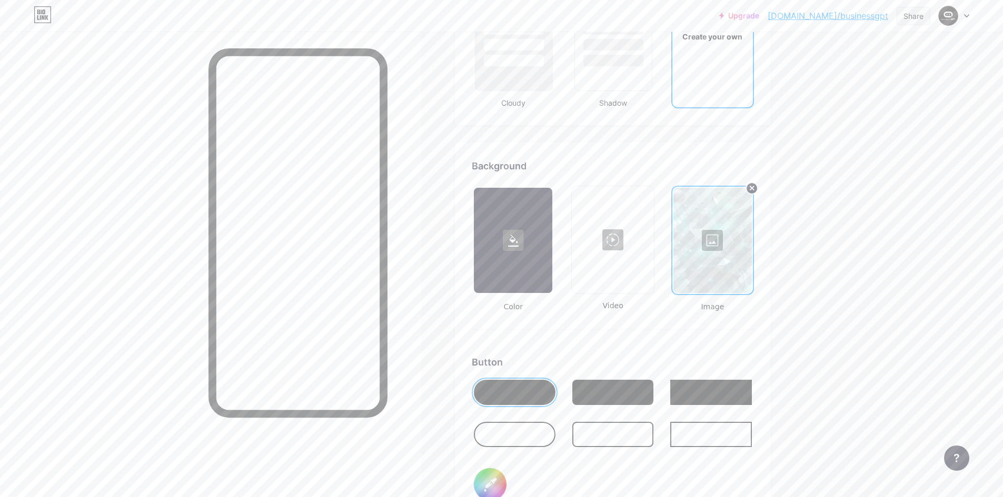
click at [911, 22] on div "Share" at bounding box center [913, 16] width 34 height 18
click at [821, 62] on div "Copy link" at bounding box center [851, 54] width 157 height 25
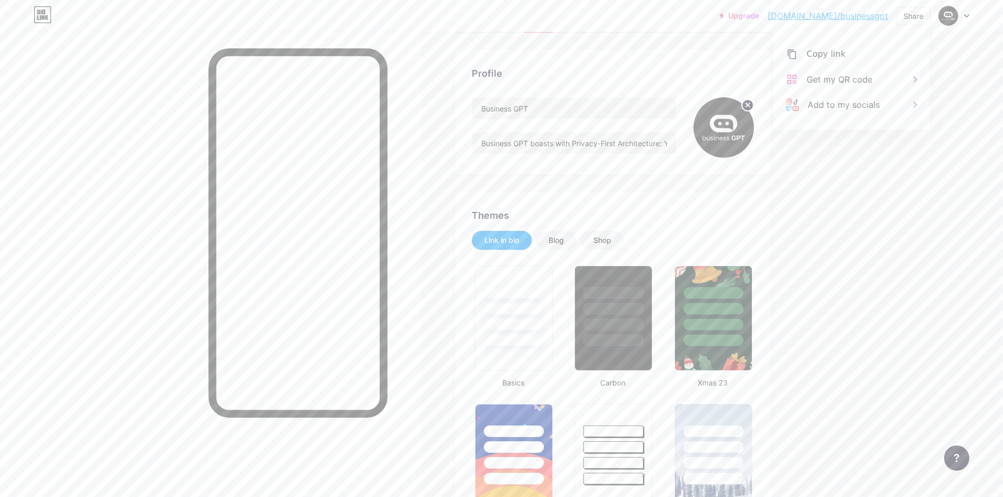
scroll to position [0, 0]
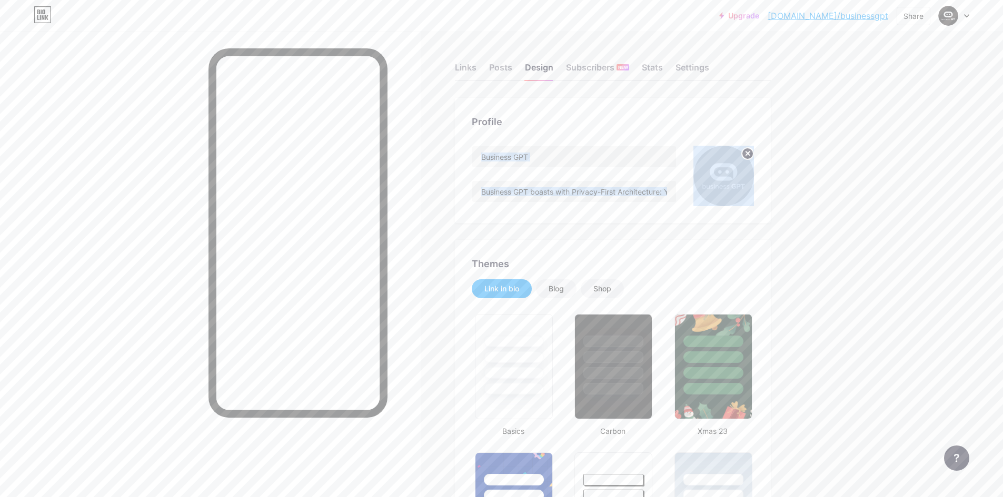
click at [236, 34] on div at bounding box center [210, 280] width 421 height 497
click at [526, 59] on div "Links Posts Design Subscribers NEW Stats Settings" at bounding box center [613, 62] width 316 height 37
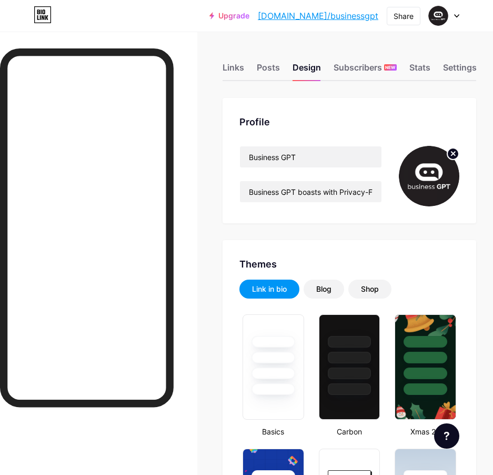
type input "#1beecb"
type input "#000000"
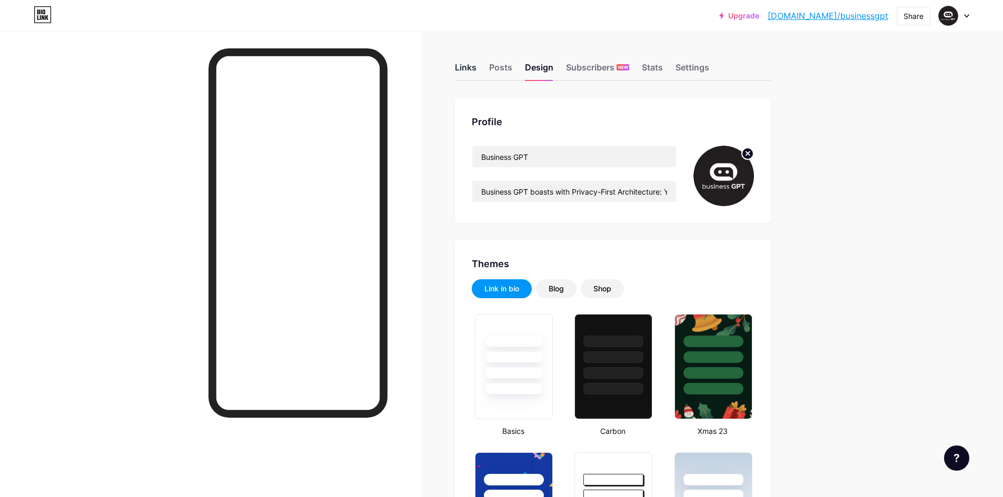
click at [464, 62] on div "Links" at bounding box center [466, 70] width 22 height 19
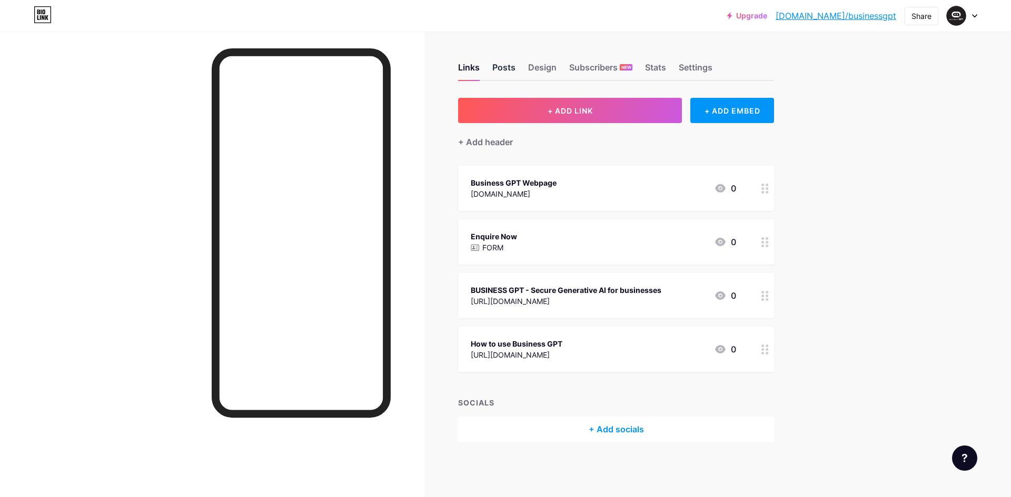
click at [500, 70] on div "Posts" at bounding box center [503, 70] width 23 height 19
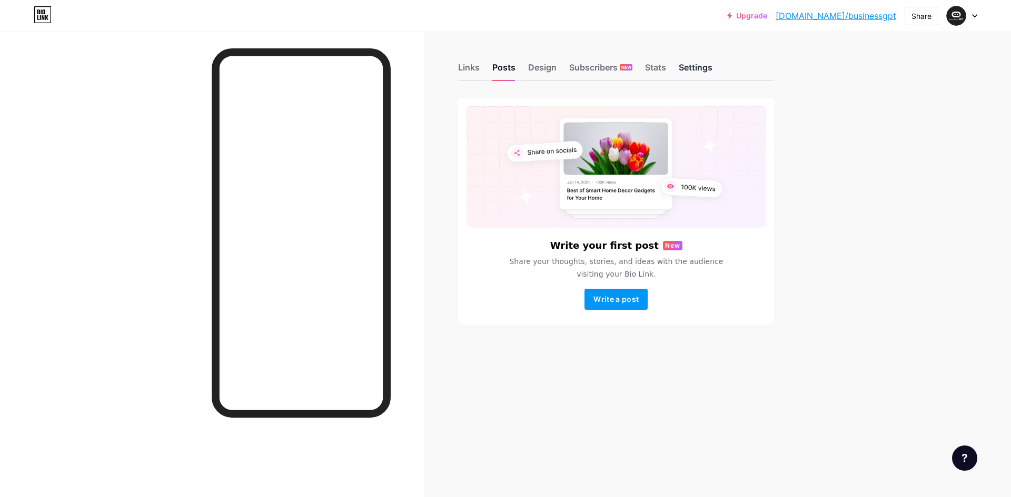
click at [680, 66] on div "Settings" at bounding box center [695, 70] width 34 height 19
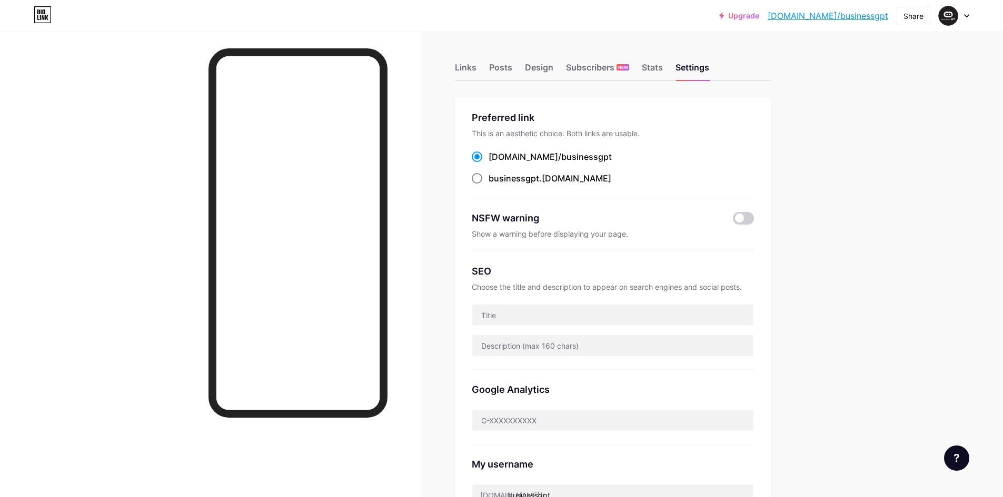
click at [478, 180] on span at bounding box center [477, 178] width 11 height 11
click at [488, 185] on input "businessgpt .[DOMAIN_NAME]" at bounding box center [491, 188] width 7 height 7
radio input "true"
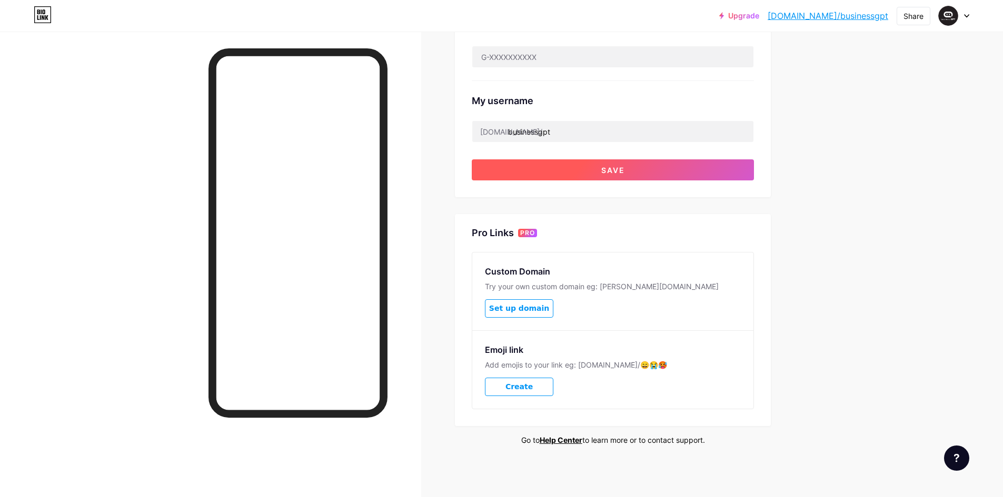
click at [624, 176] on button "Save" at bounding box center [613, 169] width 282 height 21
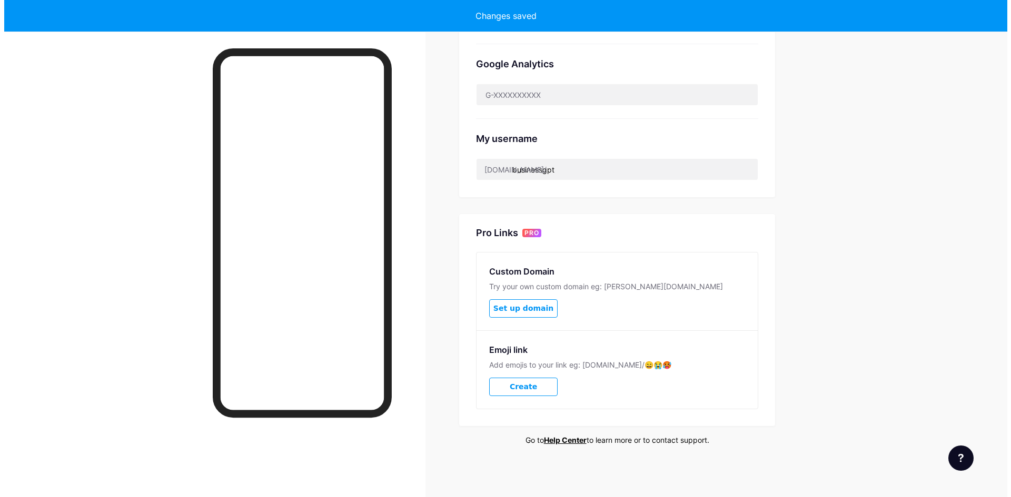
scroll to position [0, 0]
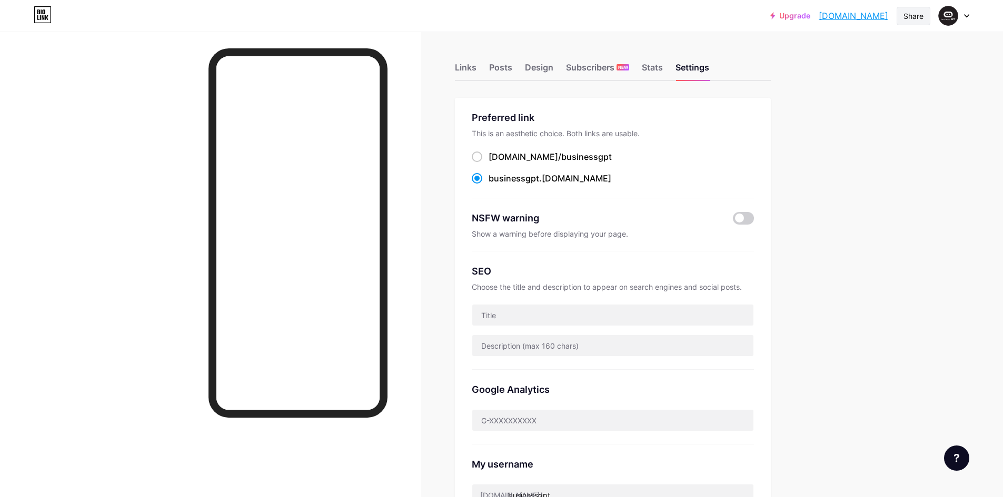
click at [909, 11] on div "Share" at bounding box center [913, 16] width 20 height 11
click at [838, 55] on div "Copy link" at bounding box center [825, 54] width 39 height 13
click at [878, 283] on div "Upgrade businessgpt.bio... businessgpt.bio.link Share Copy link businessgpt.bio…" at bounding box center [501, 412] width 1003 height 824
click at [838, 73] on div "Upgrade businessgpt.bio... businessgpt.bio.link Share Switch accounts Business …" at bounding box center [501, 412] width 1003 height 824
click at [473, 69] on div "Links" at bounding box center [466, 70] width 22 height 19
